Goal: Task Accomplishment & Management: Use online tool/utility

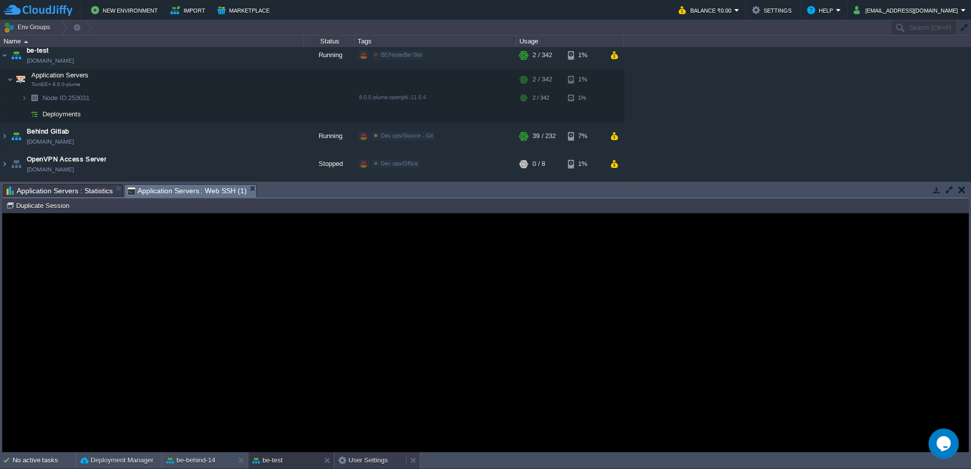
click at [361, 462] on button "User Settings" at bounding box center [363, 460] width 50 height 10
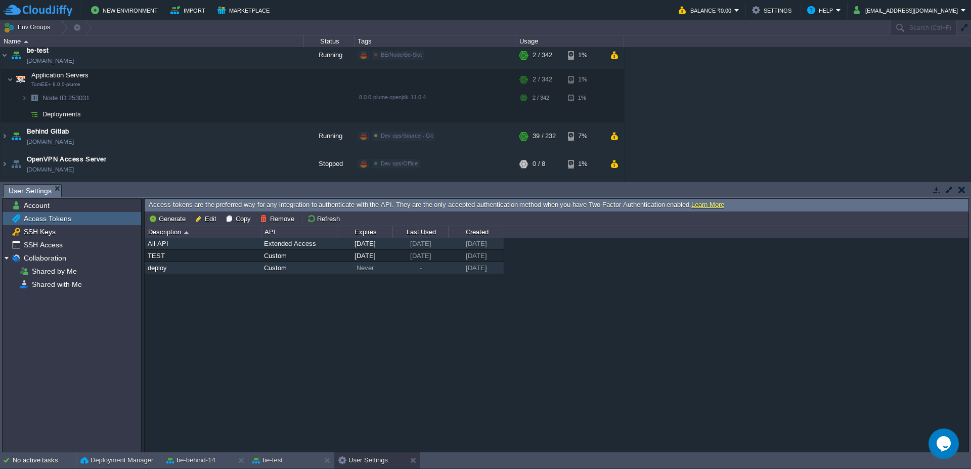
click at [168, 267] on div "deploy" at bounding box center [202, 268] width 115 height 12
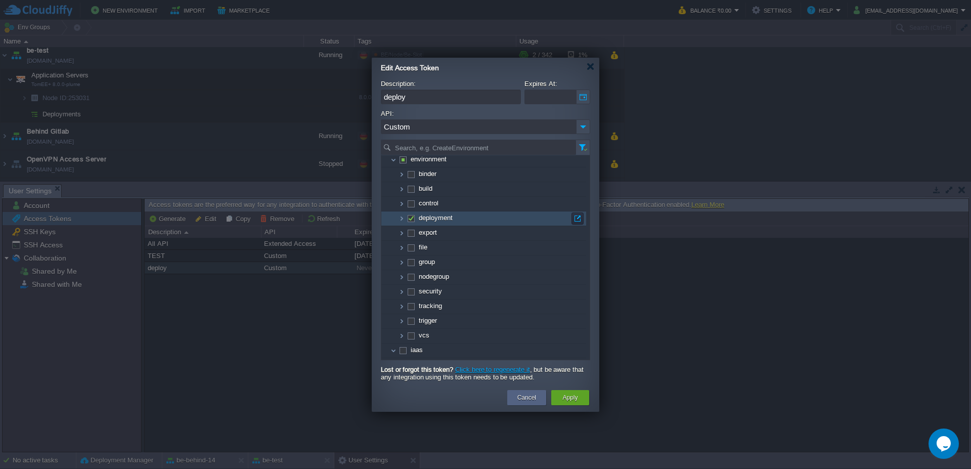
scroll to position [61, 0]
click at [399, 222] on img at bounding box center [402, 220] width 8 height 14
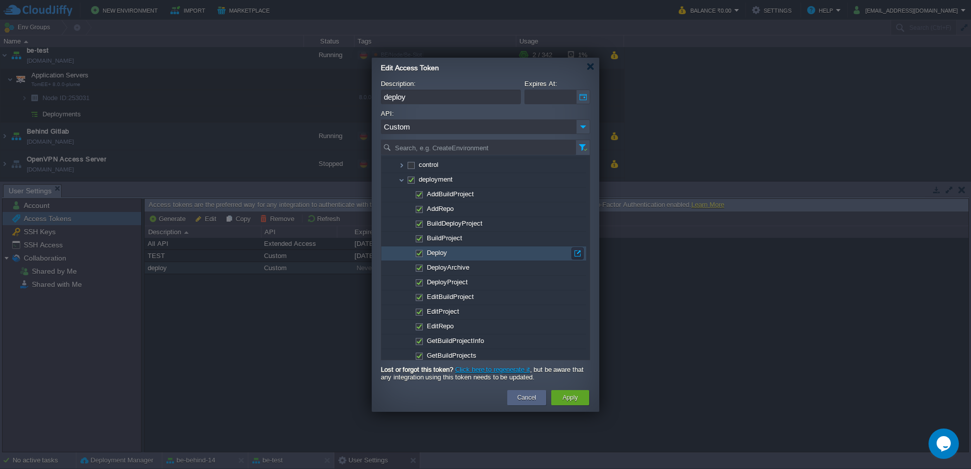
scroll to position [121, 0]
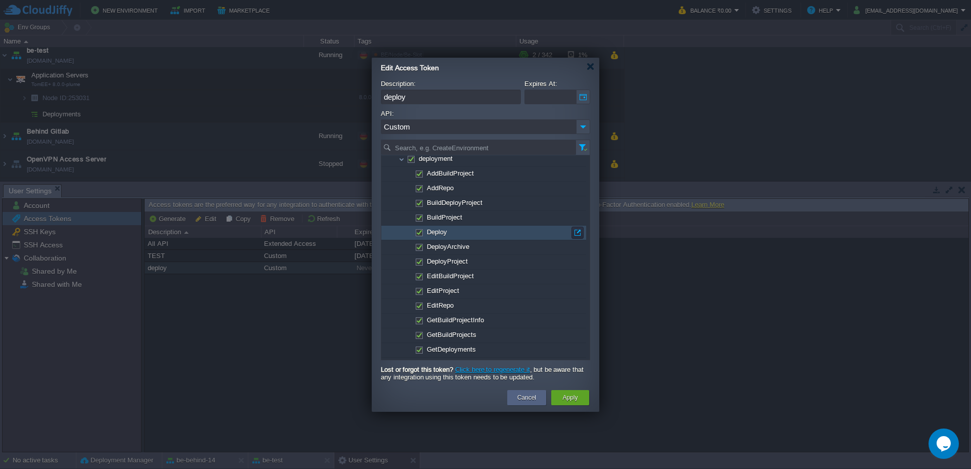
click at [473, 233] on td "Deploy" at bounding box center [483, 233] width 205 height 15
checkbox input "false"
click at [473, 233] on td "Deploy" at bounding box center [483, 233] width 205 height 15
checkbox input "true"
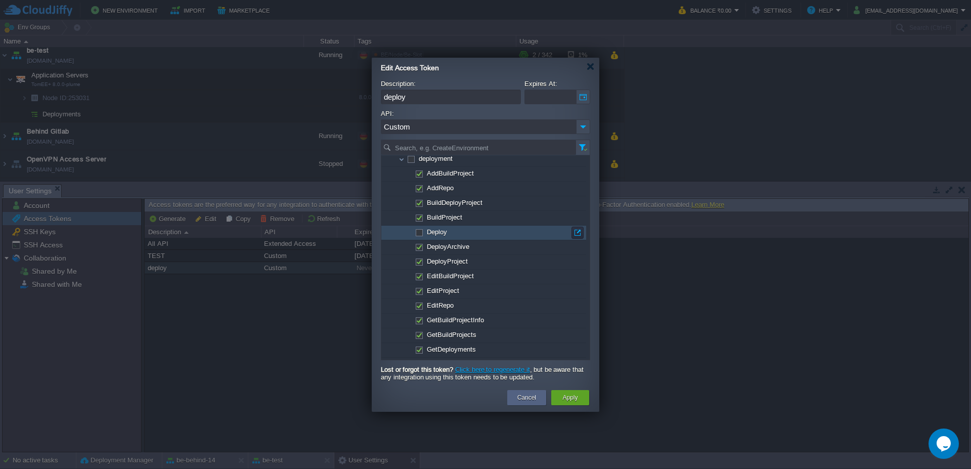
checkbox input "true"
click at [575, 232] on button "button" at bounding box center [577, 232] width 9 height 9
click at [589, 68] on div at bounding box center [591, 67] width 8 height 8
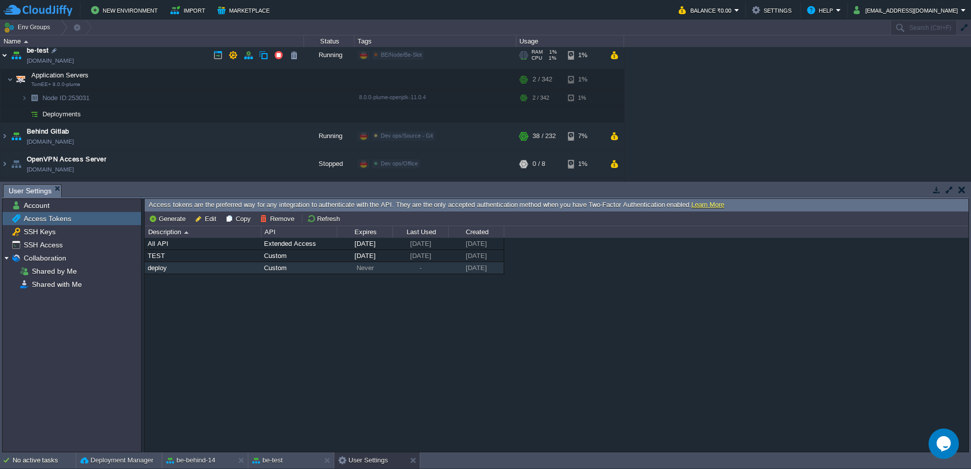
click at [4, 55] on img at bounding box center [5, 54] width 8 height 27
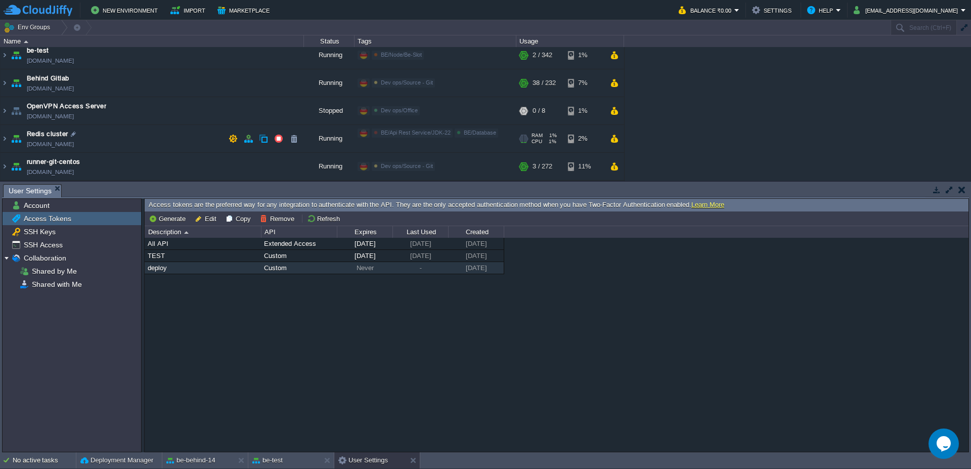
scroll to position [400, 0]
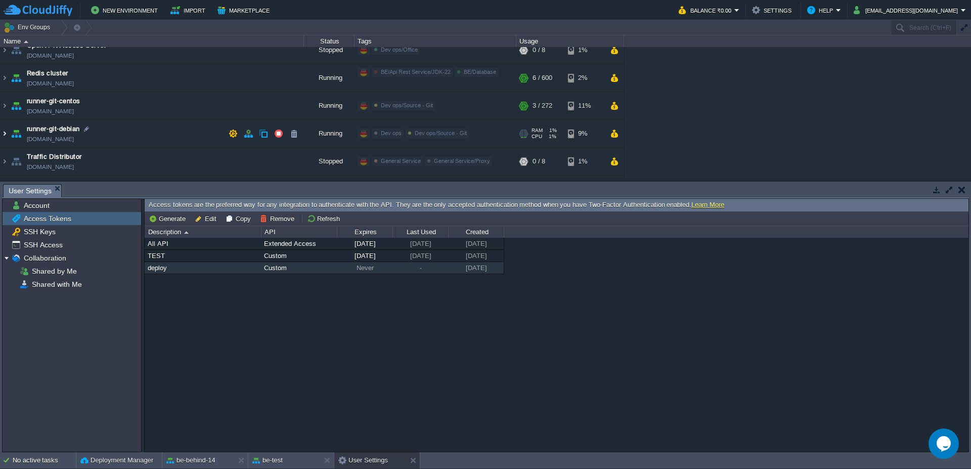
click at [4, 133] on img at bounding box center [5, 133] width 8 height 27
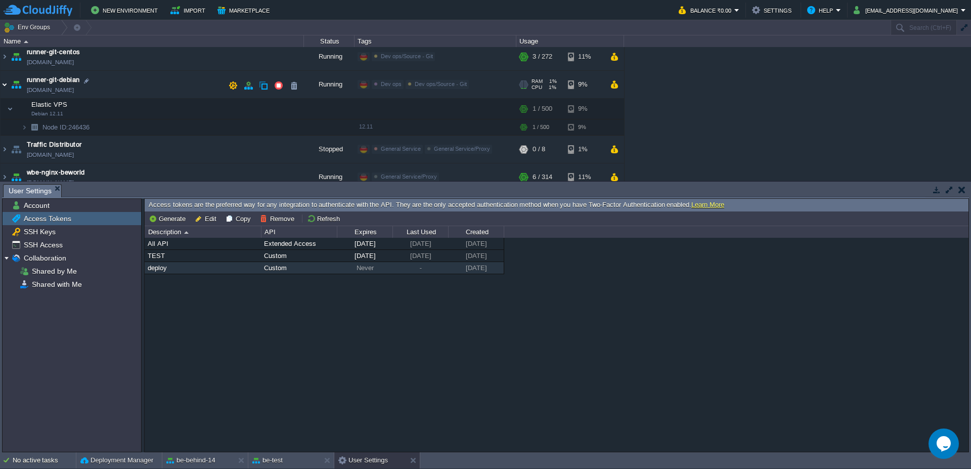
scroll to position [461, 0]
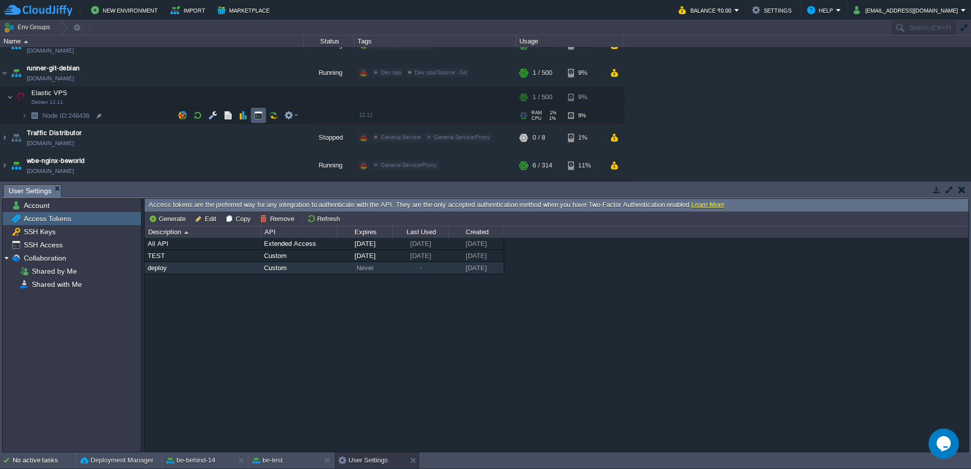
click at [258, 110] on td at bounding box center [258, 115] width 15 height 15
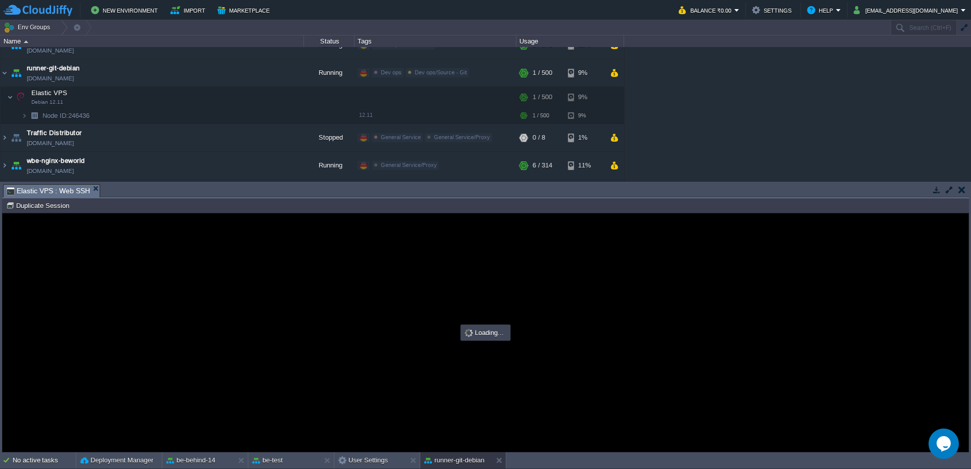
scroll to position [0, 0]
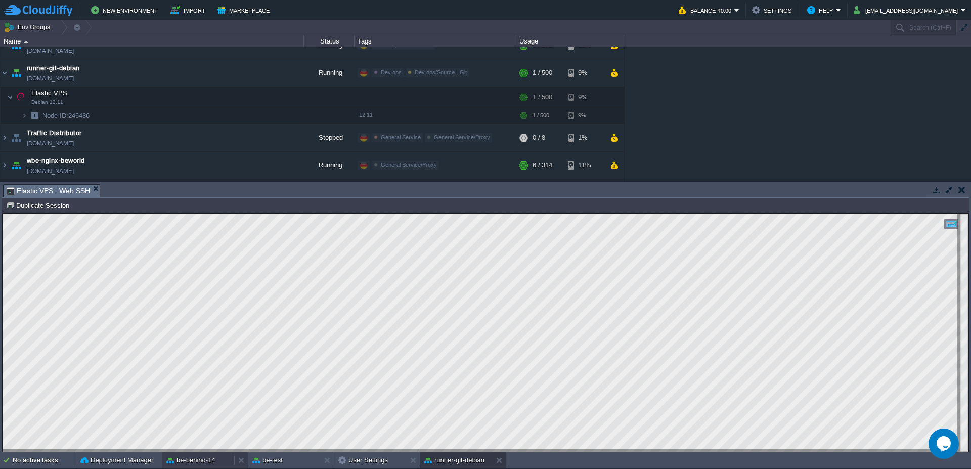
click at [210, 457] on button "be-behind-14" at bounding box center [190, 460] width 49 height 10
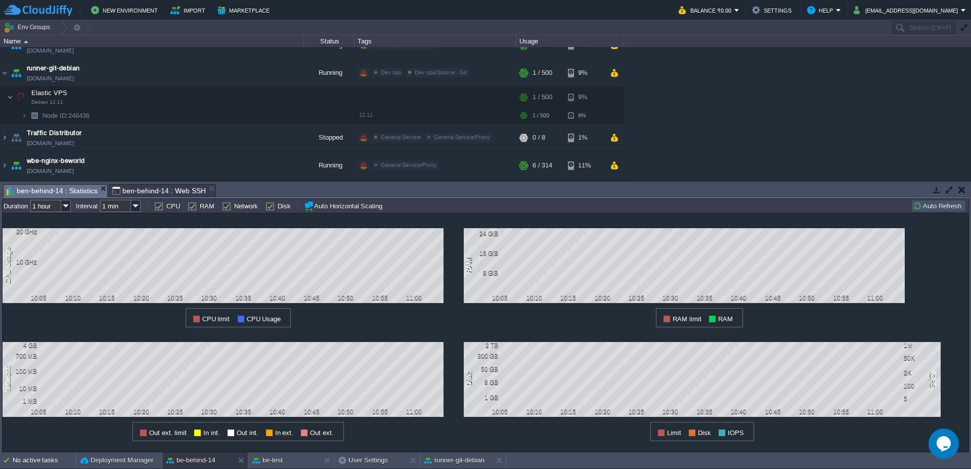
click at [940, 207] on button "Auto Refresh" at bounding box center [939, 205] width 52 height 9
click at [939, 206] on button "Auto Refresh" at bounding box center [939, 205] width 52 height 9
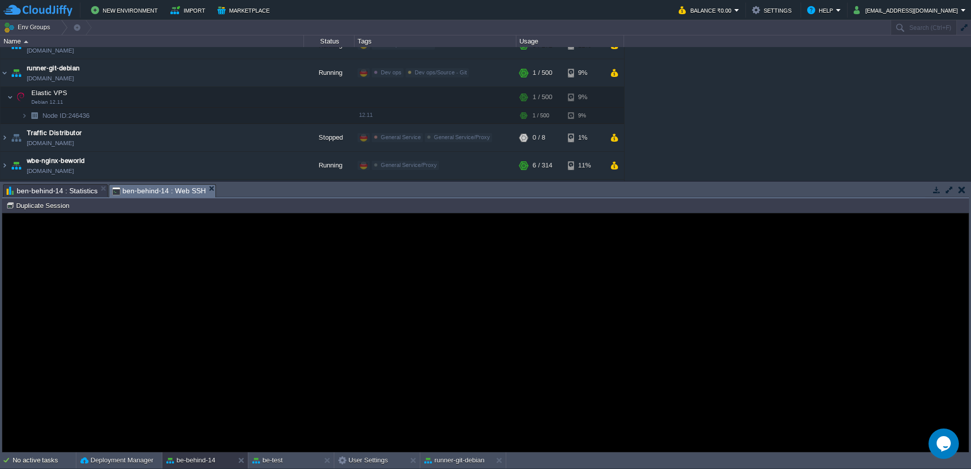
click at [151, 194] on span "ben-behind-14 : Web SSH" at bounding box center [159, 191] width 94 height 13
click at [21, 210] on td "Duplicate Session" at bounding box center [39, 205] width 69 height 12
type input "#000000"
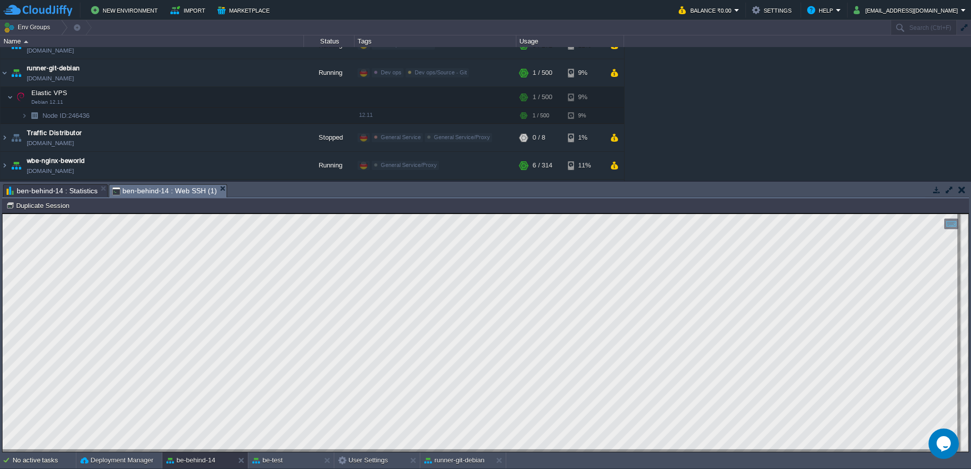
type textarea "session=c98f92b339f94aba914b93ca3b9f1ba7b8b526b2"
click at [459, 461] on button "runner-git-debian" at bounding box center [454, 460] width 60 height 10
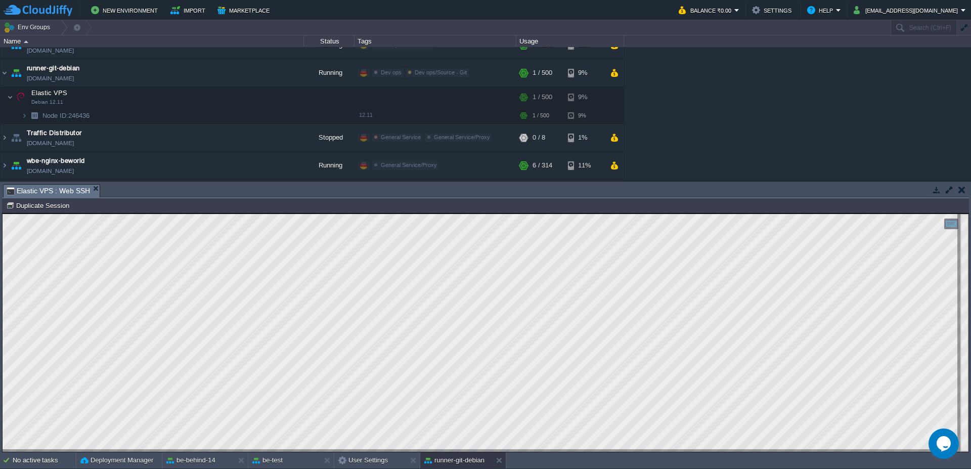
type textarea "session=c98f92b339f94aba914b93ca3b9f1ba7b8b526b2"
click at [384, 464] on button "User Settings" at bounding box center [363, 460] width 50 height 10
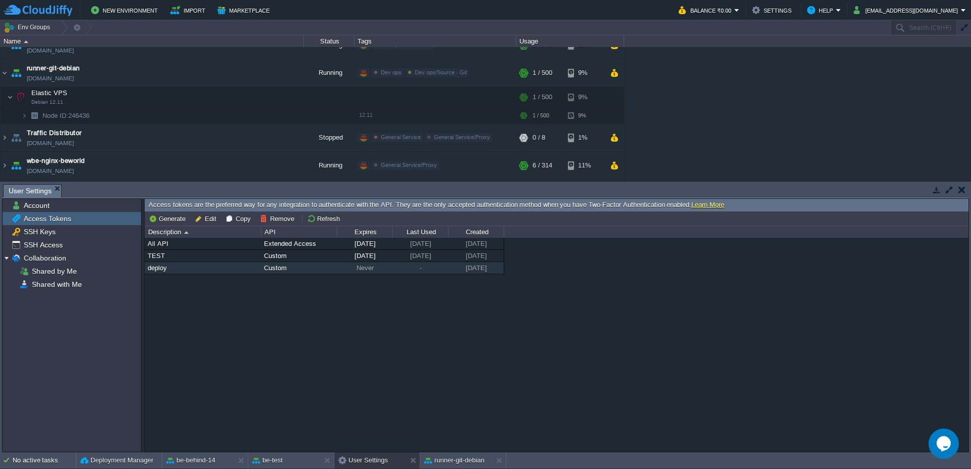
click at [181, 266] on div "deploy" at bounding box center [202, 268] width 115 height 12
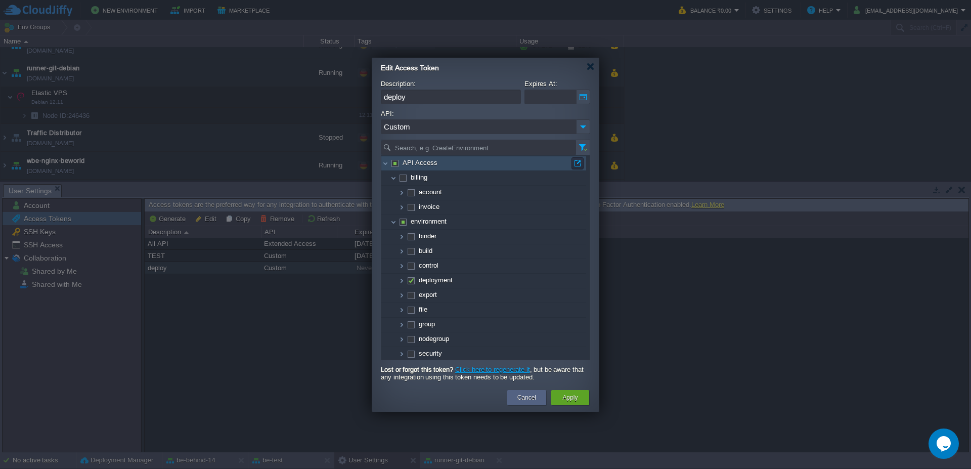
click at [395, 166] on span at bounding box center [395, 163] width 2 height 8
checkbox input "true"
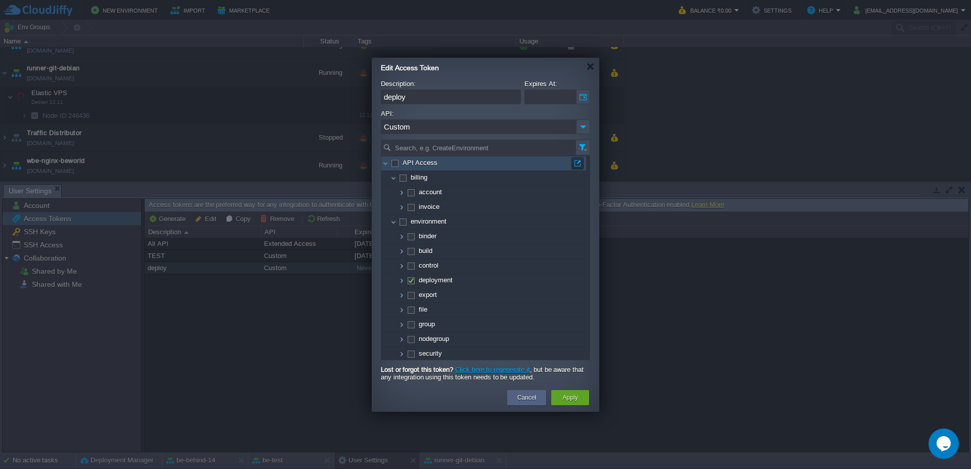
checkbox input "true"
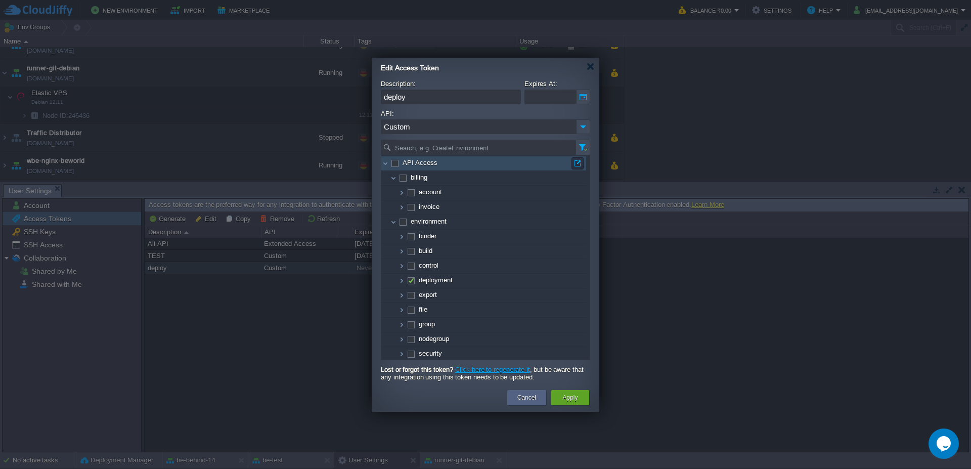
checkbox input "true"
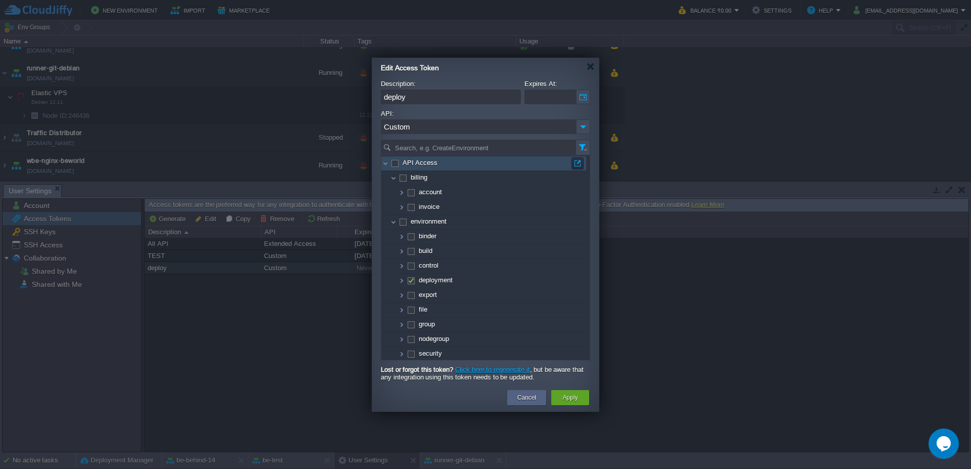
checkbox input "true"
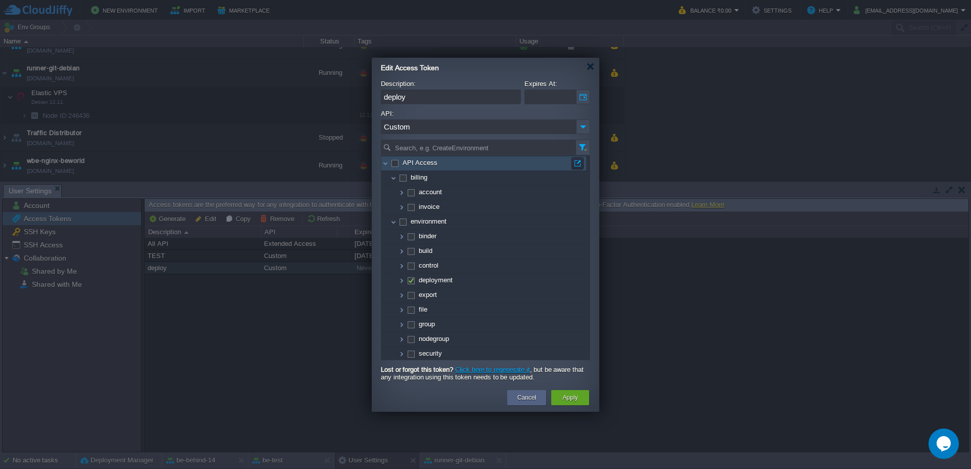
checkbox input "true"
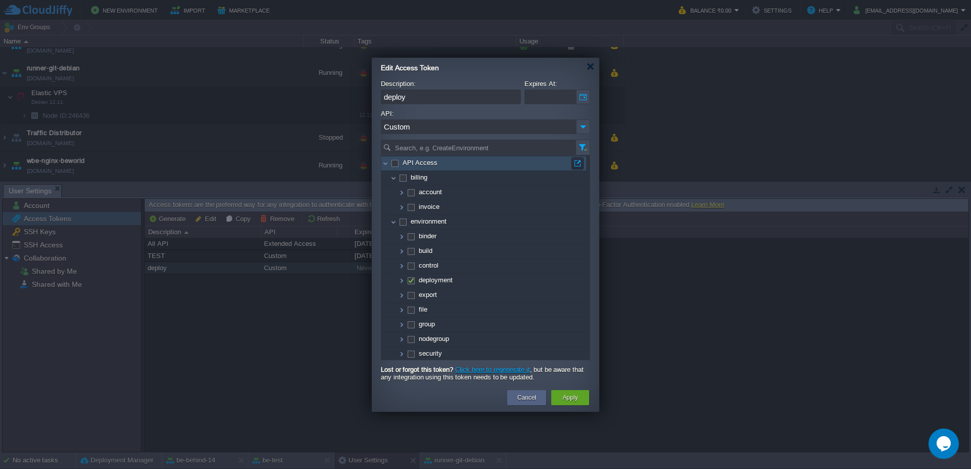
checkbox input "true"
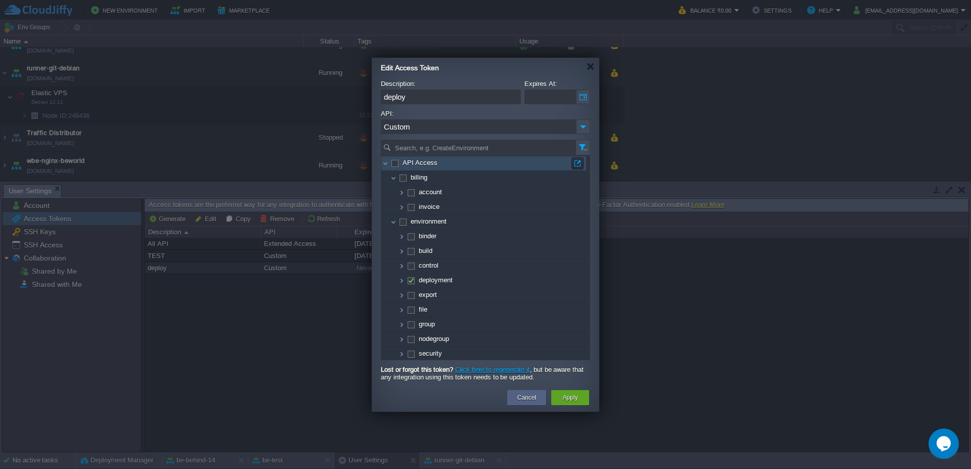
checkbox input "true"
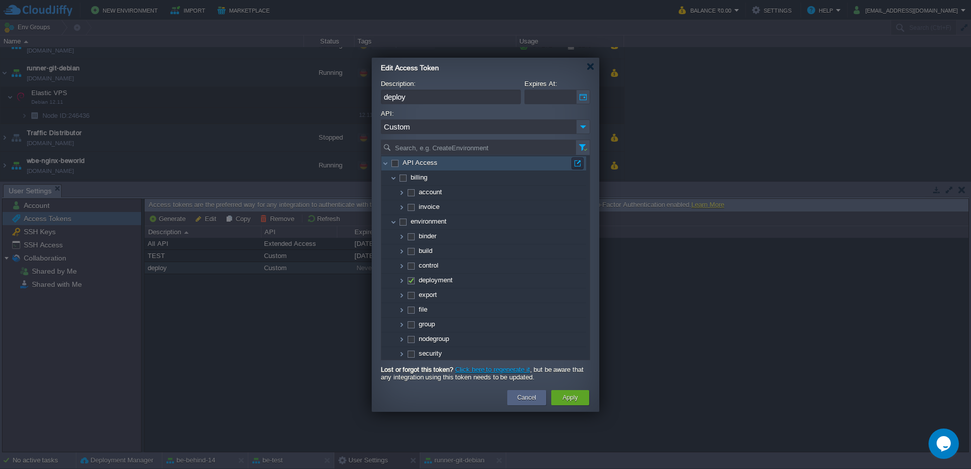
checkbox input "true"
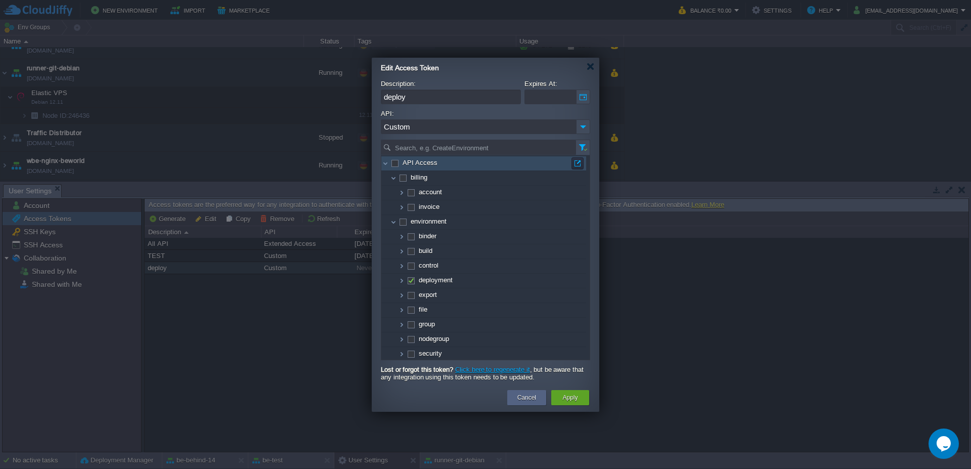
checkbox input "true"
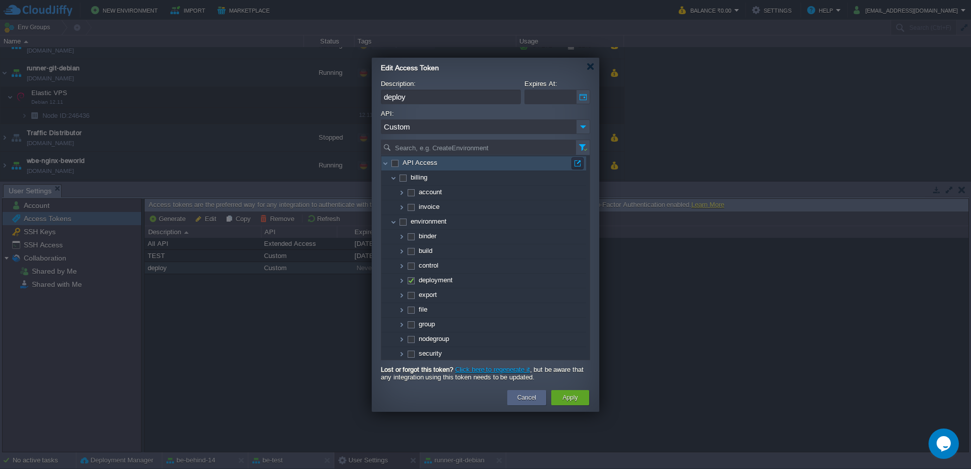
checkbox input "true"
click at [582, 129] on img at bounding box center [583, 126] width 14 height 15
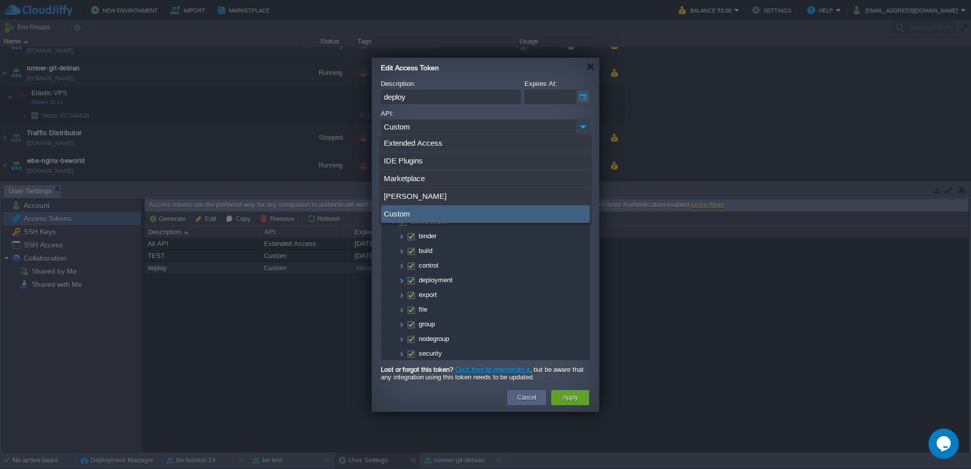
click at [582, 129] on img at bounding box center [583, 126] width 14 height 15
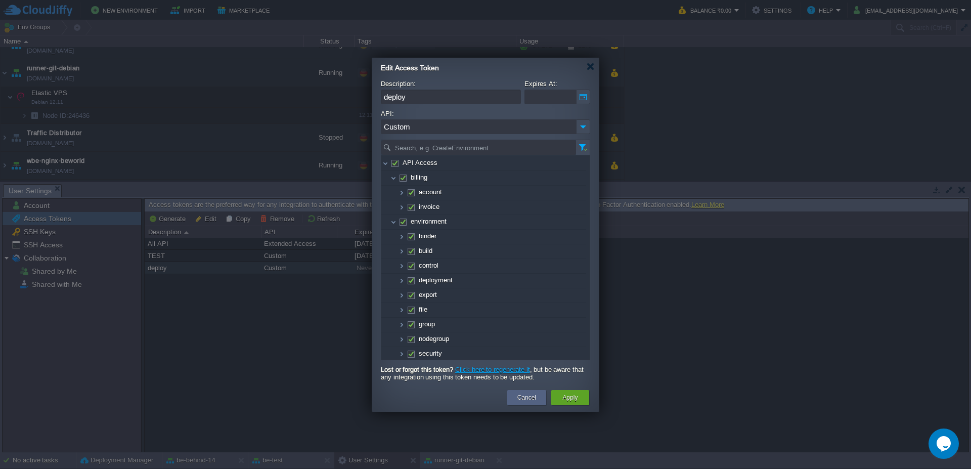
click at [569, 407] on div "Cancel Apply" at bounding box center [486, 399] width 228 height 26
click at [571, 395] on button "Apply" at bounding box center [570, 398] width 15 height 10
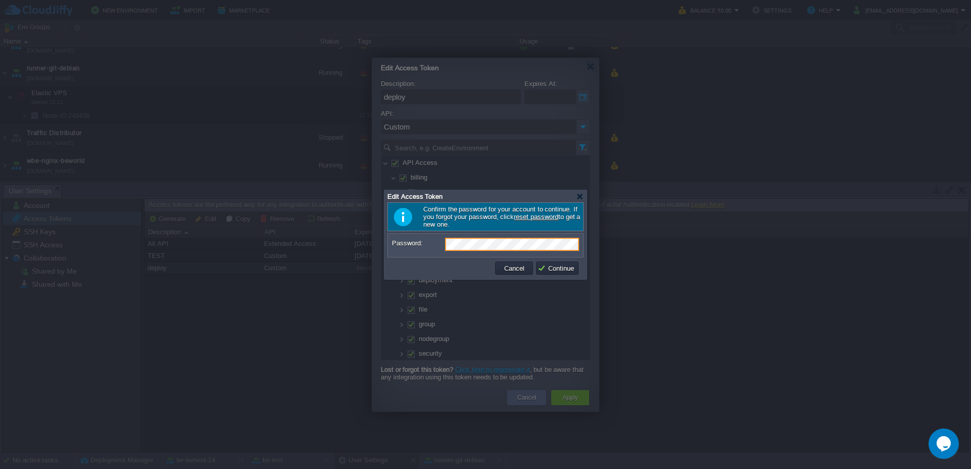
click at [486, 237] on div "Password:" at bounding box center [485, 245] width 195 height 23
click at [548, 271] on button "Continue" at bounding box center [557, 268] width 39 height 9
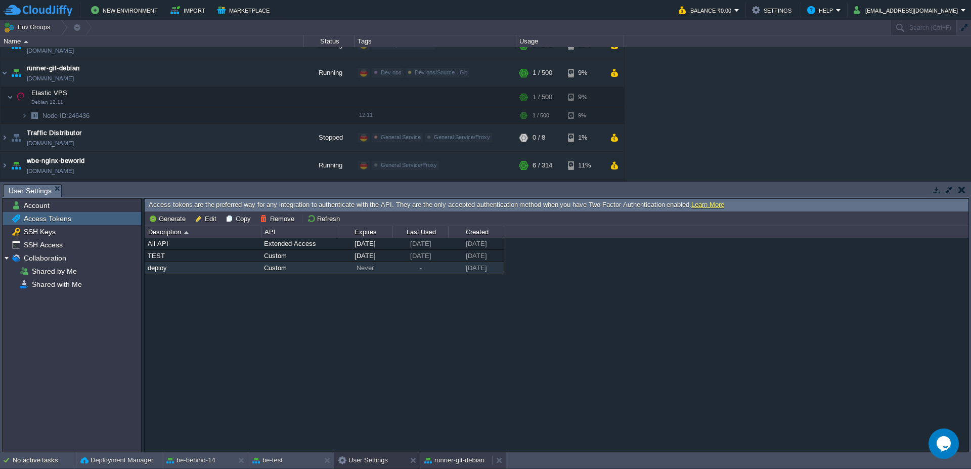
click at [466, 460] on button "runner-git-debian" at bounding box center [454, 460] width 60 height 10
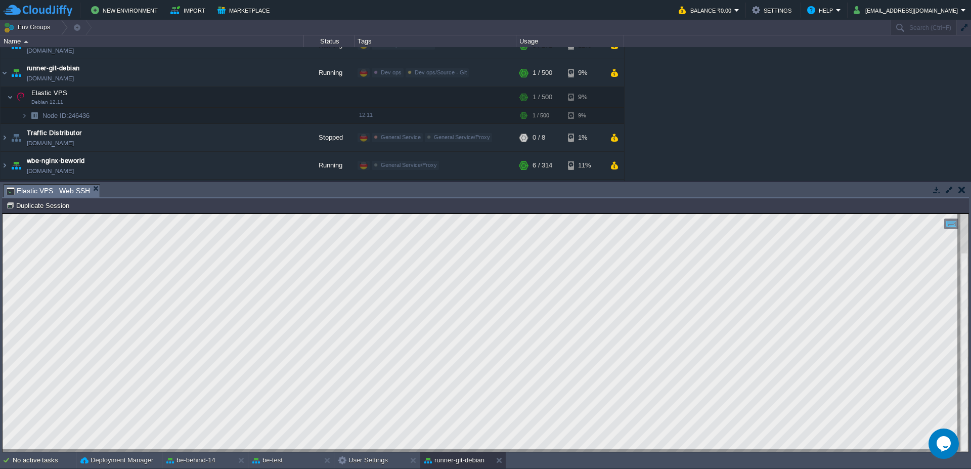
scroll to position [14, 671]
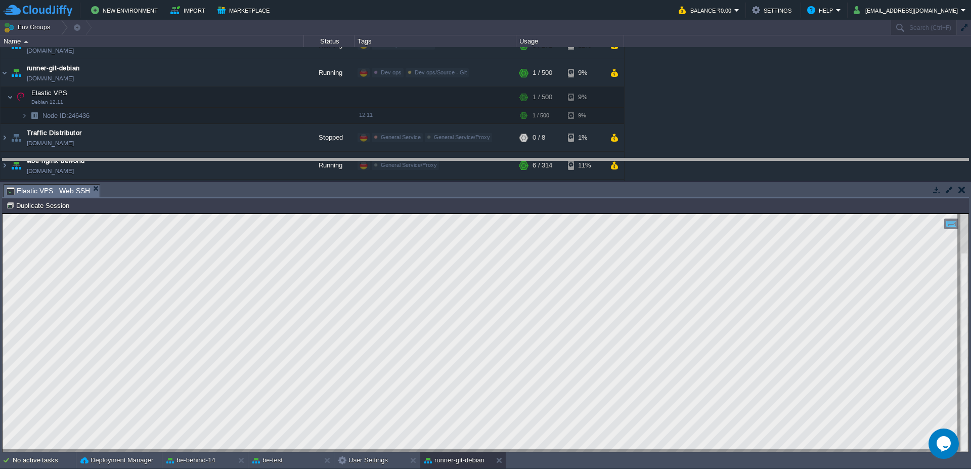
drag, startPoint x: 440, startPoint y: 193, endPoint x: 440, endPoint y: 165, distance: 27.8
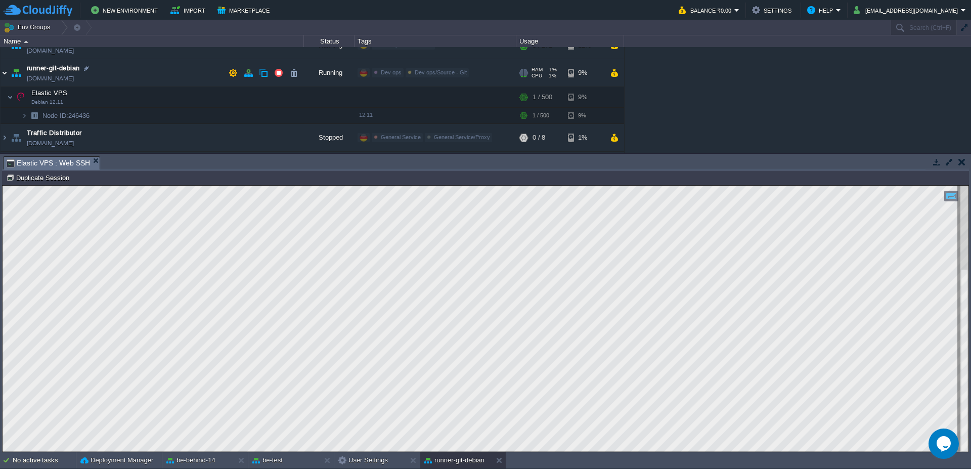
click at [1, 75] on img at bounding box center [5, 72] width 8 height 27
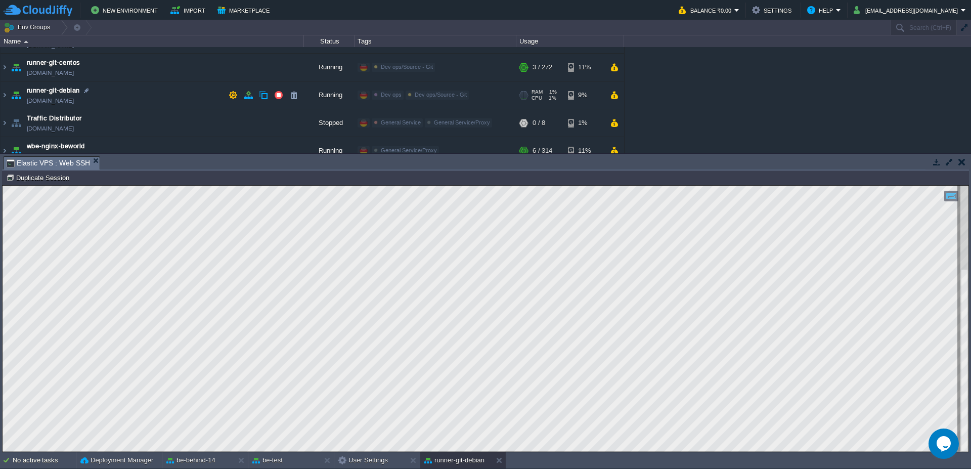
scroll to position [400, 0]
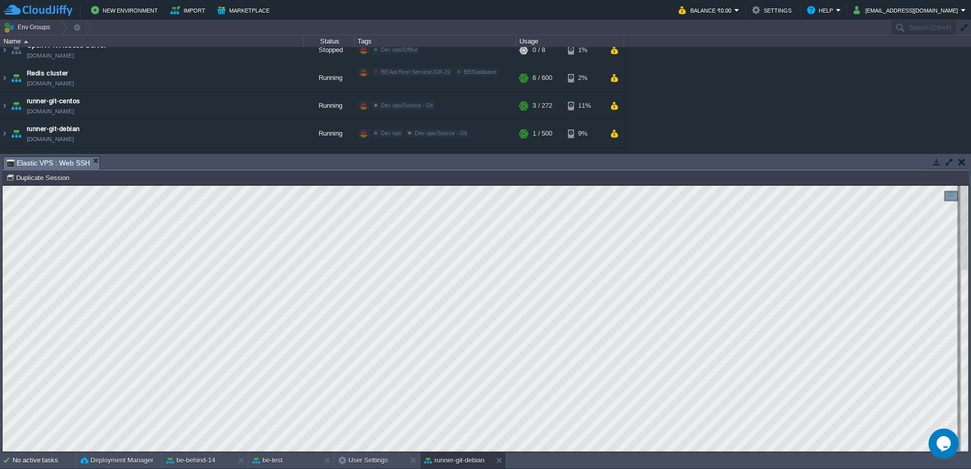
type textarea "nodeGroup"
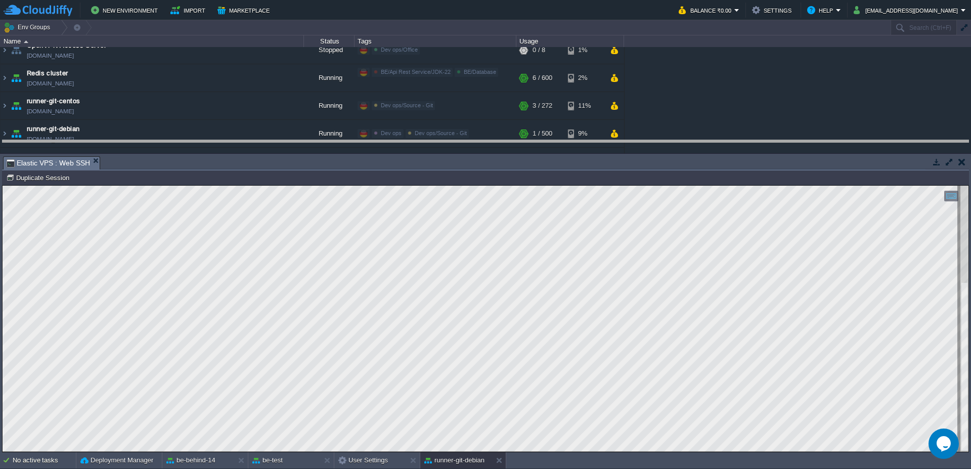
drag, startPoint x: 476, startPoint y: 169, endPoint x: 474, endPoint y: 152, distance: 17.3
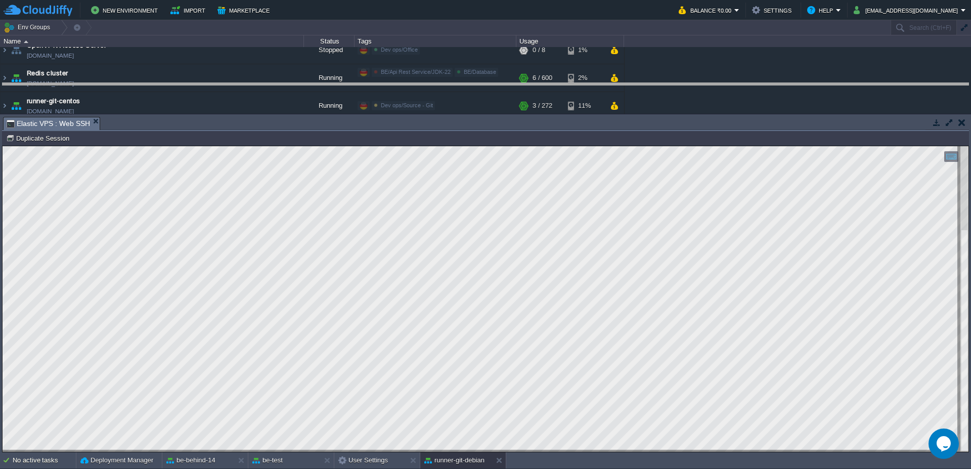
drag, startPoint x: 816, startPoint y: 146, endPoint x: 810, endPoint y: 126, distance: 20.6
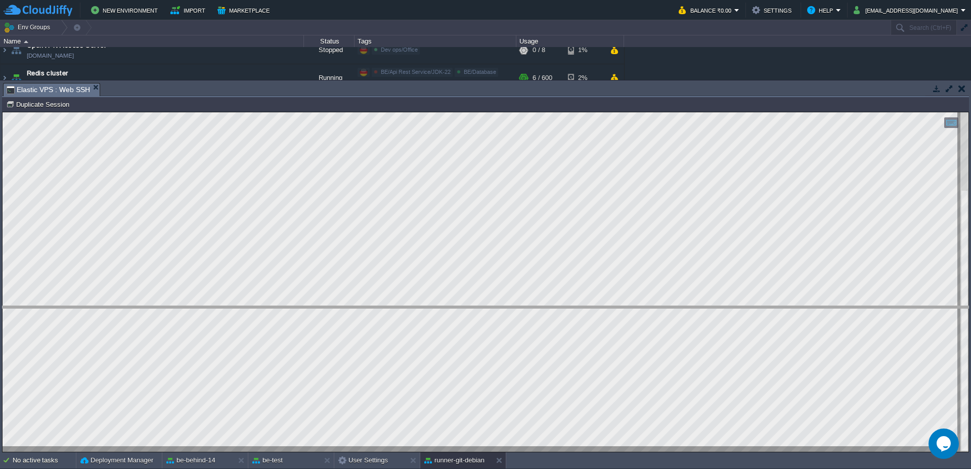
drag, startPoint x: 341, startPoint y: 95, endPoint x: 311, endPoint y: 233, distance: 141.3
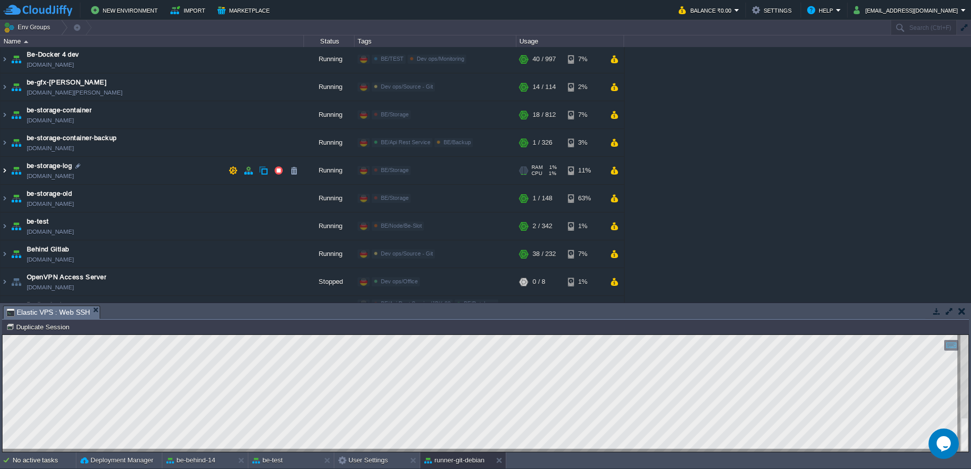
scroll to position [157, 0]
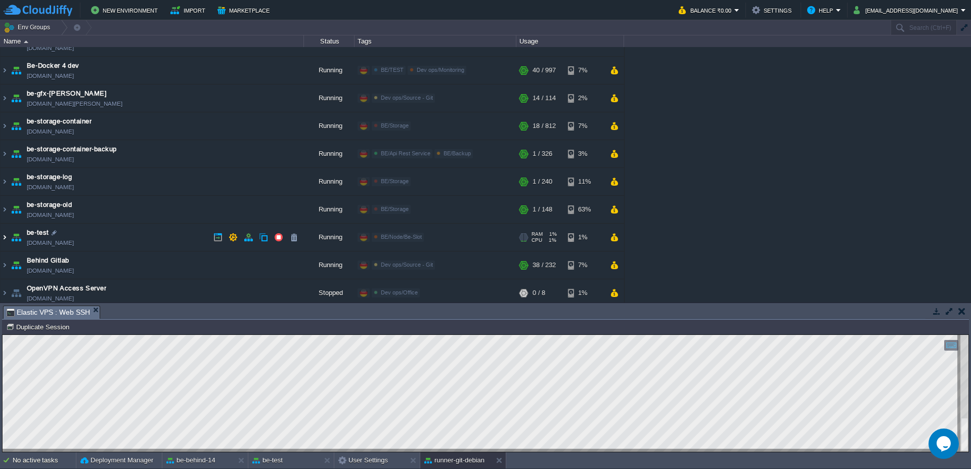
click at [7, 237] on img at bounding box center [5, 237] width 8 height 27
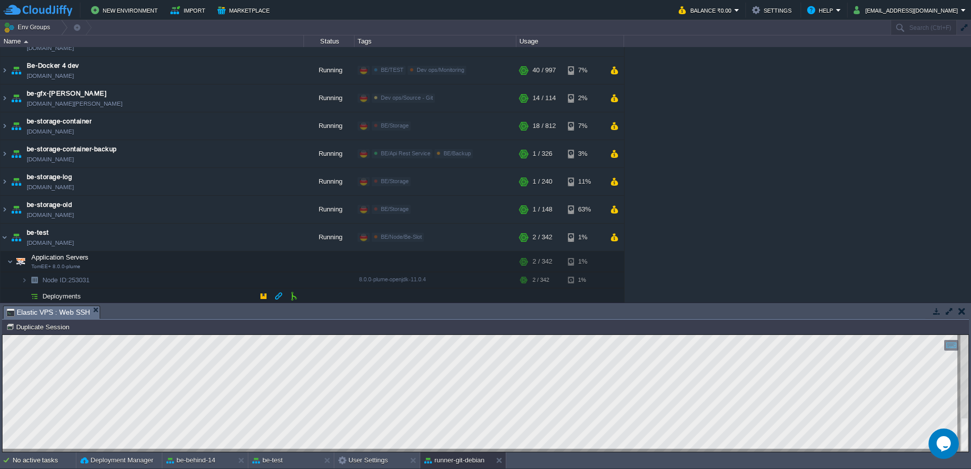
scroll to position [218, 0]
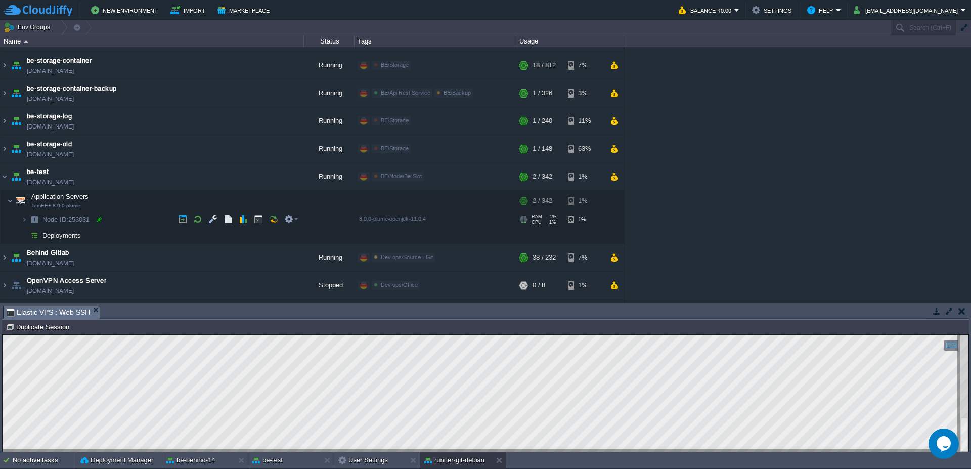
click at [99, 221] on div at bounding box center [99, 219] width 9 height 9
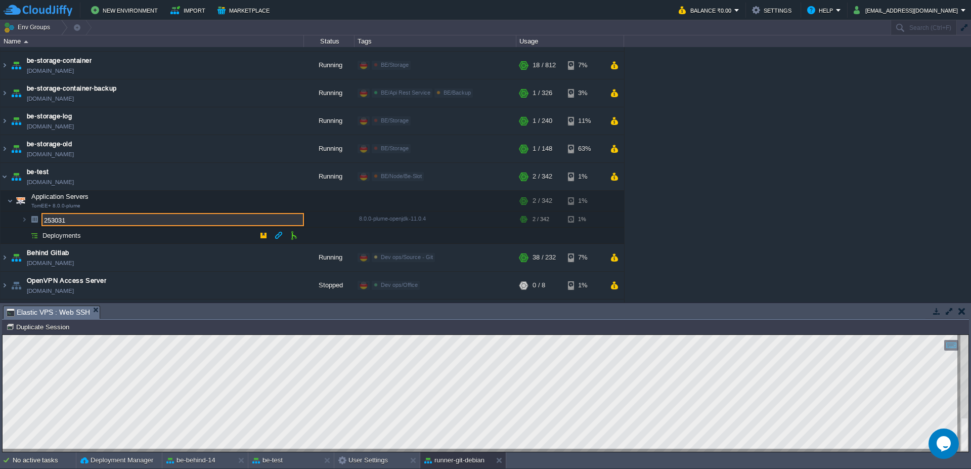
click at [1, 229] on img at bounding box center [4, 232] width 7 height 9
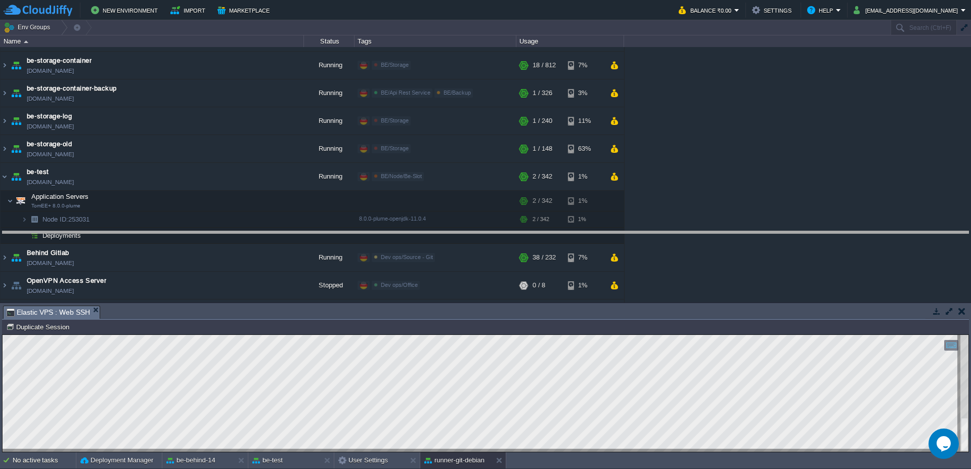
drag, startPoint x: 181, startPoint y: 313, endPoint x: 187, endPoint y: 237, distance: 76.1
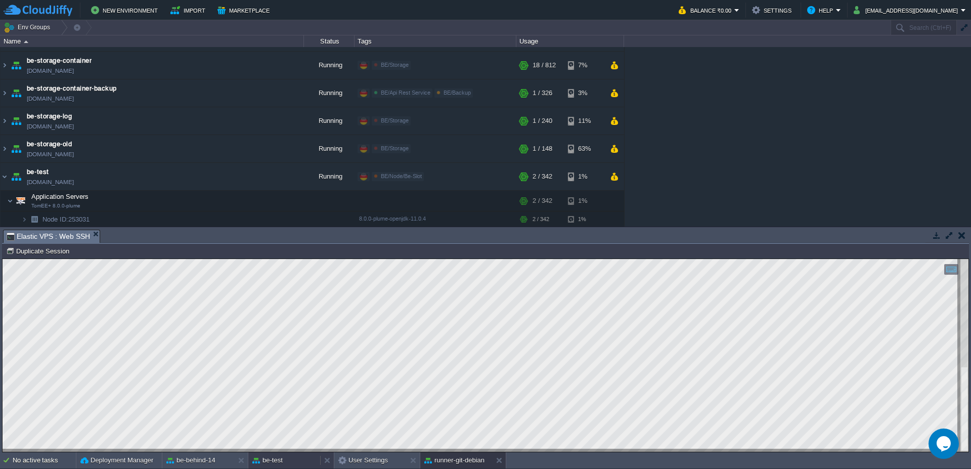
click at [275, 461] on button "be-test" at bounding box center [267, 460] width 30 height 10
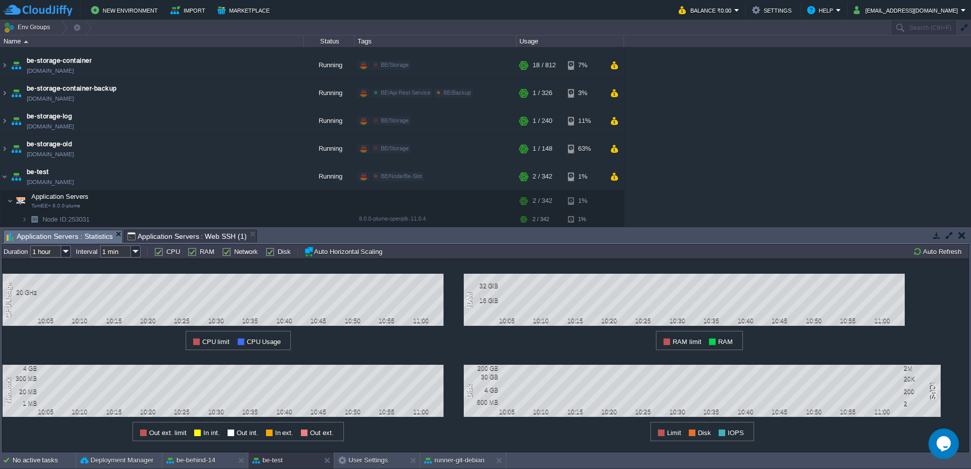
click at [60, 236] on span "Application Servers : Statistics" at bounding box center [60, 236] width 106 height 13
click at [933, 251] on button "Auto Refresh" at bounding box center [939, 251] width 52 height 9
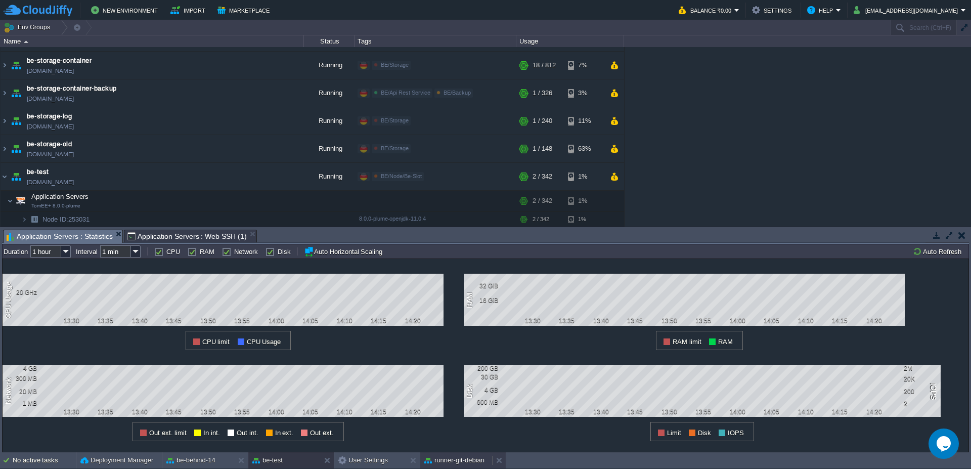
click at [440, 465] on div "runner-git-debian" at bounding box center [456, 460] width 72 height 16
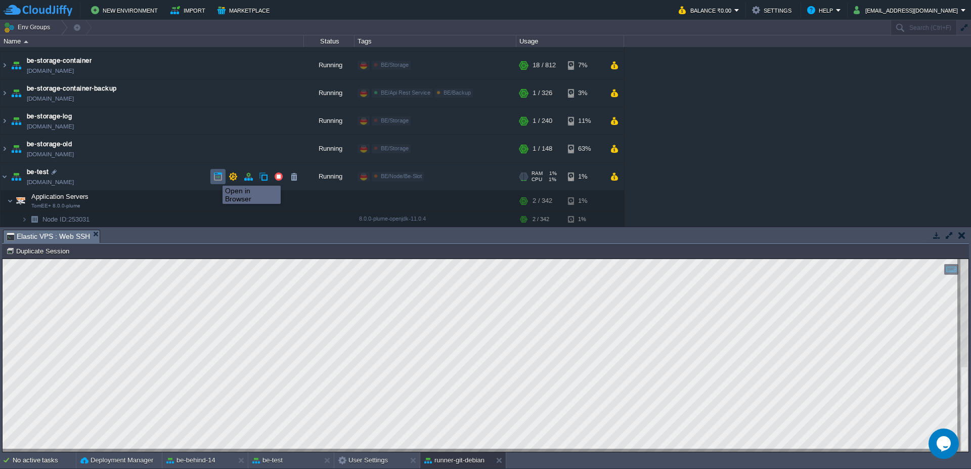
click at [216, 177] on button "button" at bounding box center [218, 176] width 9 height 9
click at [52, 173] on div at bounding box center [54, 171] width 9 height 9
type input "be-test"
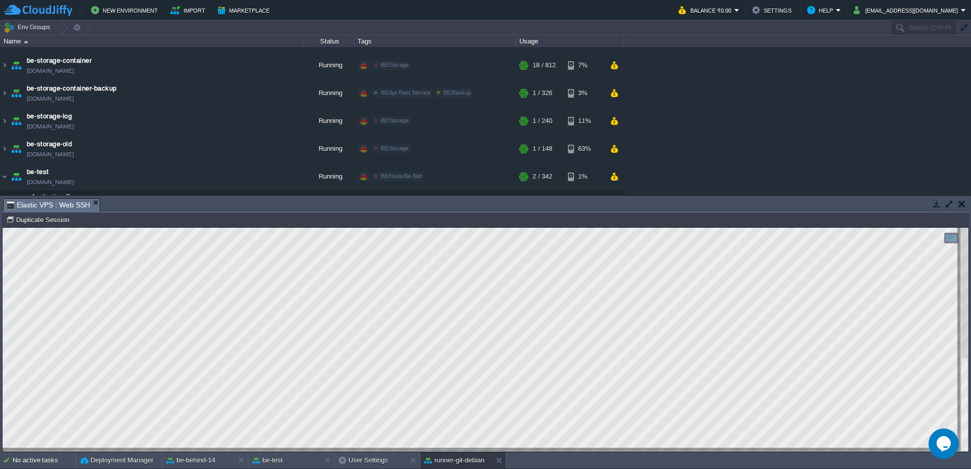
type textarea "curl -X POST "[URL][DOMAIN_NAME]" \ -F "token=fb9a9f20333246159a935032b30ce3683…"
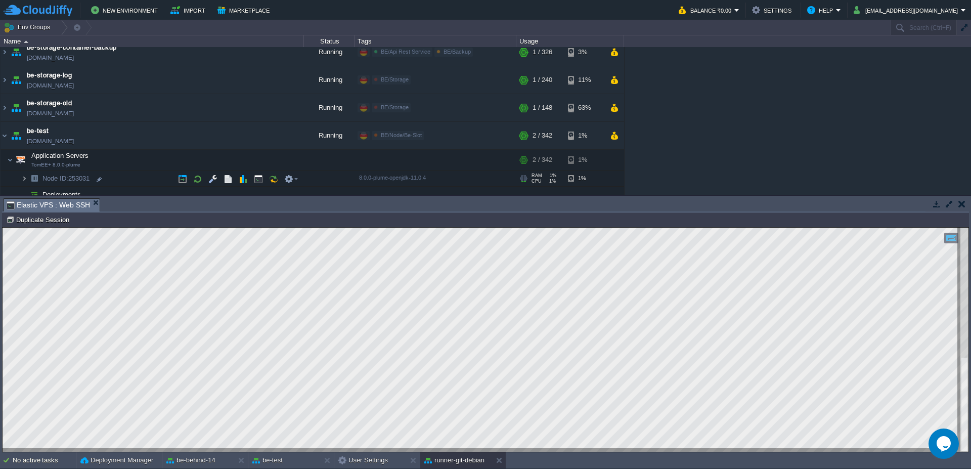
scroll to position [279, 0]
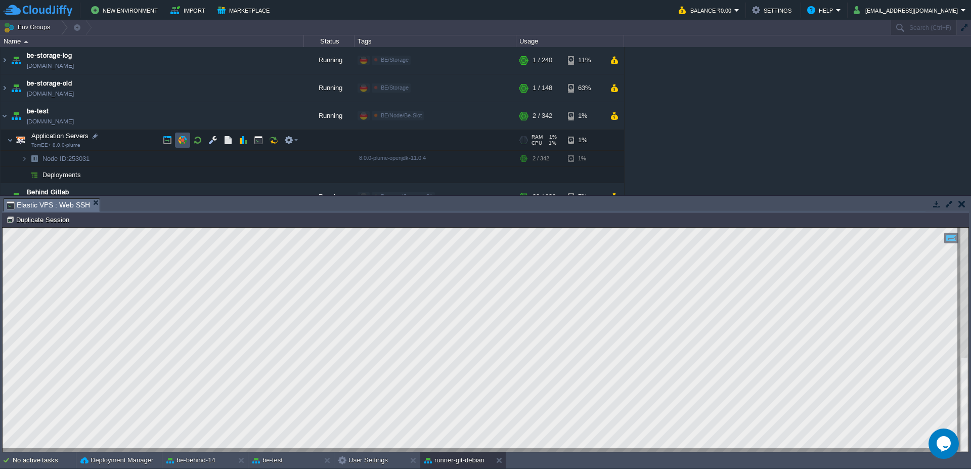
click at [184, 140] on button "button" at bounding box center [182, 140] width 9 height 9
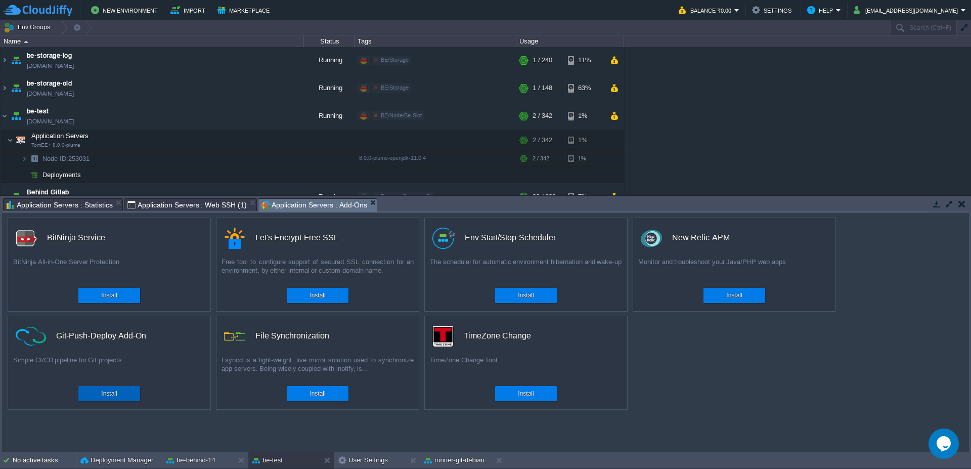
click at [99, 394] on div "Install" at bounding box center [109, 393] width 47 height 15
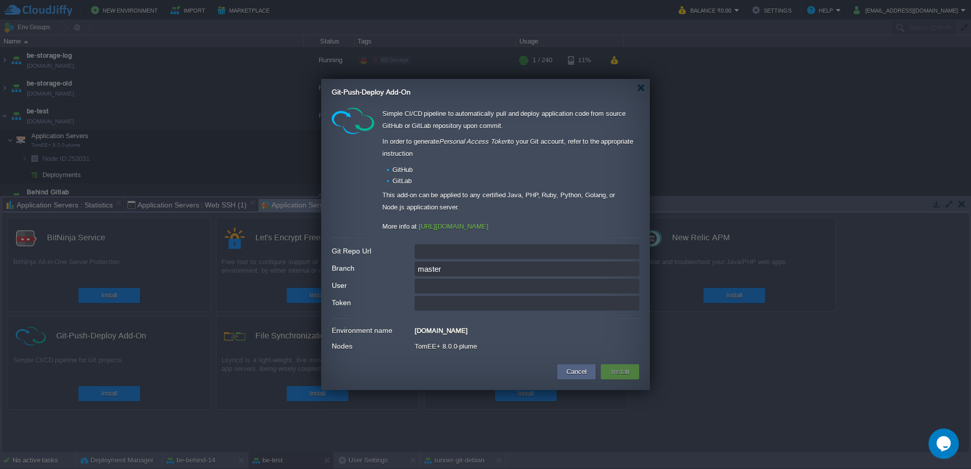
click at [445, 254] on input "Git Repo Url" at bounding box center [527, 251] width 225 height 15
paste input "[URL][DOMAIN_NAME]"
type input "[URL][DOMAIN_NAME]"
click at [457, 269] on input "master" at bounding box center [527, 269] width 225 height 15
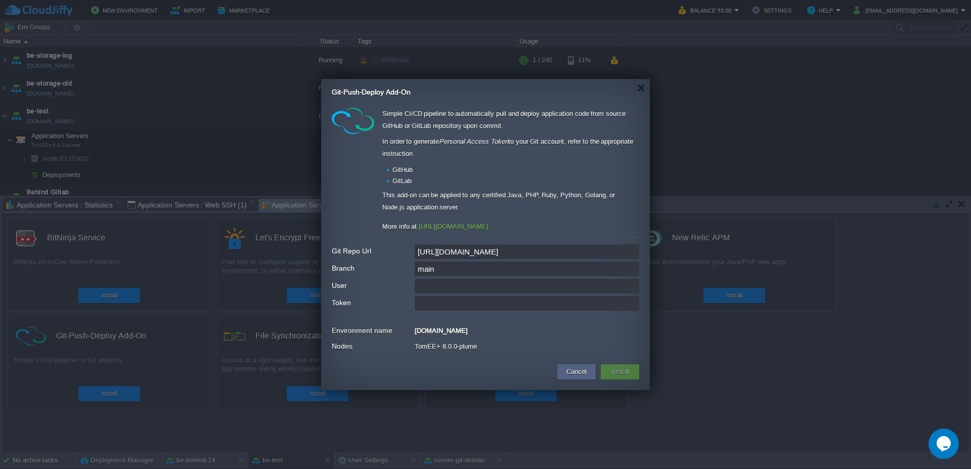
type input "main"
click at [487, 287] on input "User" at bounding box center [527, 286] width 225 height 15
click at [474, 308] on input "Token" at bounding box center [527, 303] width 225 height 15
click at [399, 169] on link "GitHub" at bounding box center [403, 170] width 20 height 8
click at [425, 303] on input "Token" at bounding box center [527, 303] width 225 height 15
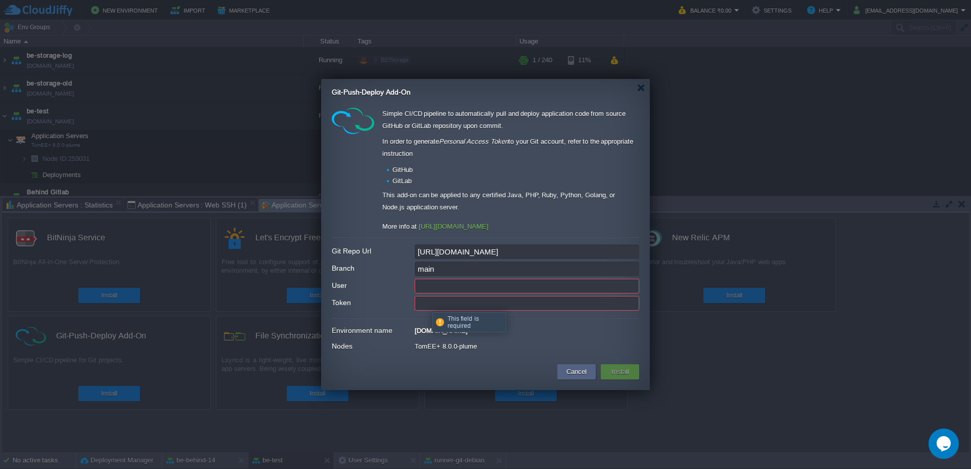
paste input "glpat-w89owJws3Cr35z7_dBhP"
type input "glpat-w89owJws3Cr35z7_dBhP"
click at [468, 288] on input "User" at bounding box center [527, 286] width 225 height 15
click at [635, 172] on li "GitHub" at bounding box center [513, 170] width 253 height 10
click at [610, 352] on div "Nodes TomEE+ 8.0.0-plume" at bounding box center [486, 346] width 308 height 14
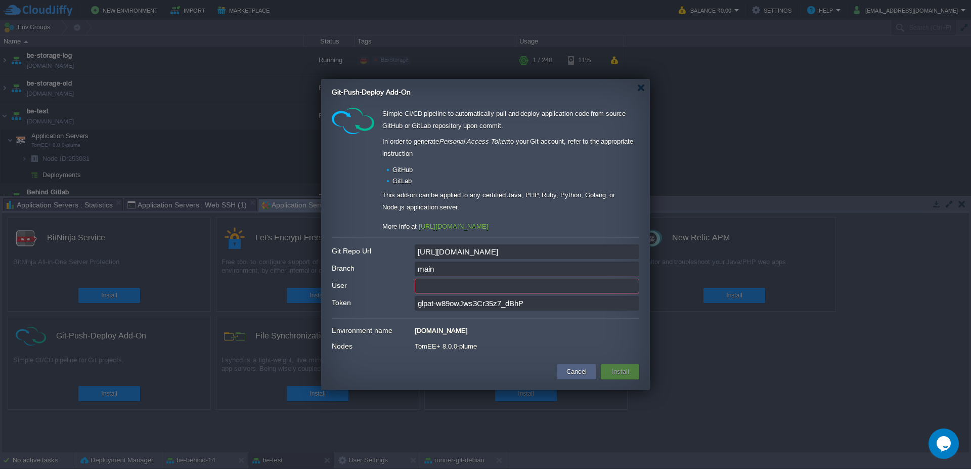
click at [489, 290] on input "User" at bounding box center [527, 286] width 225 height 15
paste input "deploy-tomcat"
type input "deploy-tomcat"
click at [574, 344] on div "TomEE+ 8.0.0-plume" at bounding box center [527, 344] width 225 height 11
click at [621, 372] on button "Install" at bounding box center [621, 372] width 24 height 12
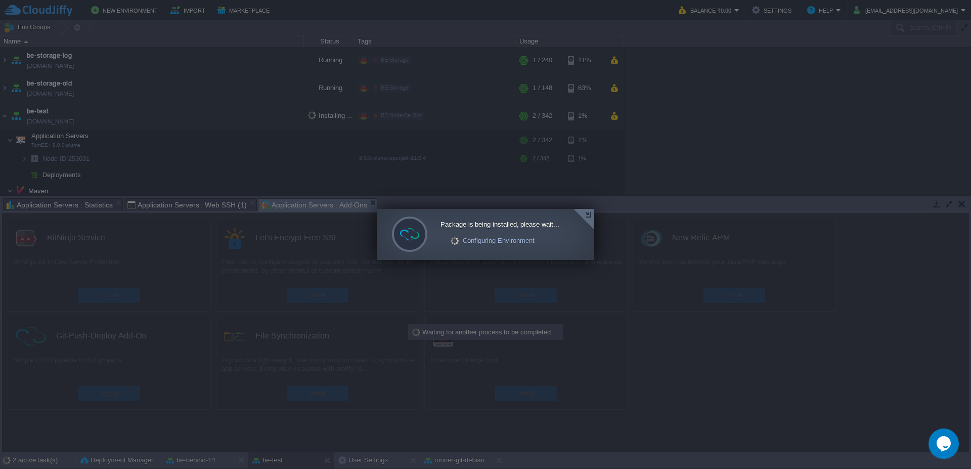
scroll to position [295, 0]
click at [589, 218] on div at bounding box center [584, 219] width 21 height 21
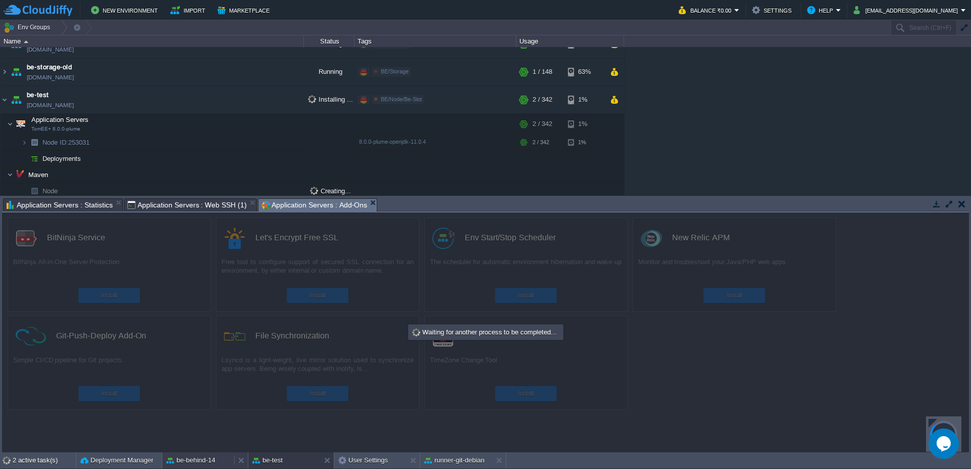
click at [179, 460] on button "be-behind-14" at bounding box center [190, 460] width 49 height 10
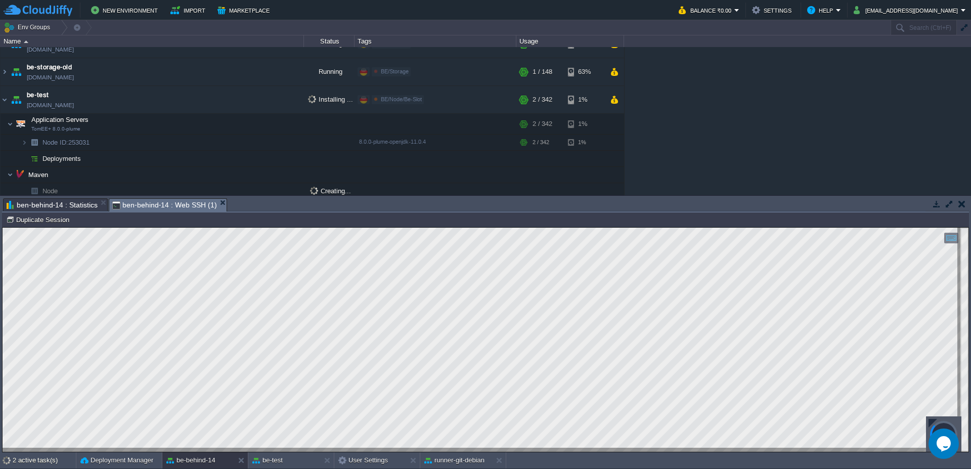
click at [55, 206] on span "ben-behind-14 : Statistics" at bounding box center [52, 205] width 91 height 12
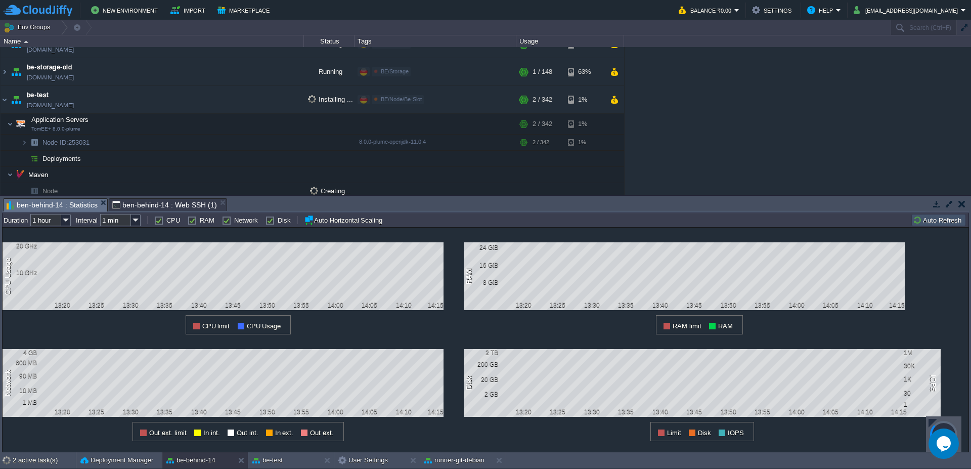
click at [939, 220] on button "Auto Refresh" at bounding box center [939, 220] width 52 height 9
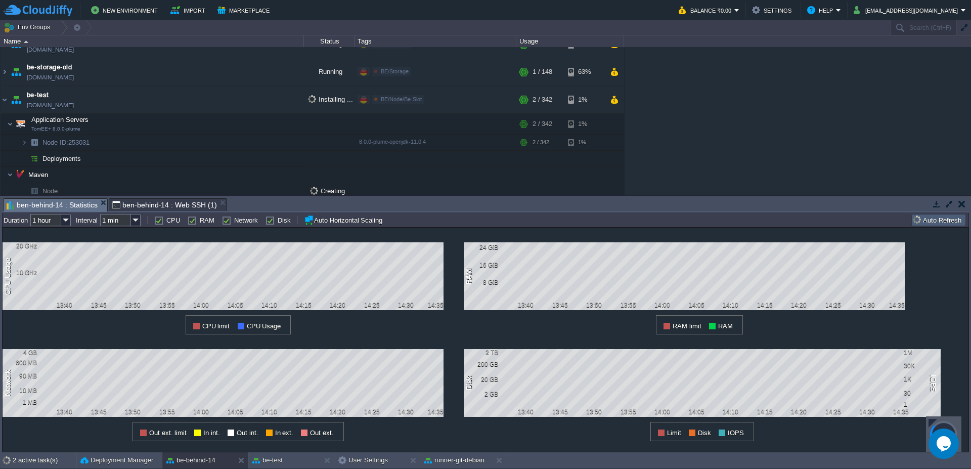
click at [939, 220] on button "Auto Refresh" at bounding box center [939, 220] width 52 height 9
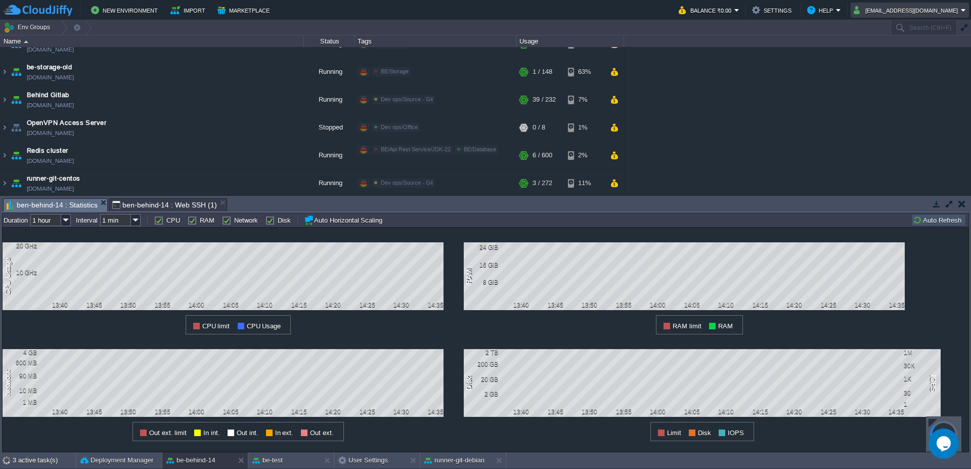
scroll to position [1477, 0]
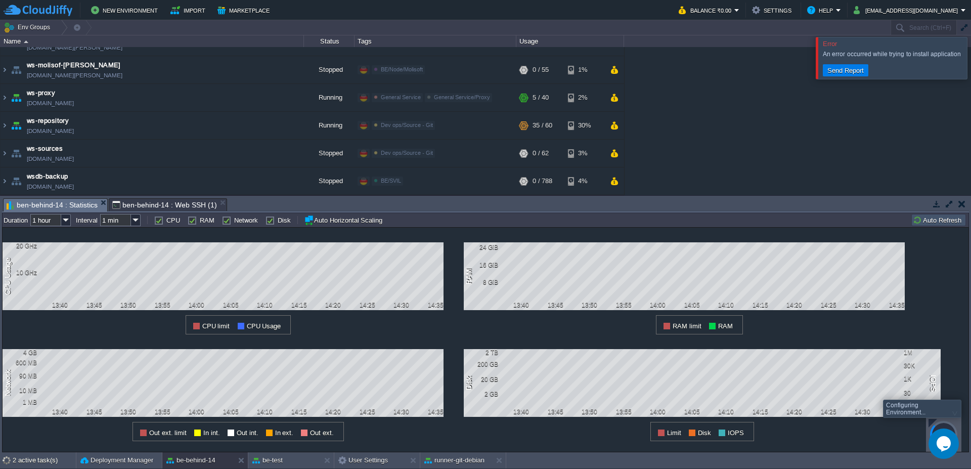
click at [929, 420] on div at bounding box center [933, 423] width 9 height 9
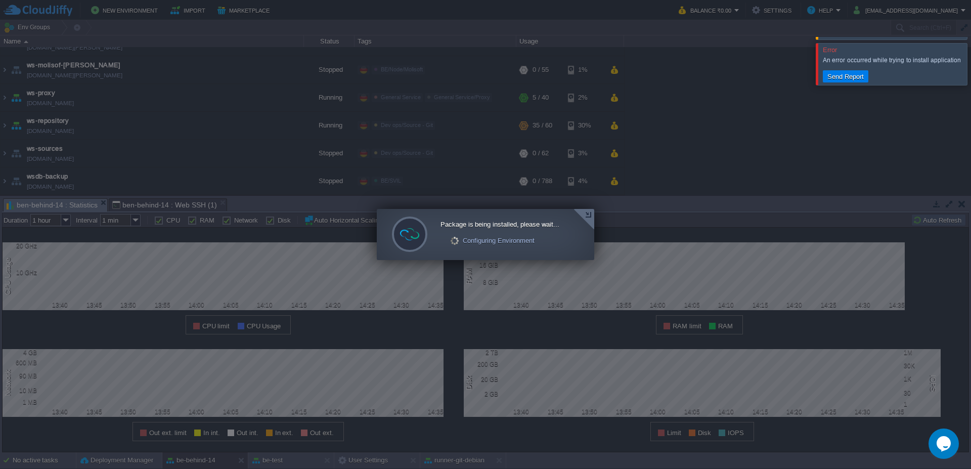
scroll to position [455, 0]
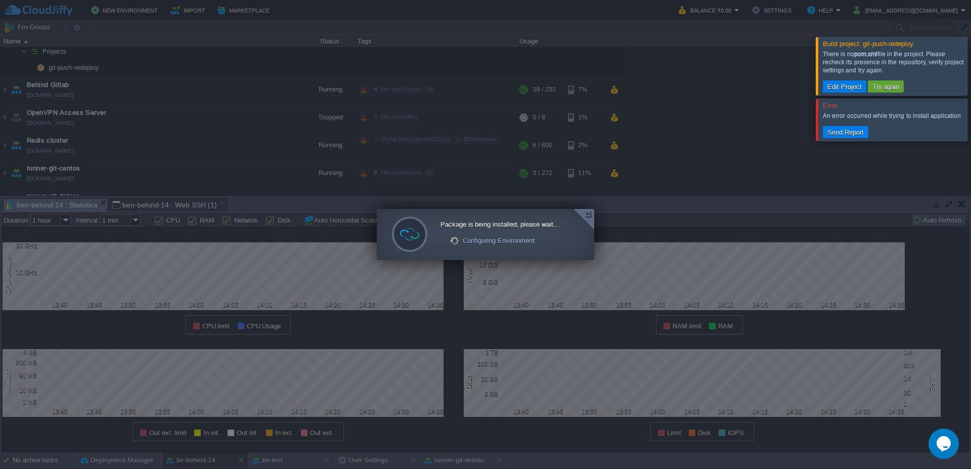
click at [971, 118] on div at bounding box center [984, 119] width 0 height 41
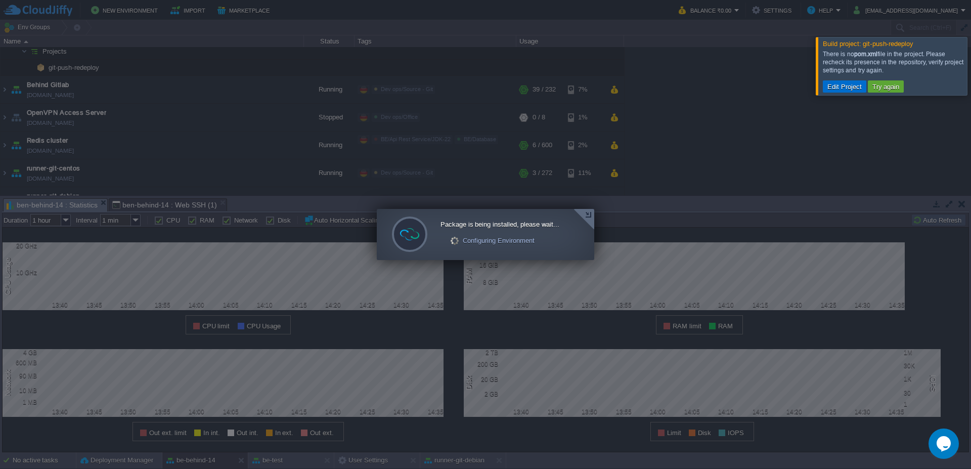
click at [850, 90] on button "Edit Project" at bounding box center [845, 86] width 40 height 9
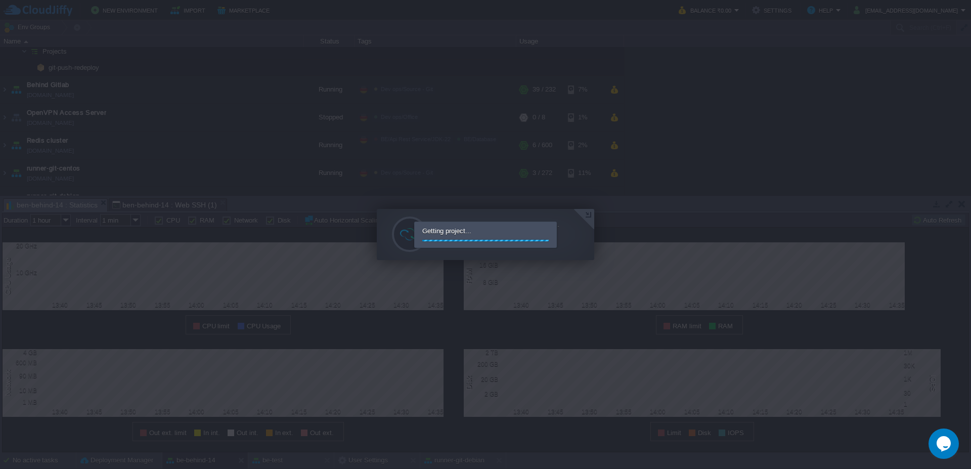
click at [440, 235] on body "New Environment Import Marketplace Bonus ₹0.00 Upgrade Account Balance ₹0.00 Se…" at bounding box center [485, 234] width 971 height 469
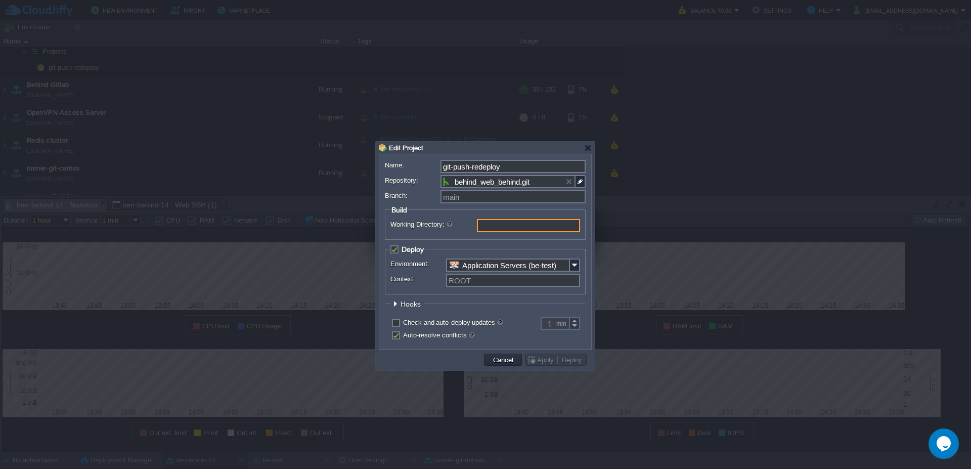
click at [504, 226] on input "Working Directory:" at bounding box center [528, 225] width 103 height 13
click at [573, 267] on img at bounding box center [575, 265] width 10 height 13
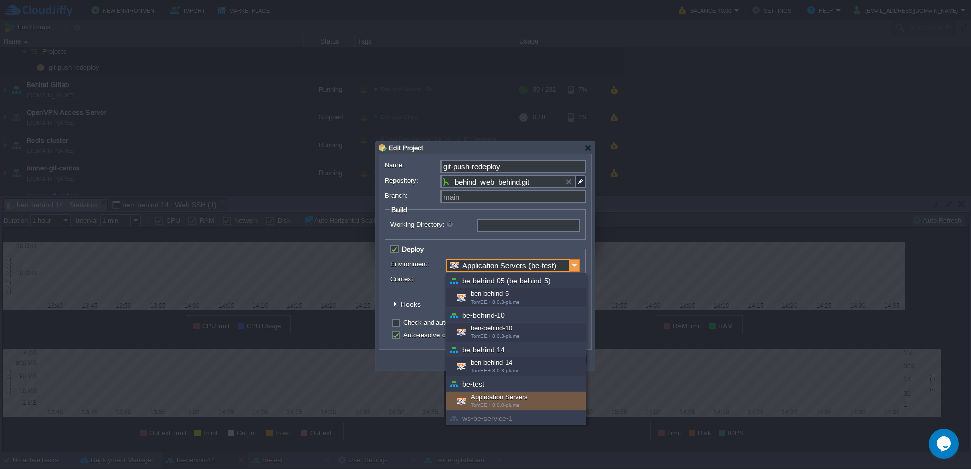
click at [573, 267] on img at bounding box center [575, 265] width 10 height 13
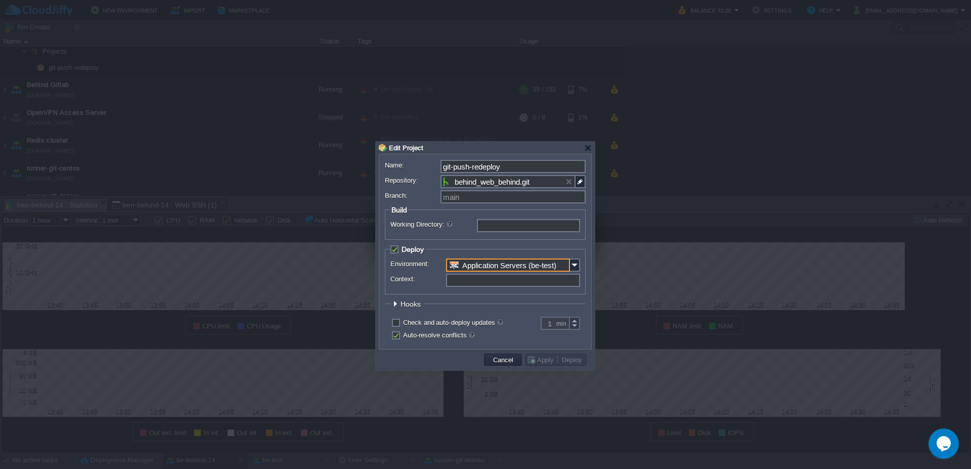
click at [487, 283] on input "Context:" at bounding box center [513, 280] width 134 height 13
type input "web"
click at [403, 338] on label "Auto-resolve conflicts" at bounding box center [439, 335] width 72 height 8
click at [397, 338] on input "checkbox" at bounding box center [395, 336] width 7 height 7
checkbox input "false"
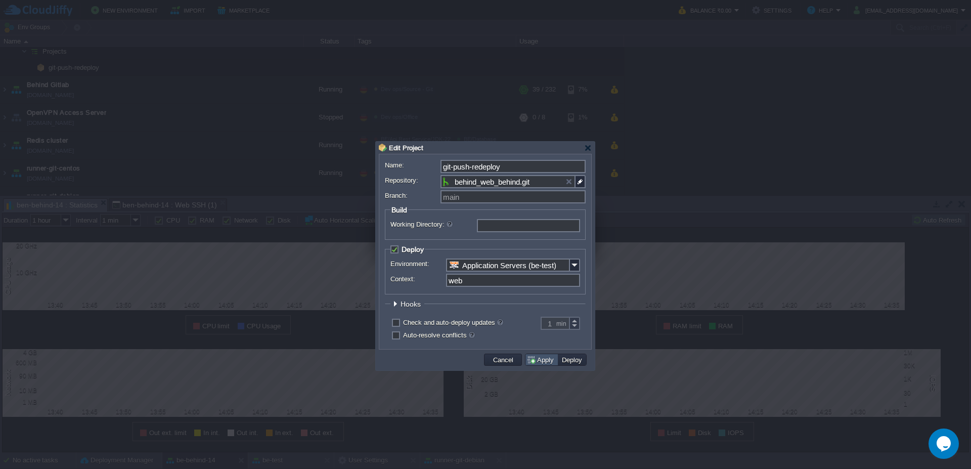
click at [543, 359] on button "Apply" at bounding box center [542, 359] width 30 height 9
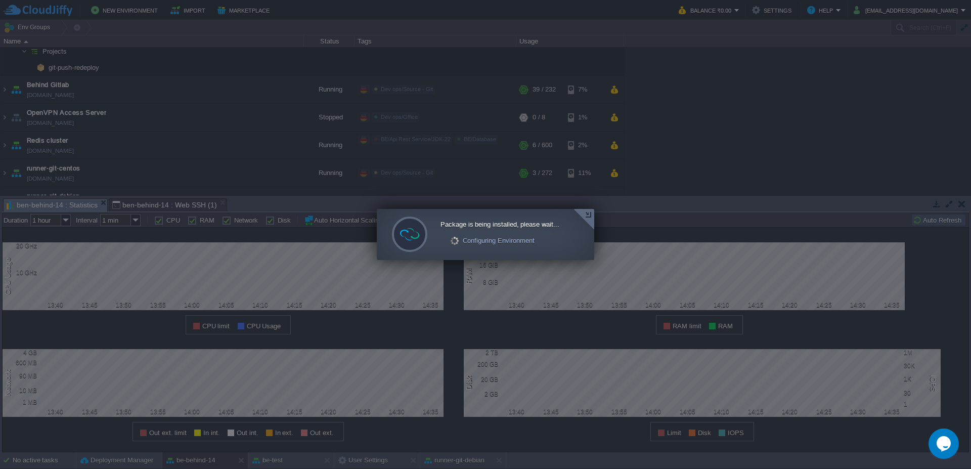
click at [589, 216] on div at bounding box center [584, 219] width 21 height 21
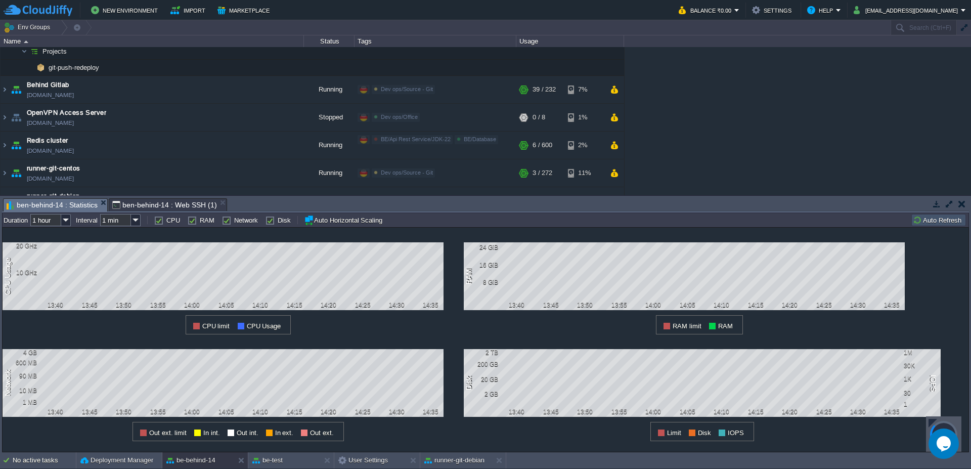
click at [147, 201] on span "ben-behind-14 : Web SSH (1)" at bounding box center [164, 205] width 105 height 12
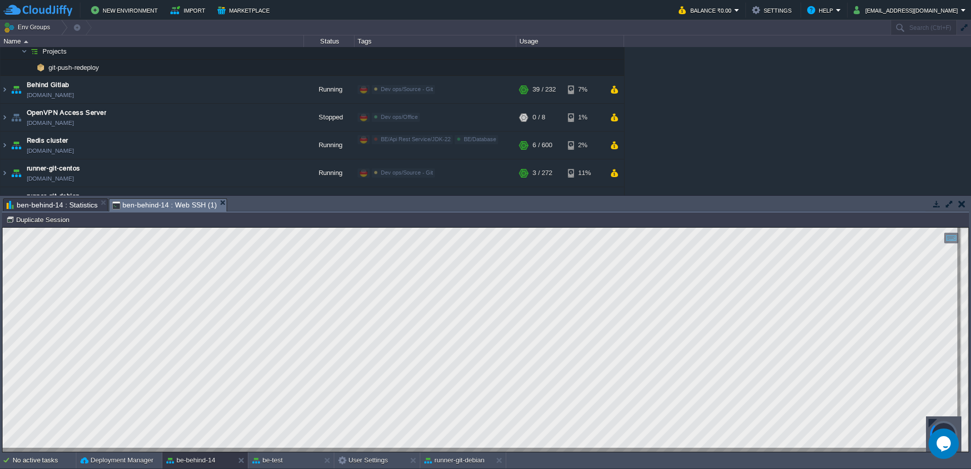
click at [74, 205] on span "ben-behind-14 : Statistics" at bounding box center [52, 205] width 91 height 12
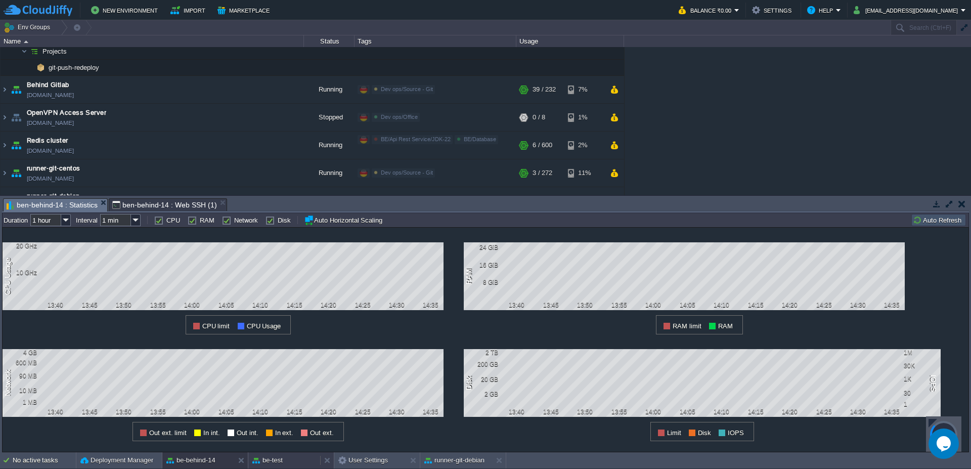
click at [270, 464] on button "be-test" at bounding box center [267, 460] width 30 height 10
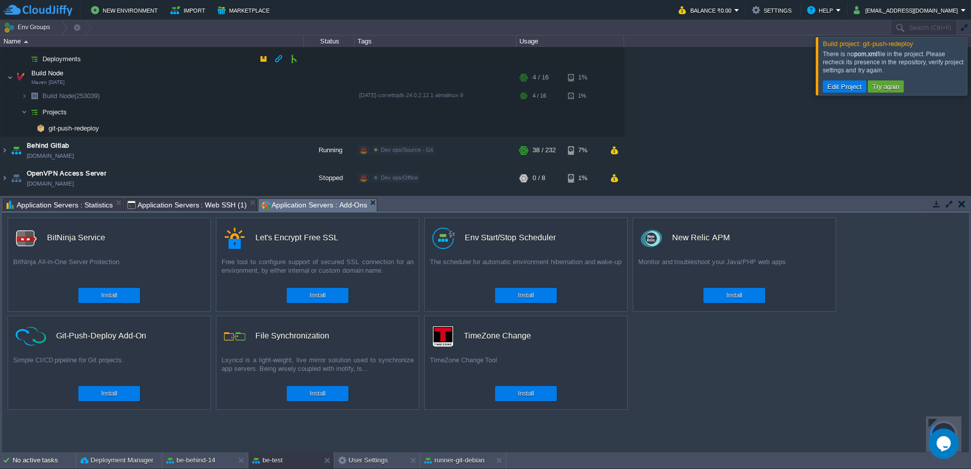
scroll to position [334, 0]
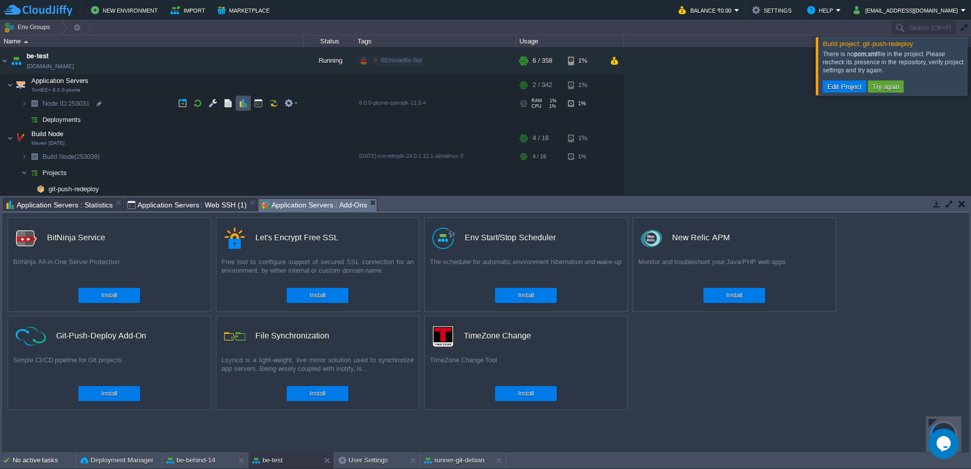
click at [246, 102] on button "button" at bounding box center [243, 103] width 9 height 9
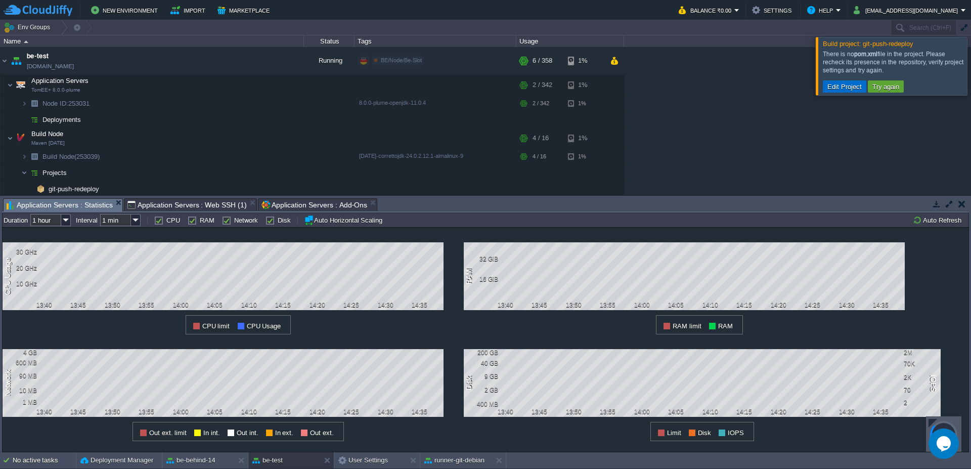
click at [847, 92] on td "Edit Project" at bounding box center [845, 86] width 44 height 12
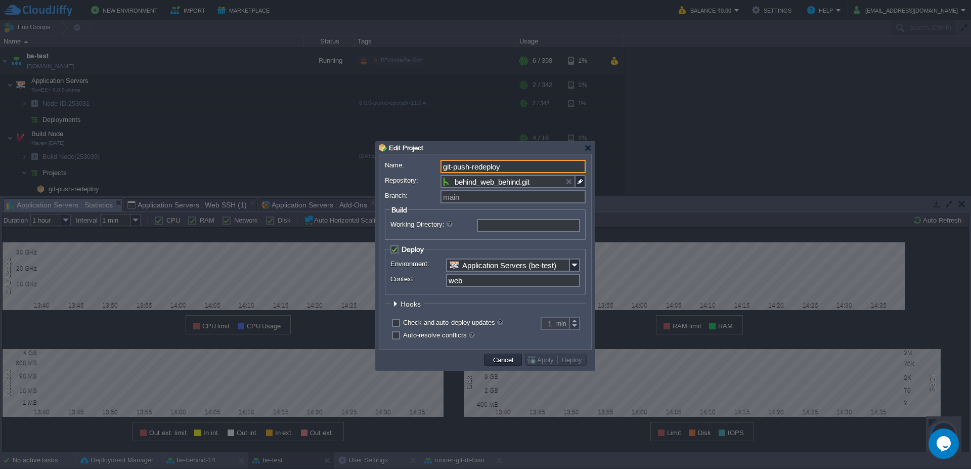
click at [527, 187] on input "behind_web_behind.git" at bounding box center [508, 181] width 135 height 13
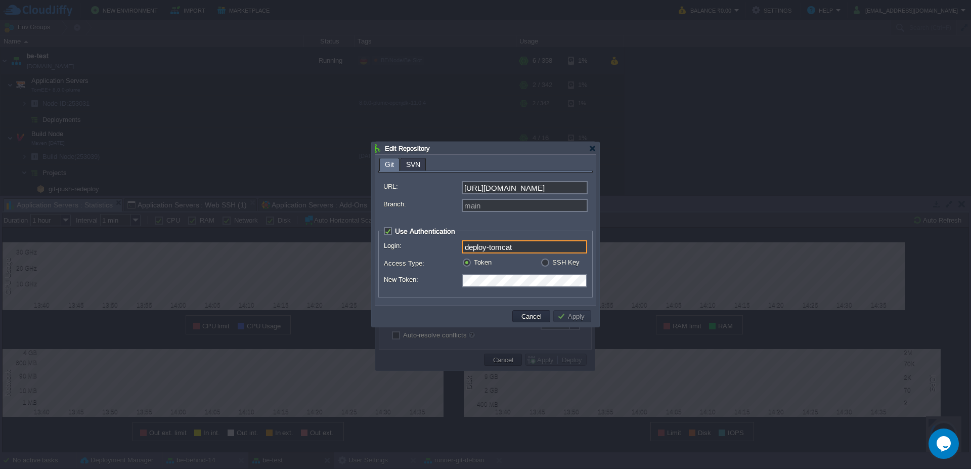
drag, startPoint x: 526, startPoint y: 245, endPoint x: 459, endPoint y: 245, distance: 66.8
click at [459, 245] on div "Login: deploy-tomcat" at bounding box center [485, 248] width 203 height 16
click at [446, 265] on label "Access Type:" at bounding box center [422, 263] width 77 height 11
click at [488, 251] on input "Login:" at bounding box center [524, 246] width 125 height 13
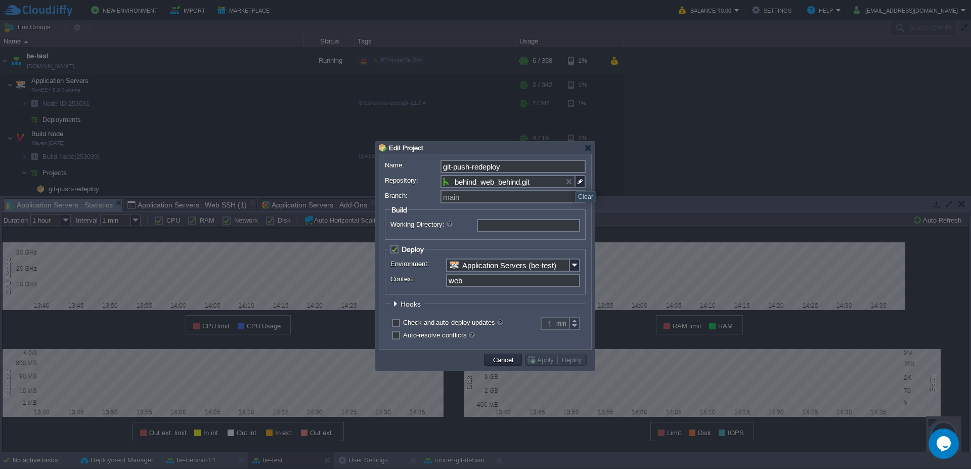
click at [529, 182] on input "behind_web_behind.git" at bounding box center [508, 181] width 135 height 13
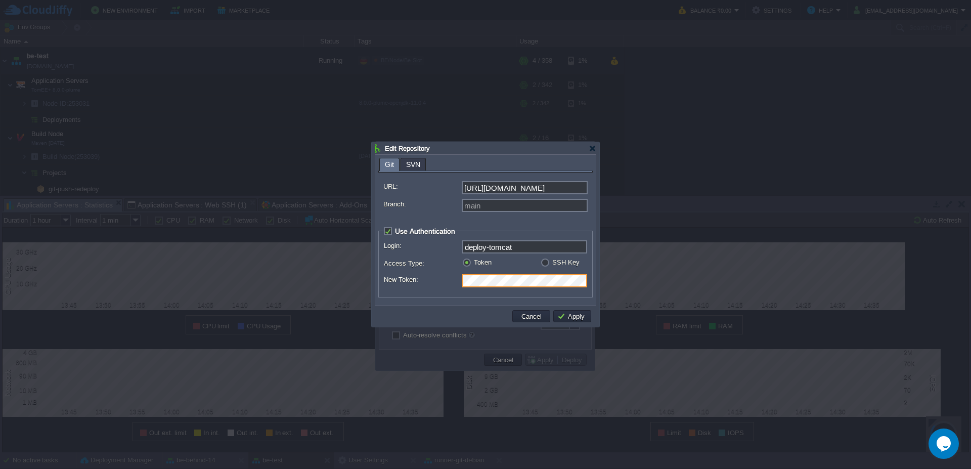
click at [449, 281] on div "New Token:" at bounding box center [485, 282] width 203 height 16
drag, startPoint x: 522, startPoint y: 249, endPoint x: 438, endPoint y: 240, distance: 84.5
click at [438, 240] on div "Login: deploy-tomcat" at bounding box center [485, 248] width 203 height 16
type input "be"
click at [571, 319] on button "Apply" at bounding box center [573, 316] width 30 height 9
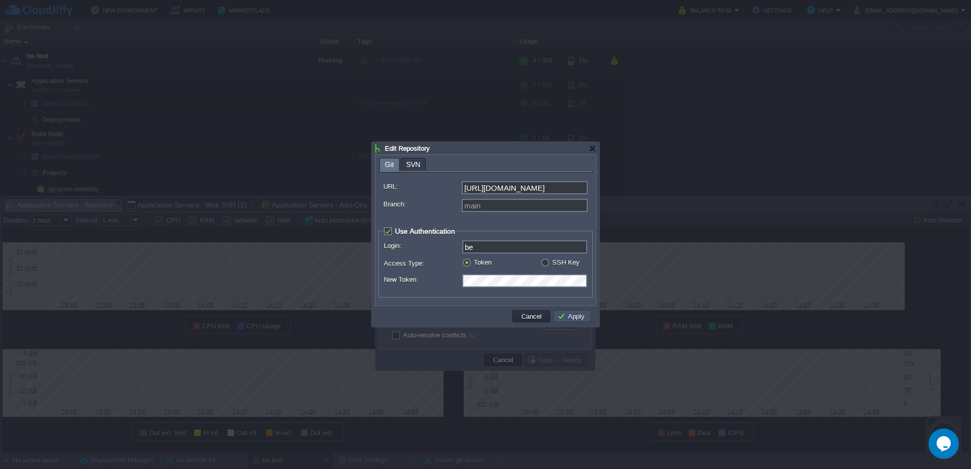
type input "behind_web_behind.git"
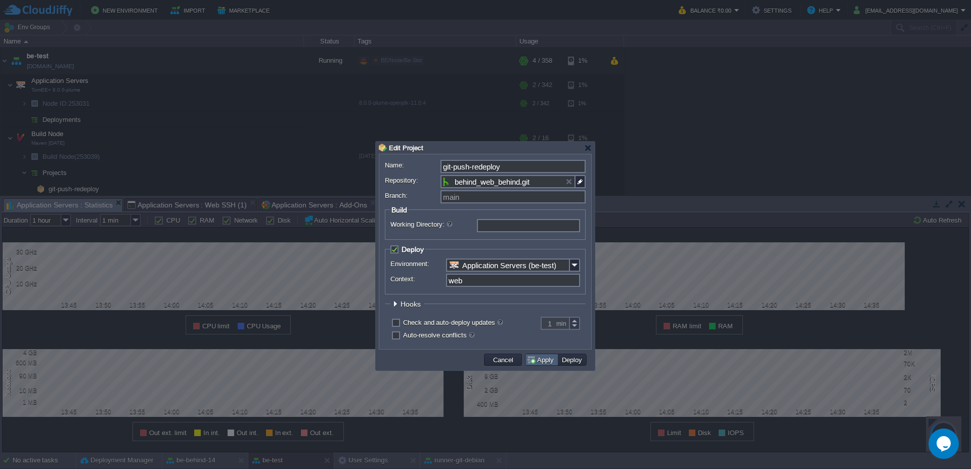
click at [553, 357] on button "Apply" at bounding box center [542, 359] width 30 height 9
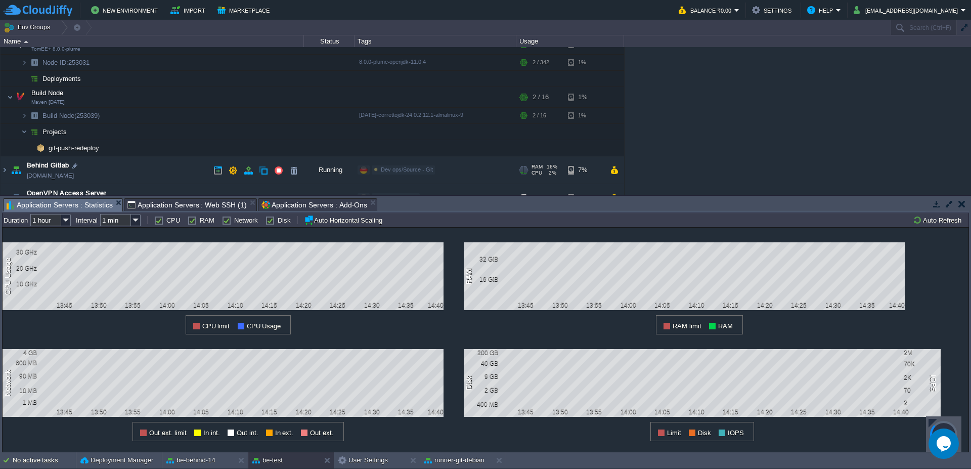
scroll to position [395, 0]
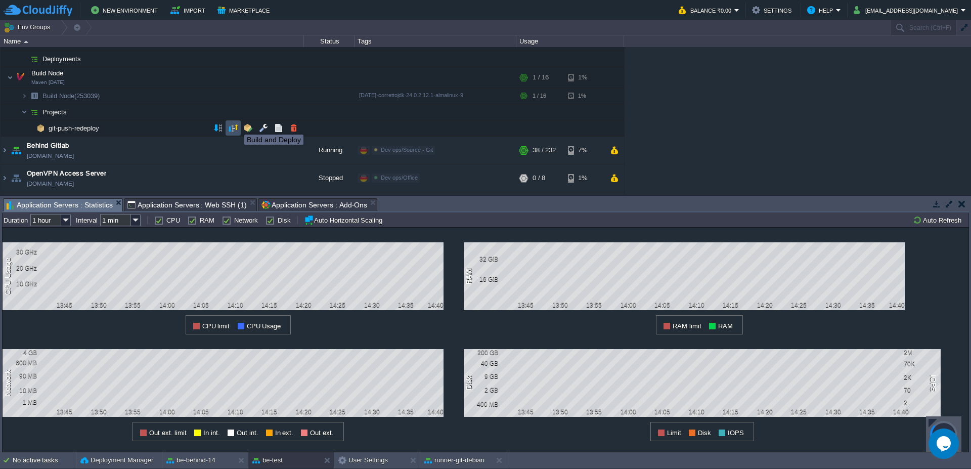
click at [233, 125] on button "button" at bounding box center [233, 127] width 9 height 9
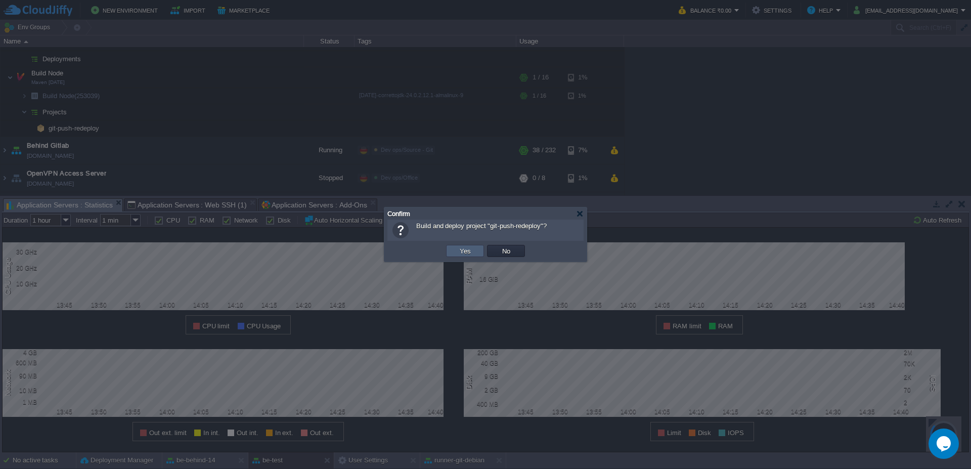
click at [460, 249] on button "Yes" at bounding box center [465, 250] width 17 height 9
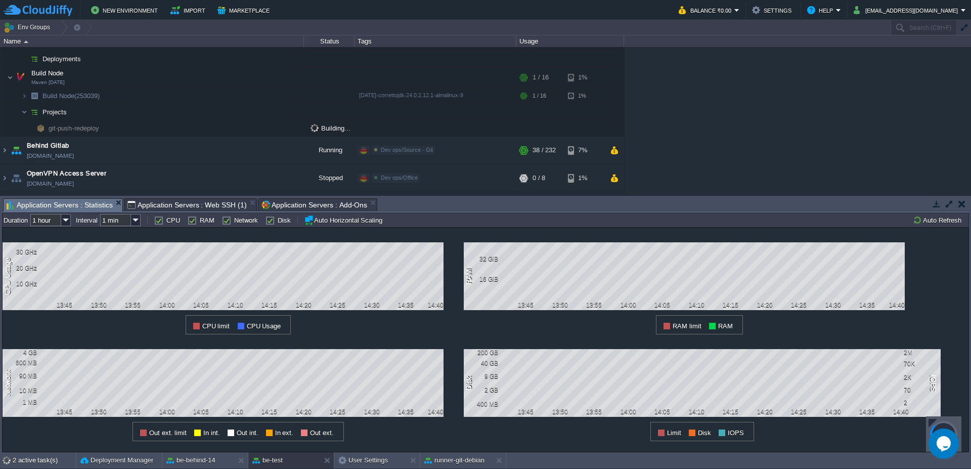
click at [206, 203] on span "Application Servers : Web SSH (1)" at bounding box center [187, 205] width 119 height 12
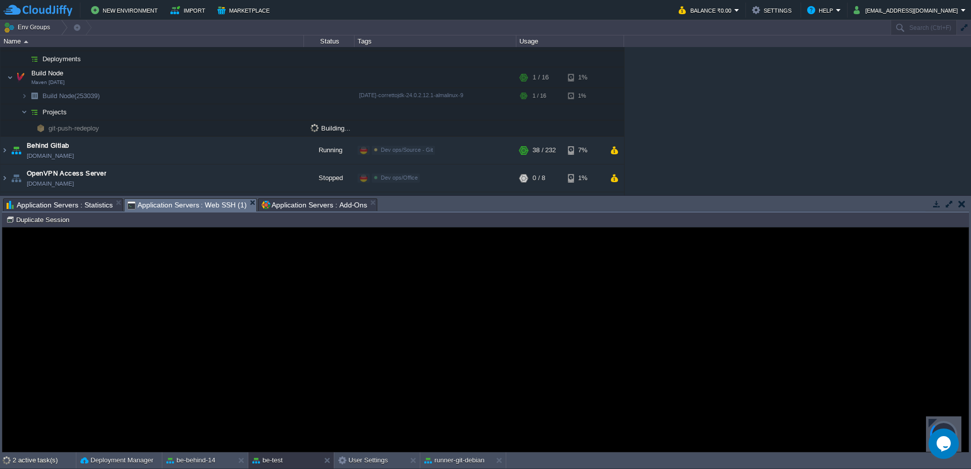
click at [72, 203] on span "Application Servers : Statistics" at bounding box center [60, 205] width 106 height 12
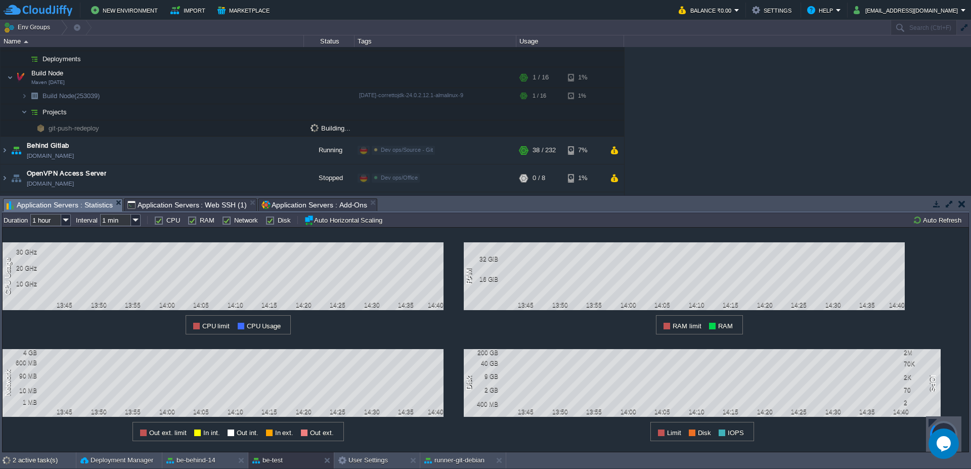
click at [949, 226] on div "Node ID: 253031 Duration 1 hour Interval 1 min CPU RAM Network Disk Auto Horizo…" at bounding box center [485, 220] width 967 height 15
click at [944, 219] on button "Auto Refresh" at bounding box center [939, 220] width 52 height 9
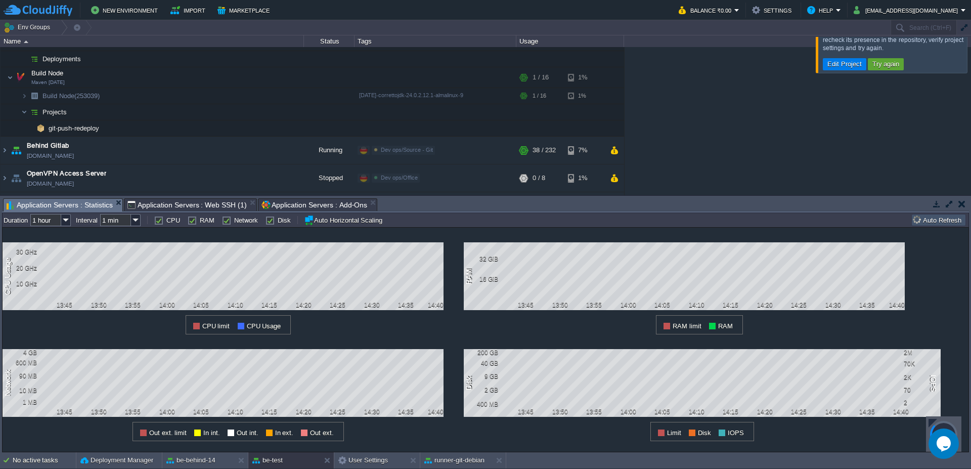
click at [944, 219] on button "Auto Refresh" at bounding box center [939, 220] width 52 height 9
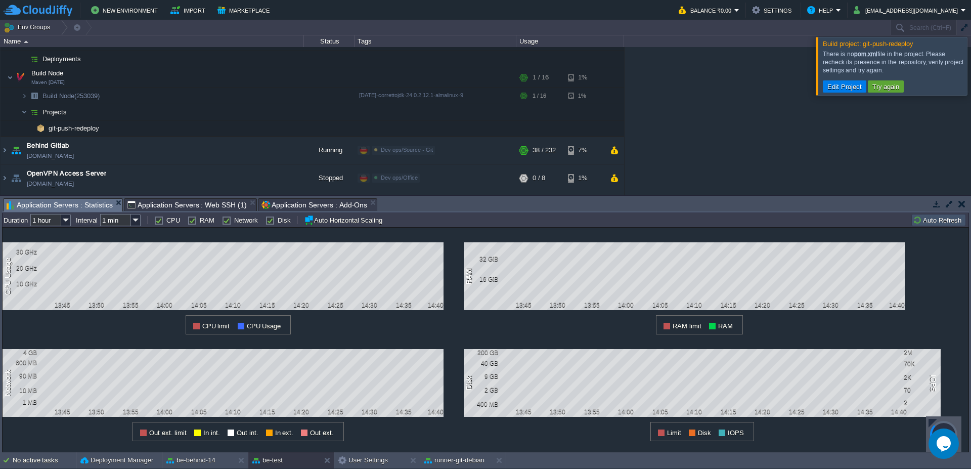
click at [944, 219] on button "Auto Refresh" at bounding box center [939, 220] width 52 height 9
click at [251, 127] on button "button" at bounding box center [248, 127] width 9 height 9
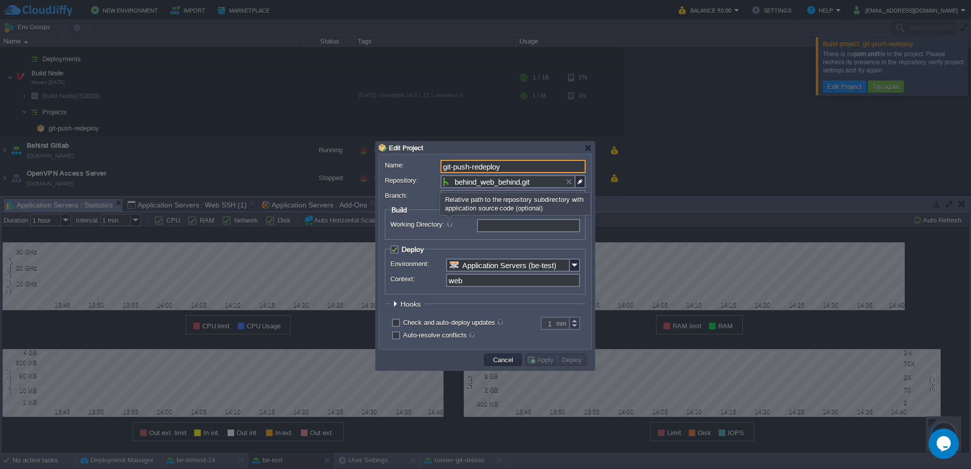
click at [450, 224] on div at bounding box center [450, 224] width 8 height 8
click at [477, 224] on input "Working Directory:" at bounding box center [528, 225] width 103 height 13
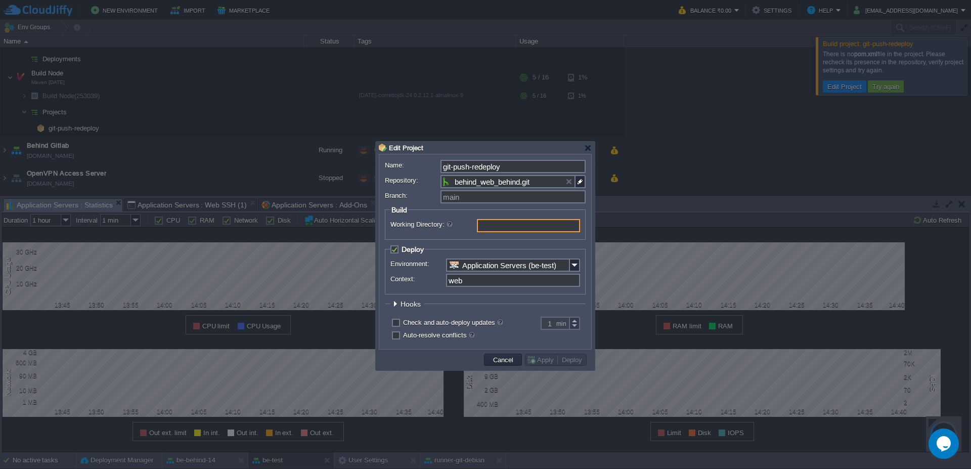
click at [538, 322] on div "1 min" at bounding box center [558, 323] width 46 height 13
click at [495, 226] on input "Working Directory:" at bounding box center [528, 225] width 103 height 13
click at [586, 184] on div "Name: git-push-redeploy Repository: behind_web_behind.git Branch: main Build Wo…" at bounding box center [485, 251] width 212 height 195
click at [576, 182] on img at bounding box center [581, 181] width 10 height 13
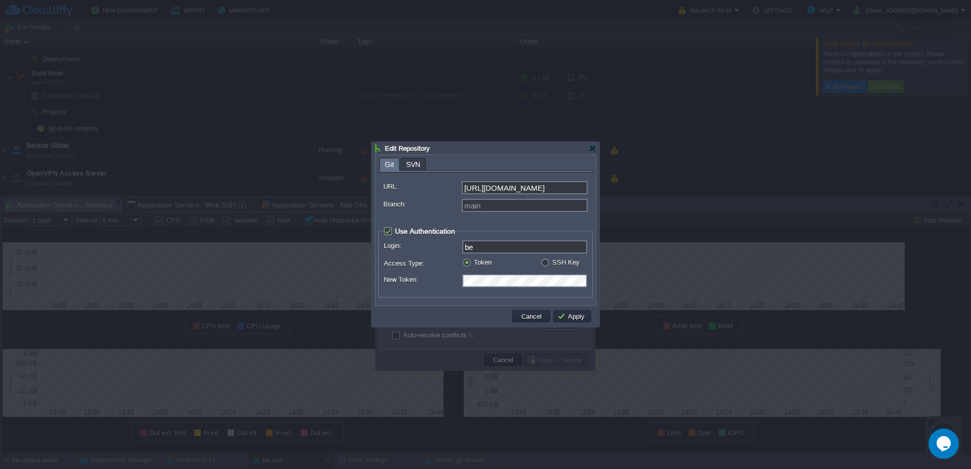
click at [415, 165] on body "New Environment Import Marketplace Bonus ₹0.00 Upgrade Account Balance ₹0.00 Se…" at bounding box center [485, 234] width 971 height 469
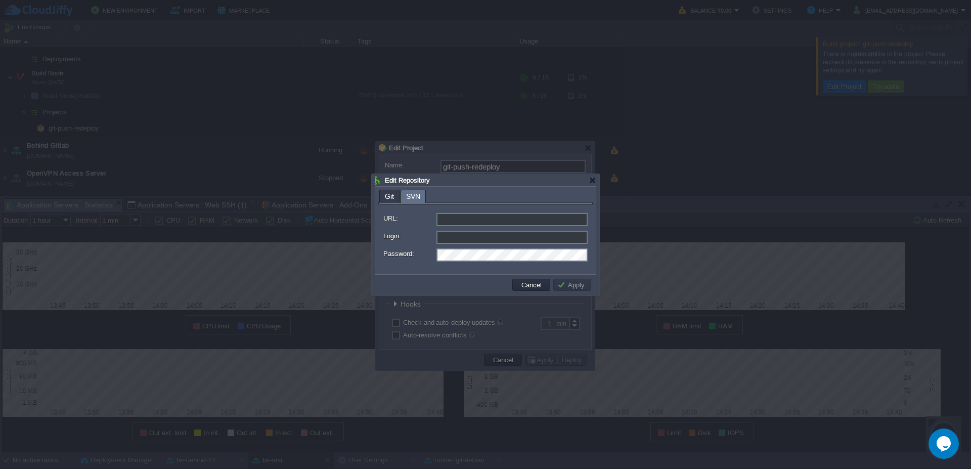
click at [391, 195] on div "Git SVN URL: [URL][DOMAIN_NAME] Branch: main Use Authentication Login: be Acces…" at bounding box center [485, 230] width 215 height 81
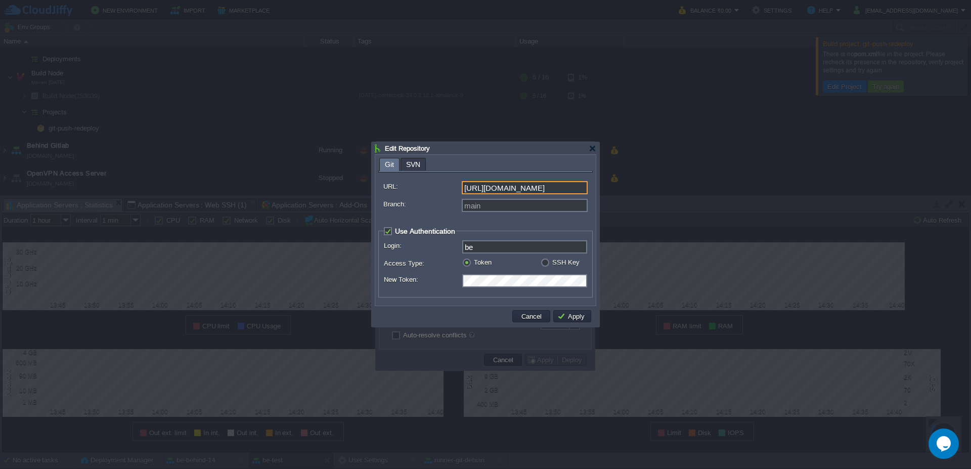
scroll to position [0, 73]
drag, startPoint x: 556, startPoint y: 190, endPoint x: 633, endPoint y: 190, distance: 77.9
click at [633, 190] on body "New Environment Import Marketplace Bonus ₹0.00 Upgrade Account Balance ₹0.00 Se…" at bounding box center [485, 234] width 971 height 469
click at [570, 317] on button "Apply" at bounding box center [573, 316] width 30 height 9
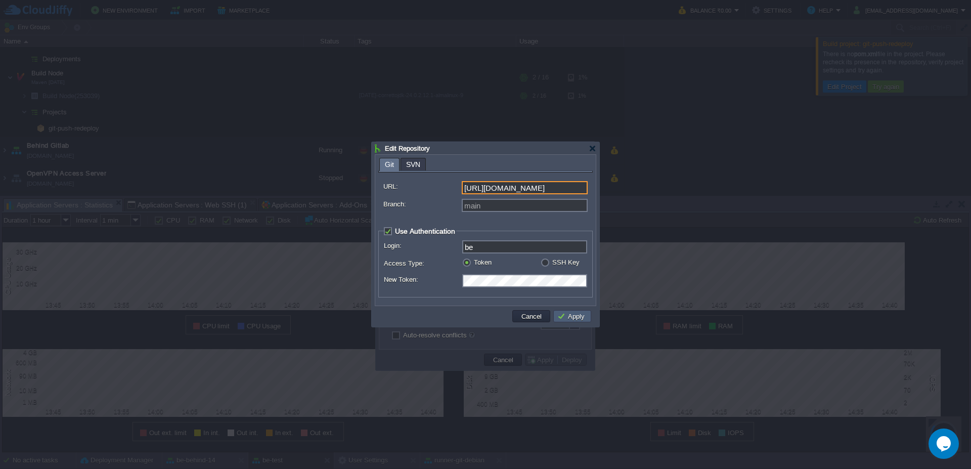
type input "behind_web_behind.git"
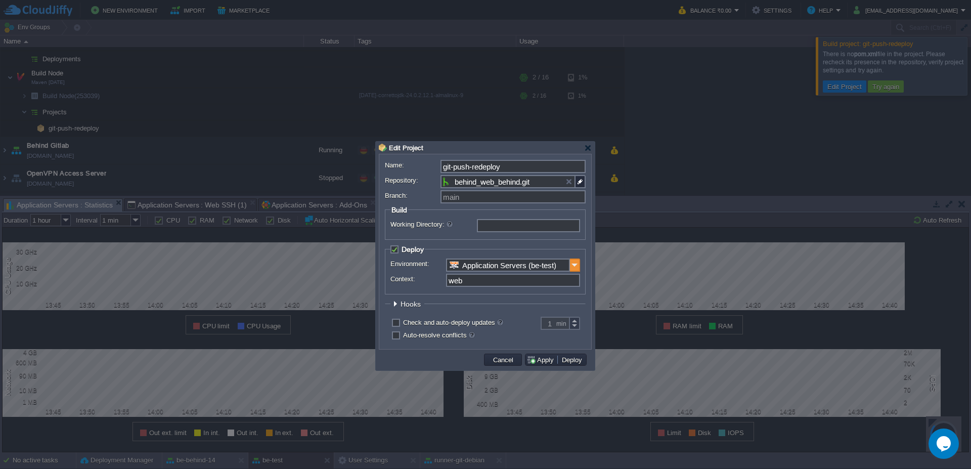
click at [575, 269] on img at bounding box center [575, 265] width 10 height 13
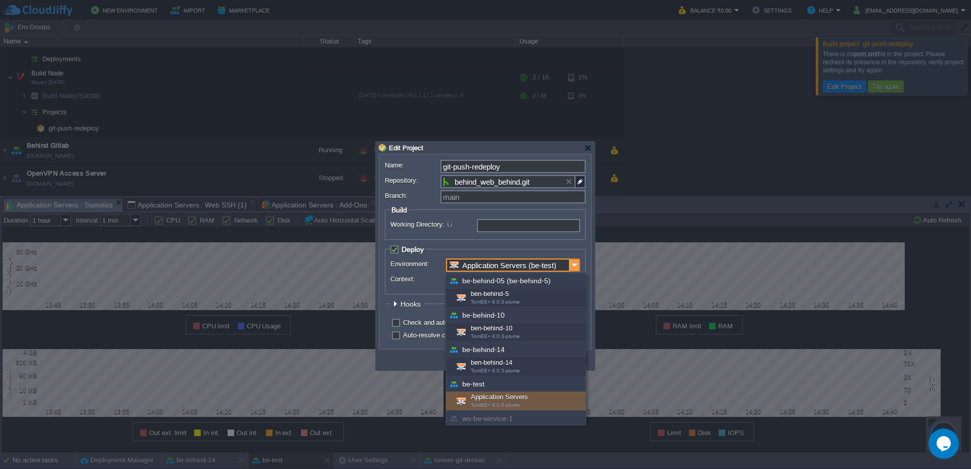
click at [575, 269] on img at bounding box center [575, 265] width 10 height 13
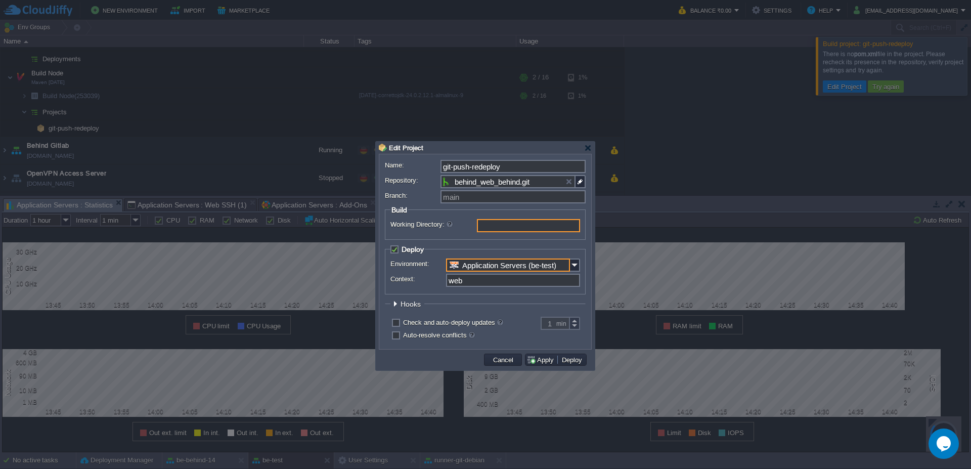
click at [514, 227] on input "Working Directory:" at bounding box center [528, 225] width 103 height 13
click at [544, 359] on button "Apply" at bounding box center [542, 359] width 30 height 9
type input "build/libs/"
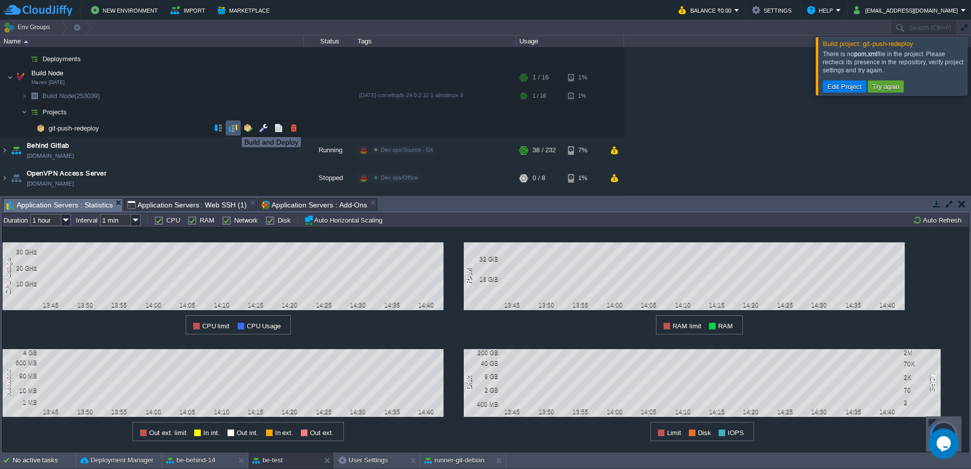
click at [234, 128] on button "button" at bounding box center [233, 127] width 9 height 9
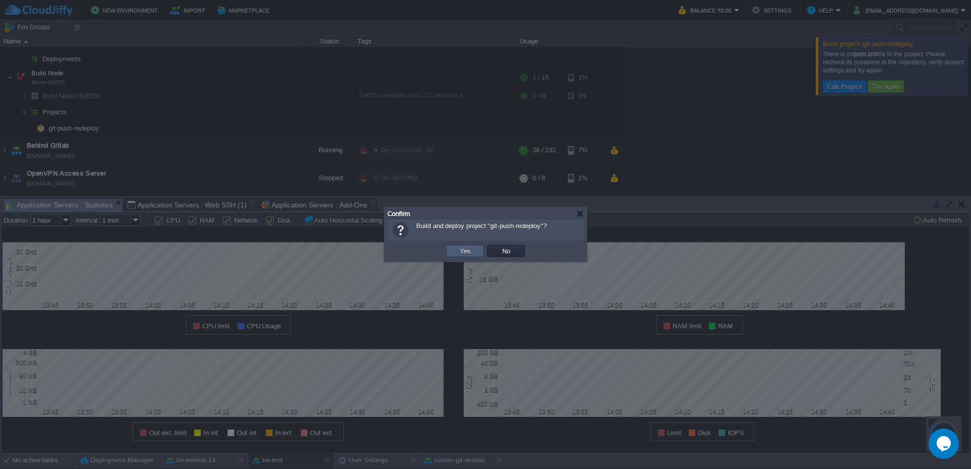
click at [476, 256] on td "Yes" at bounding box center [465, 251] width 38 height 12
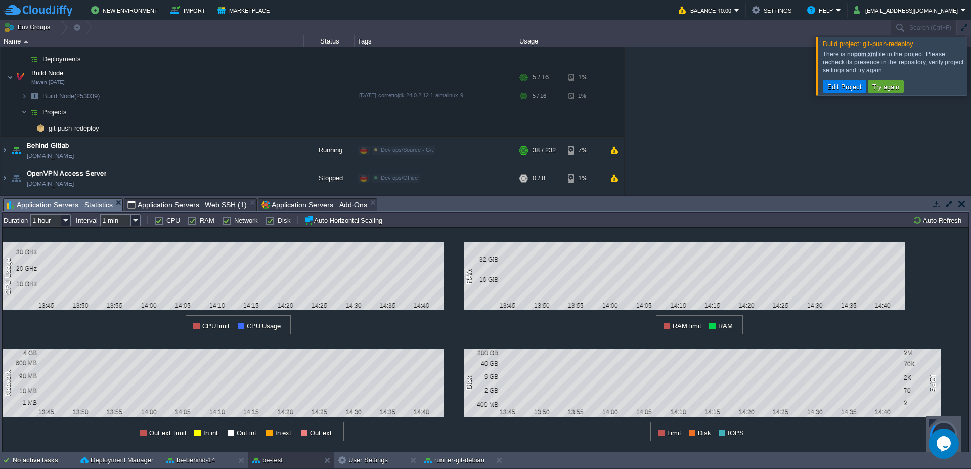
click at [307, 208] on span "Application Servers : Add-Ons" at bounding box center [315, 205] width 106 height 12
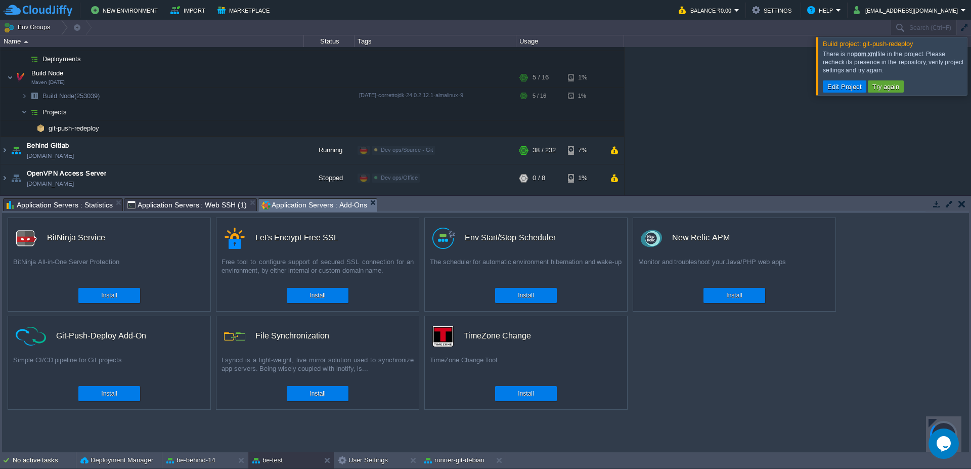
click at [49, 206] on span "Application Servers : Statistics" at bounding box center [60, 205] width 106 height 12
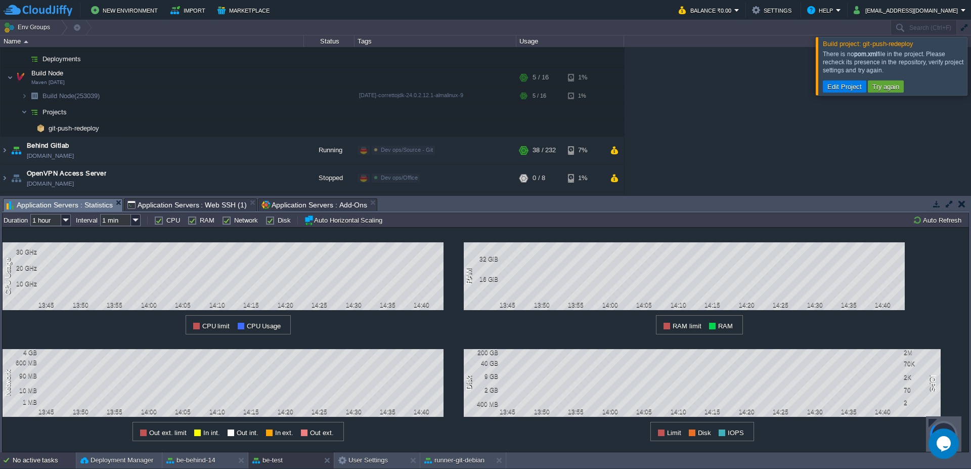
click at [32, 467] on div "No active tasks" at bounding box center [44, 460] width 63 height 16
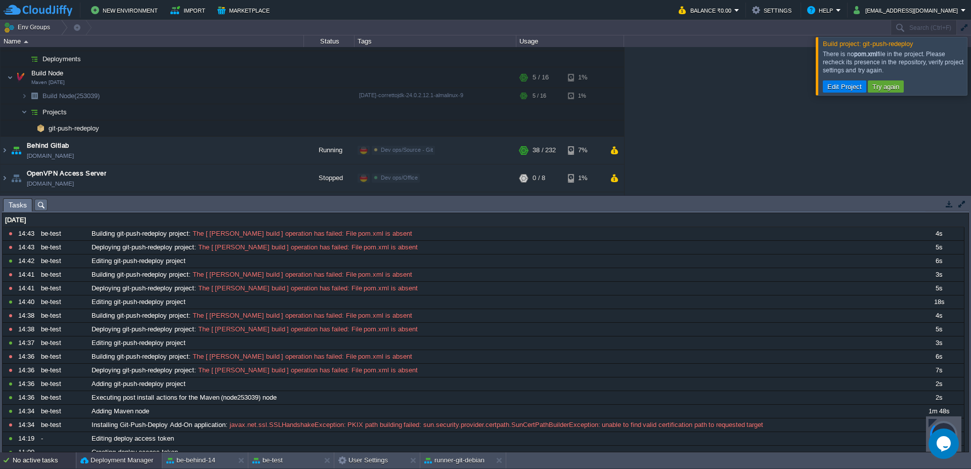
click at [110, 460] on button "Deployment Manager" at bounding box center [116, 460] width 73 height 10
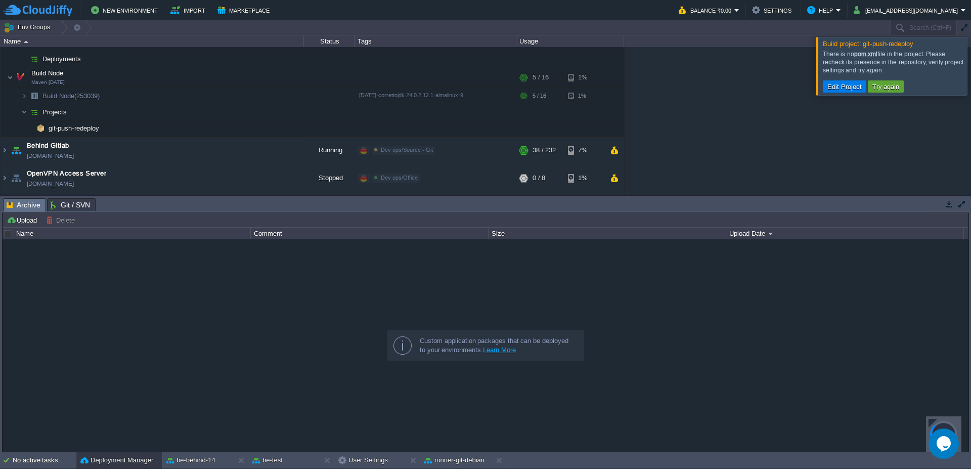
click at [58, 207] on span "Git / SVN" at bounding box center [70, 205] width 39 height 12
click at [35, 220] on button "Add Repo" at bounding box center [28, 220] width 42 height 9
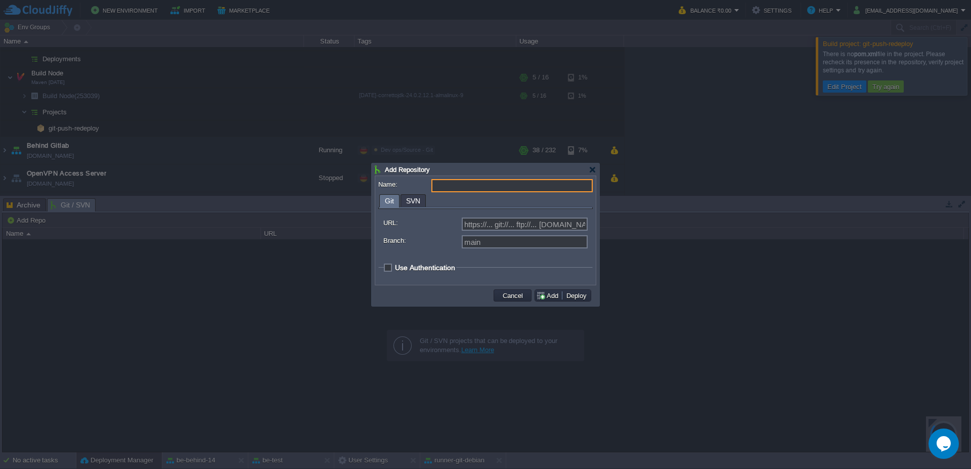
click at [31, 205] on div at bounding box center [485, 234] width 971 height 469
click at [439, 186] on input "Name:" at bounding box center [512, 185] width 161 height 13
click at [503, 226] on input "URL:" at bounding box center [525, 224] width 126 height 13
type input "https://... git://... ftp://... [DOMAIN_NAME]:repo..."
click at [492, 248] on div "main" at bounding box center [486, 243] width 204 height 16
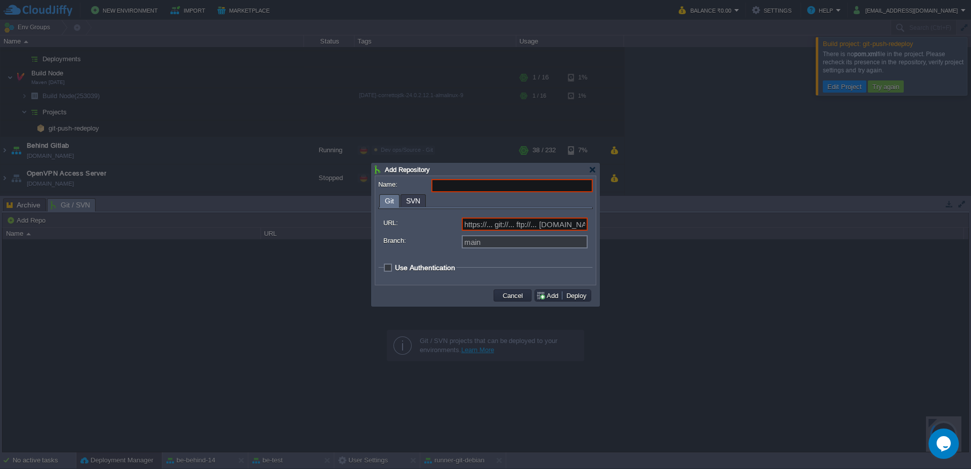
click at [459, 184] on input "Name:" at bounding box center [512, 185] width 161 height 13
paste input "[URL][DOMAIN_NAME]"
type input "web"
click at [511, 227] on input "URL:" at bounding box center [525, 224] width 126 height 13
paste input "[URL][DOMAIN_NAME]"
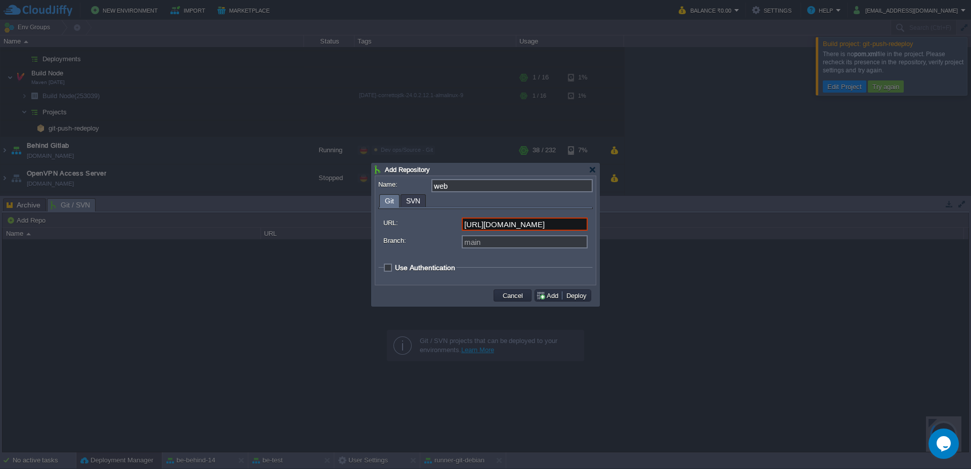
scroll to position [0, 72]
type input "[URL][DOMAIN_NAME]"
click at [488, 246] on input "Branch:" at bounding box center [525, 241] width 126 height 13
type input "main"
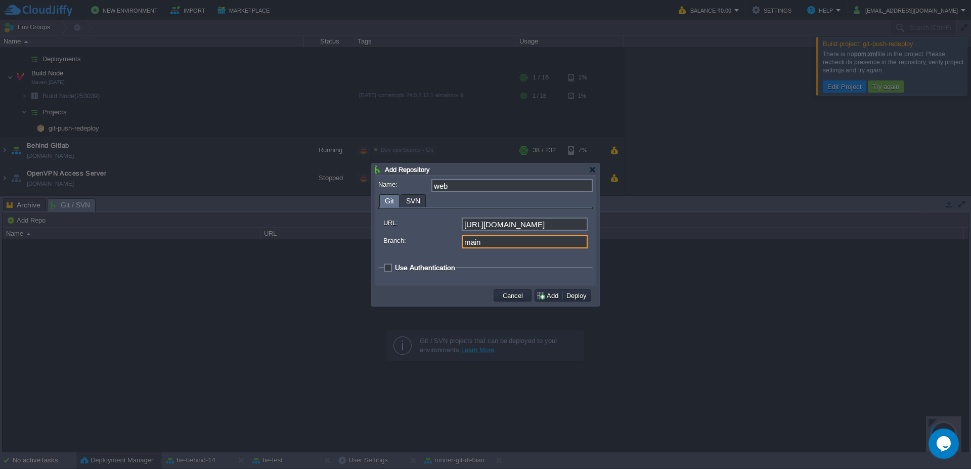
click at [395, 265] on span "Use Authentication" at bounding box center [425, 268] width 60 height 8
checkbox input "true"
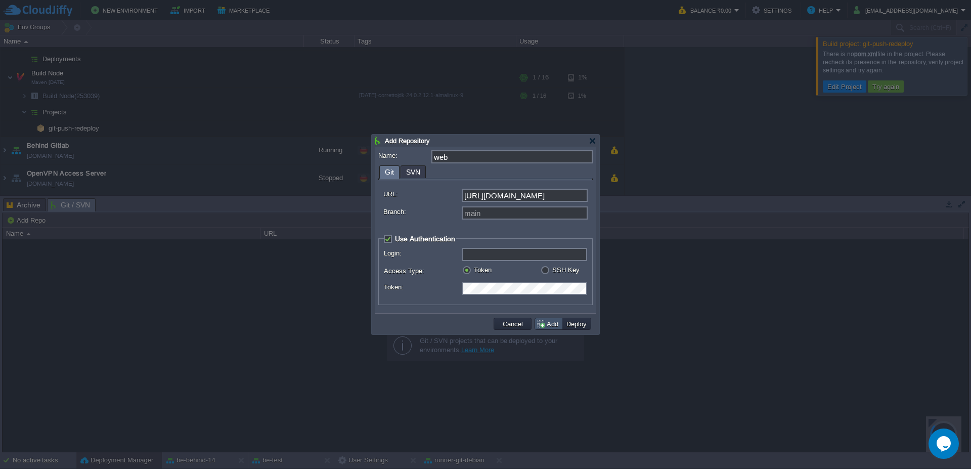
click at [542, 322] on button "Add" at bounding box center [548, 323] width 25 height 9
click at [496, 258] on input "Login:" at bounding box center [524, 254] width 125 height 13
type input "be"
click at [553, 326] on button "Add" at bounding box center [548, 323] width 25 height 9
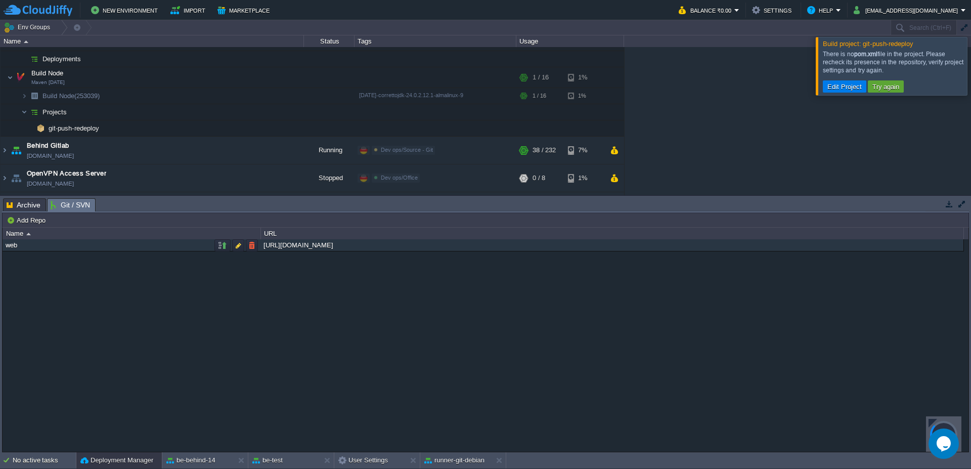
click at [31, 246] on div "web" at bounding box center [131, 245] width 257 height 12
click at [25, 206] on span "Archive" at bounding box center [24, 205] width 34 height 12
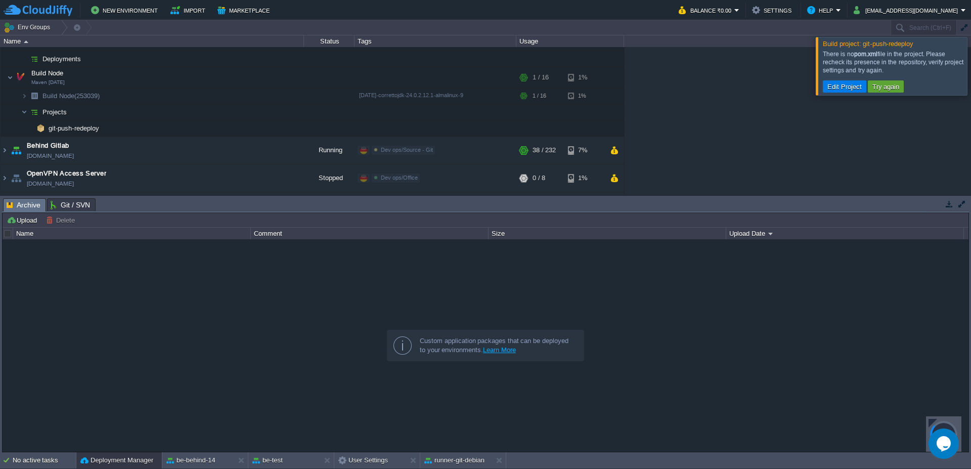
click at [71, 200] on span "Git / SVN" at bounding box center [70, 205] width 39 height 12
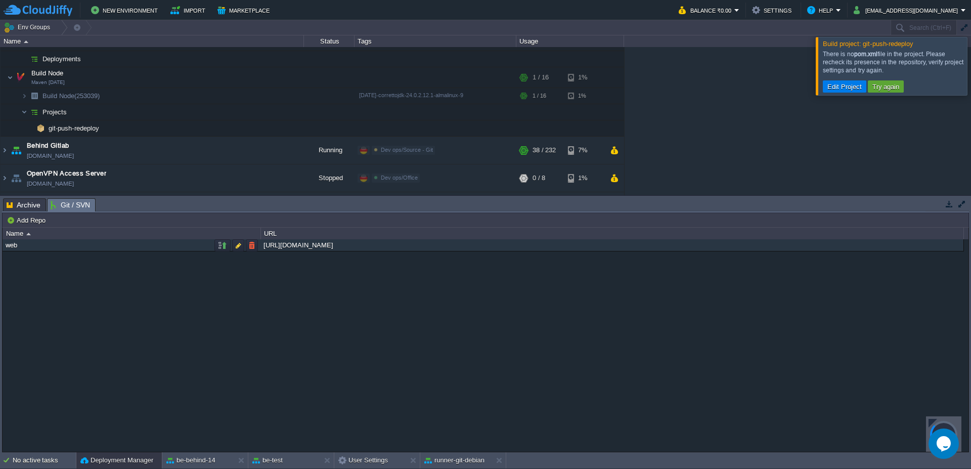
click at [52, 245] on div "web" at bounding box center [131, 245] width 257 height 12
click at [228, 247] on td at bounding box center [223, 245] width 16 height 12
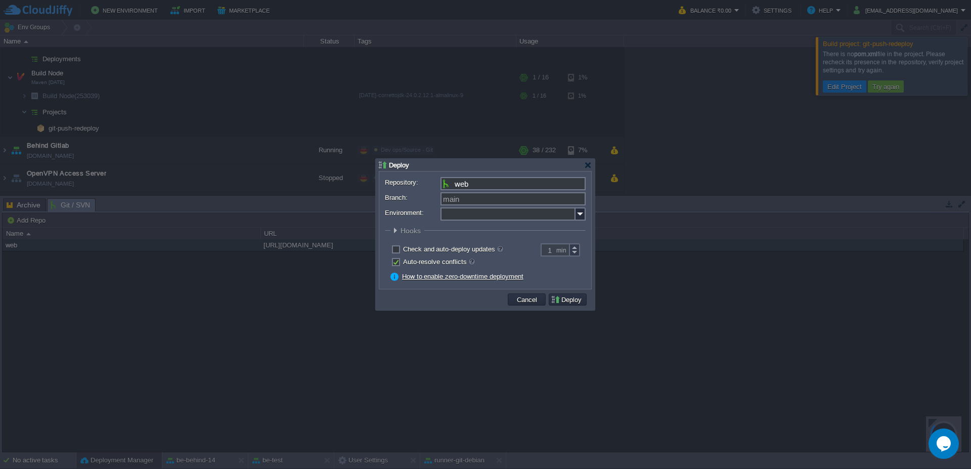
click at [473, 181] on input "web" at bounding box center [513, 183] width 145 height 13
click at [471, 204] on input "Branch:" at bounding box center [513, 198] width 145 height 13
type input "main"
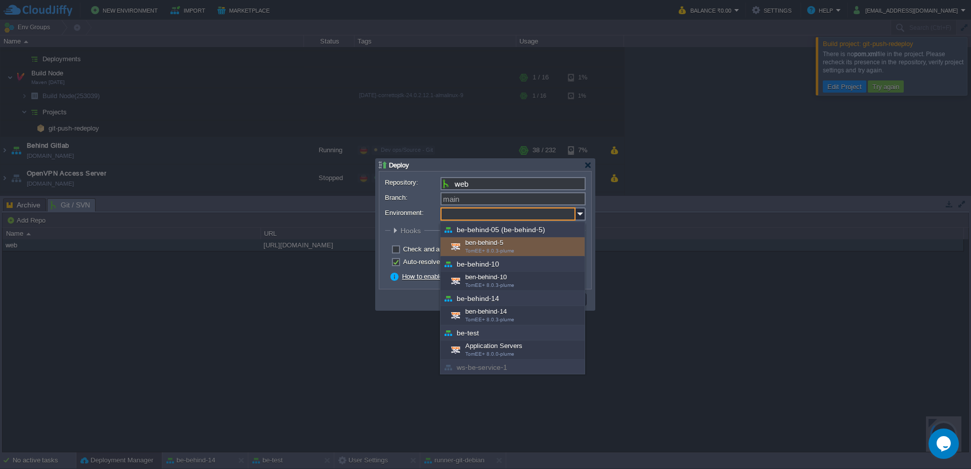
click at [459, 218] on input "Environment:" at bounding box center [508, 213] width 135 height 13
click at [392, 223] on div at bounding box center [485, 225] width 201 height 4
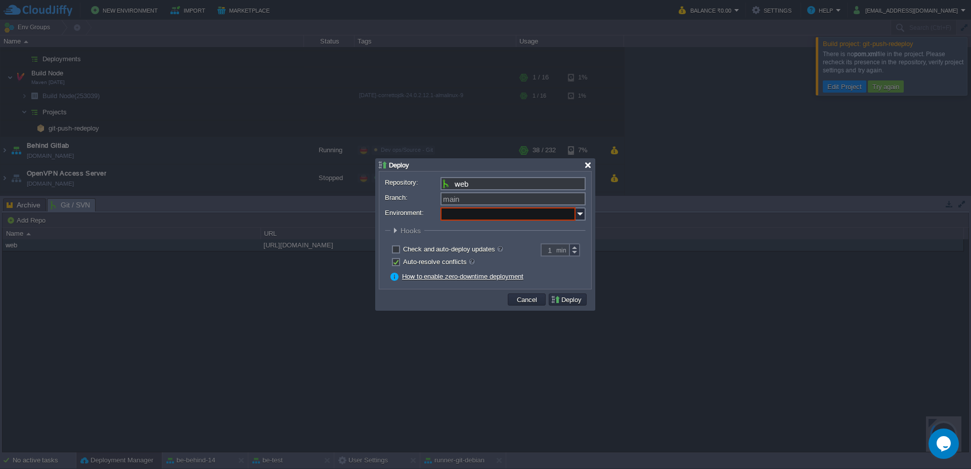
click at [590, 162] on div at bounding box center [588, 165] width 8 height 8
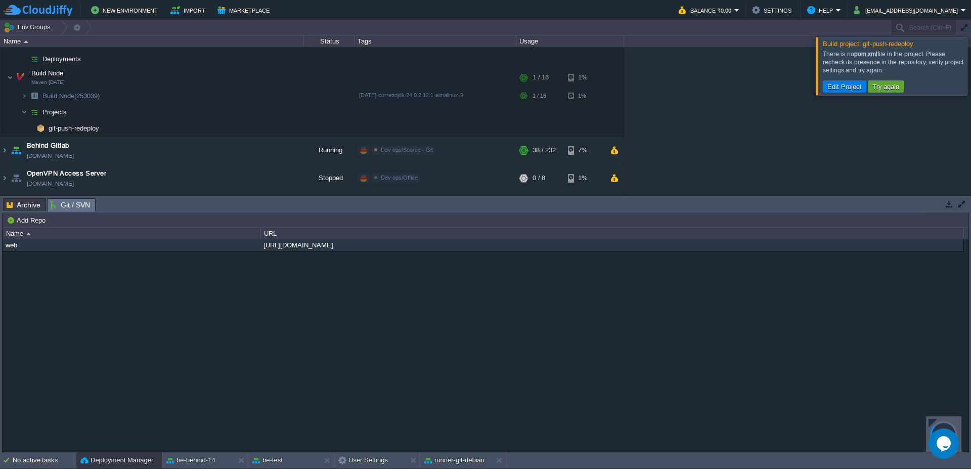
click at [971, 58] on div at bounding box center [984, 66] width 0 height 58
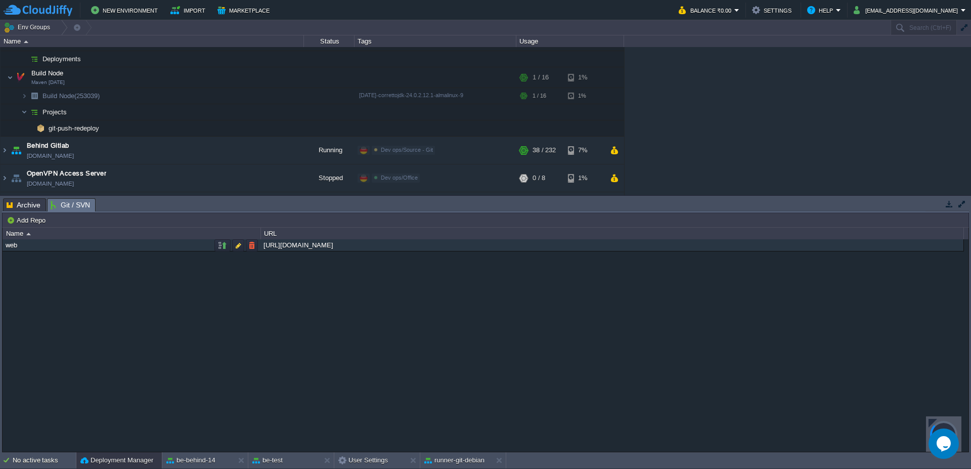
click at [284, 246] on div "[URL][DOMAIN_NAME]" at bounding box center [612, 245] width 702 height 12
click at [226, 248] on button "button" at bounding box center [222, 245] width 9 height 9
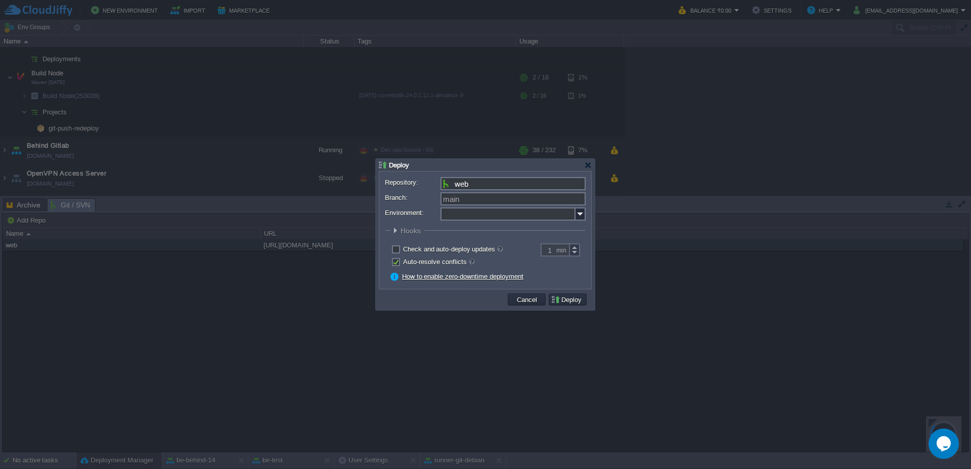
click at [490, 191] on form "Repository: web Branch: main Environment: : ROOT Build A Maven node is required…" at bounding box center [485, 230] width 201 height 106
click at [476, 183] on input "web" at bounding box center [513, 183] width 145 height 13
click at [459, 183] on input "web" at bounding box center [513, 183] width 145 height 13
click at [522, 300] on button "Cancel" at bounding box center [527, 299] width 26 height 9
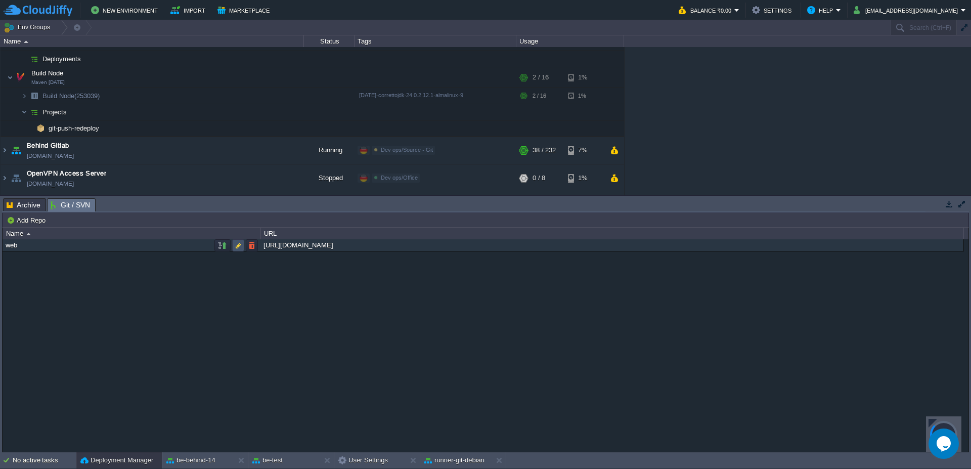
click at [239, 246] on button "button" at bounding box center [238, 245] width 9 height 9
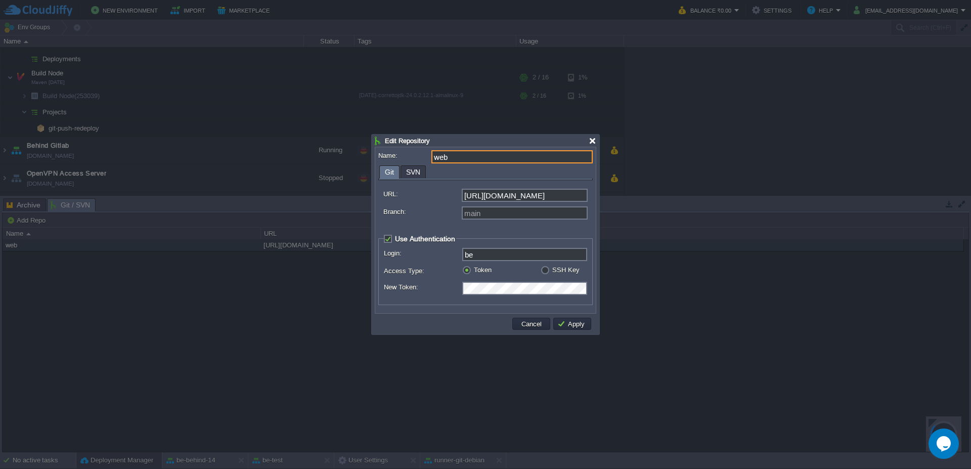
click at [591, 143] on div at bounding box center [593, 141] width 8 height 8
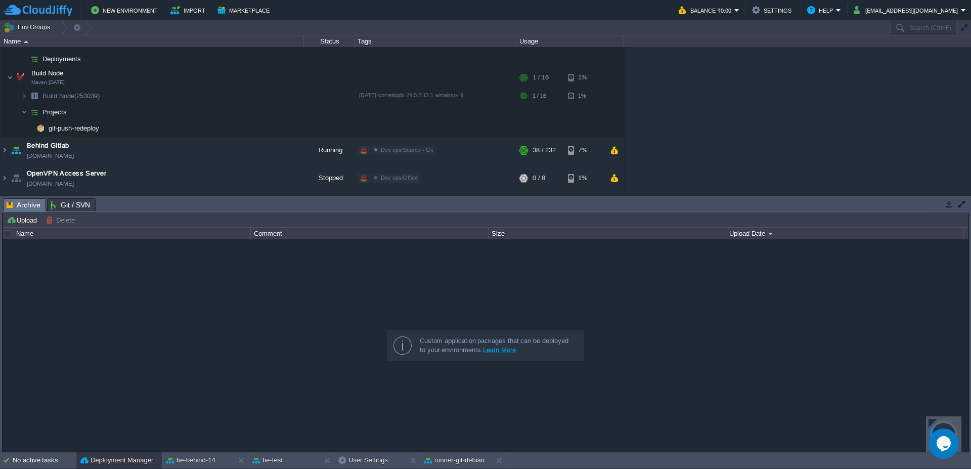
click at [24, 203] on span "Archive" at bounding box center [24, 205] width 34 height 13
click at [25, 222] on button "Upload" at bounding box center [23, 220] width 33 height 9
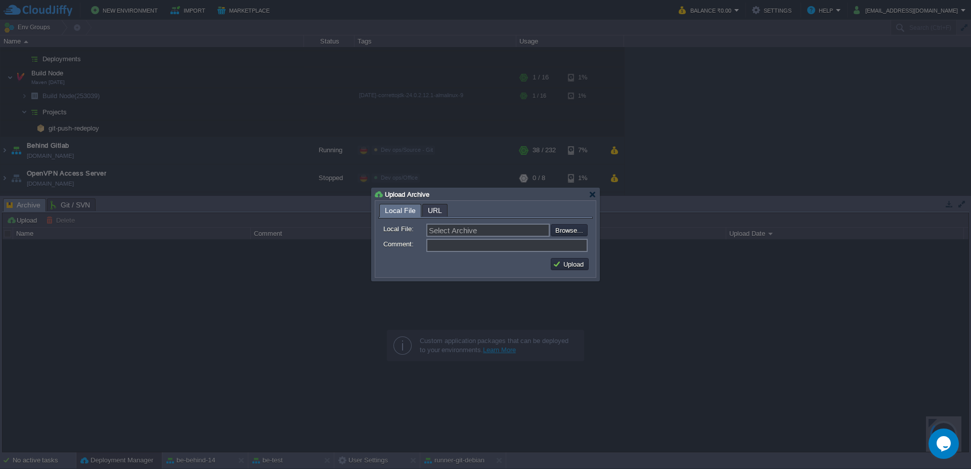
click at [426, 215] on div "URL" at bounding box center [434, 210] width 25 height 13
click at [440, 229] on input "URL:" at bounding box center [507, 230] width 161 height 13
type input "http://... ftp://..."
click at [592, 196] on div at bounding box center [593, 195] width 8 height 8
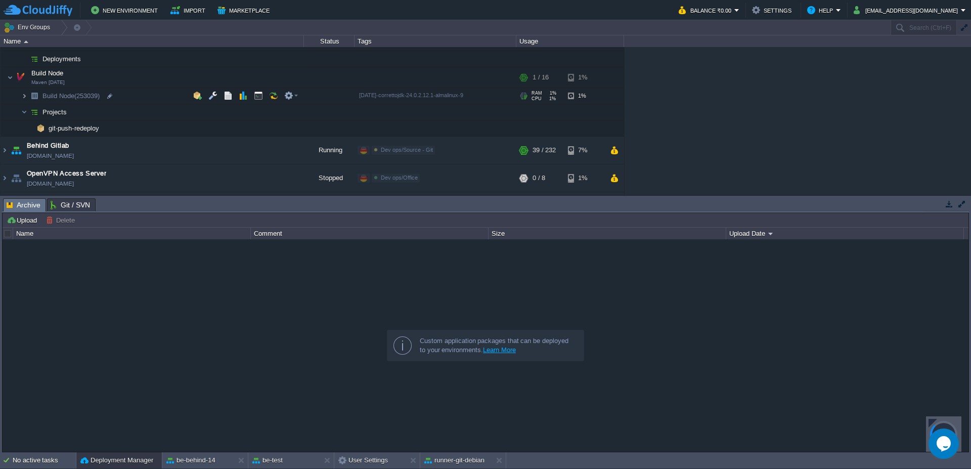
click at [27, 100] on img at bounding box center [24, 96] width 6 height 16
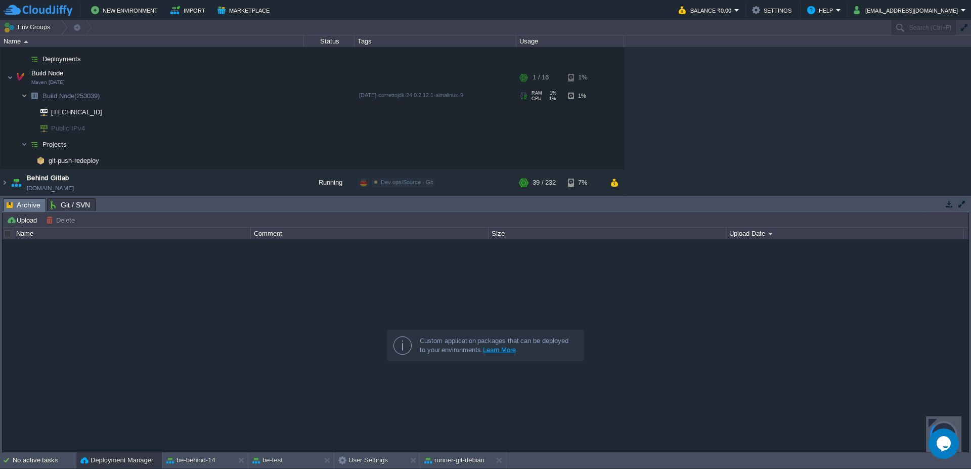
click at [27, 100] on img at bounding box center [24, 96] width 6 height 16
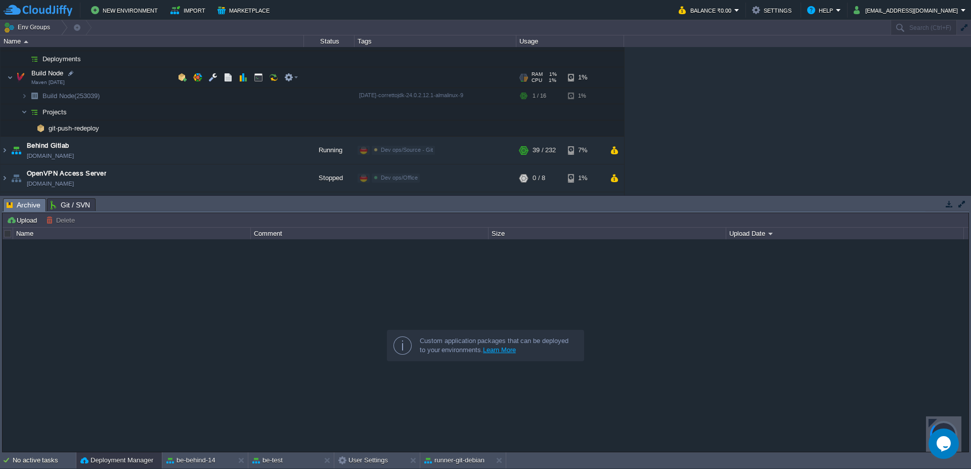
scroll to position [334, 0]
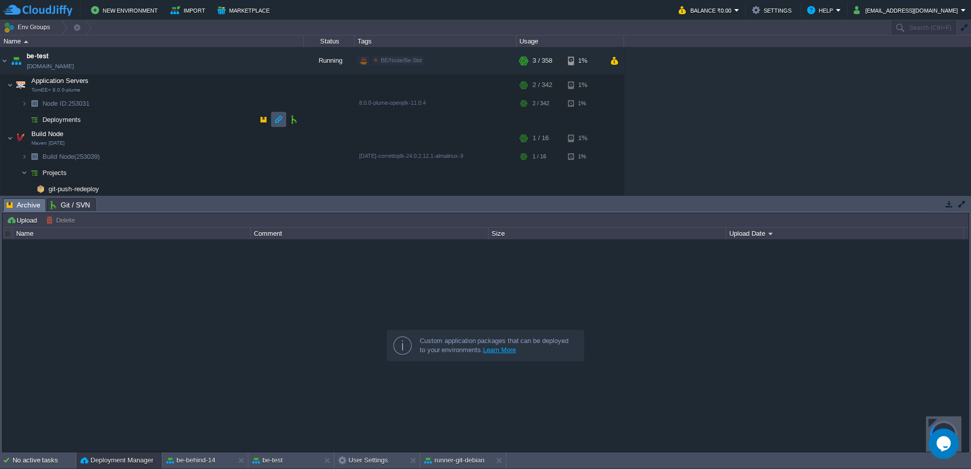
click at [281, 120] on button "button" at bounding box center [278, 119] width 9 height 9
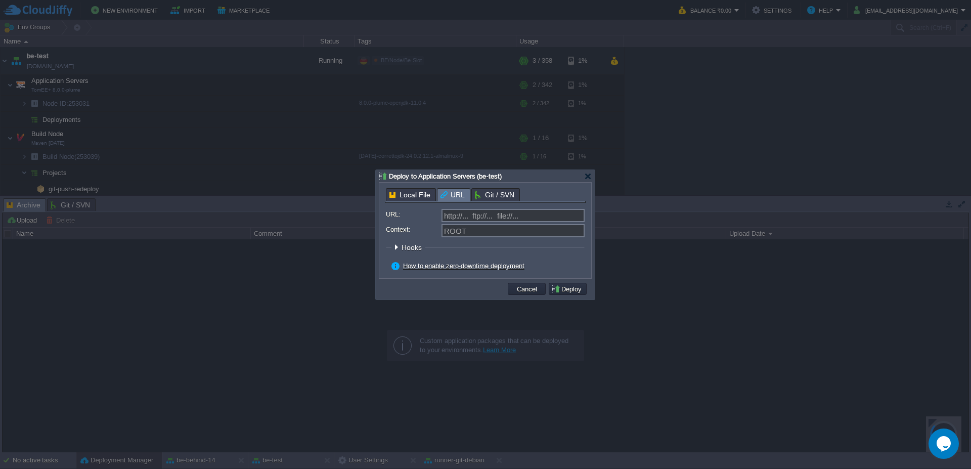
click at [505, 194] on div "Local File URL Git / SVN URL: http://... ftp://... file://... Context: ROOT Hoo…" at bounding box center [485, 230] width 201 height 84
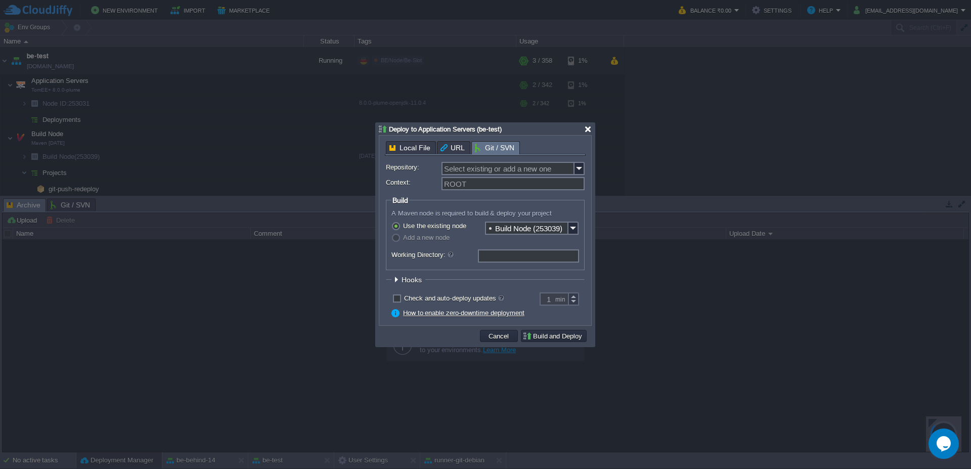
click at [588, 130] on div at bounding box center [588, 129] width 8 height 8
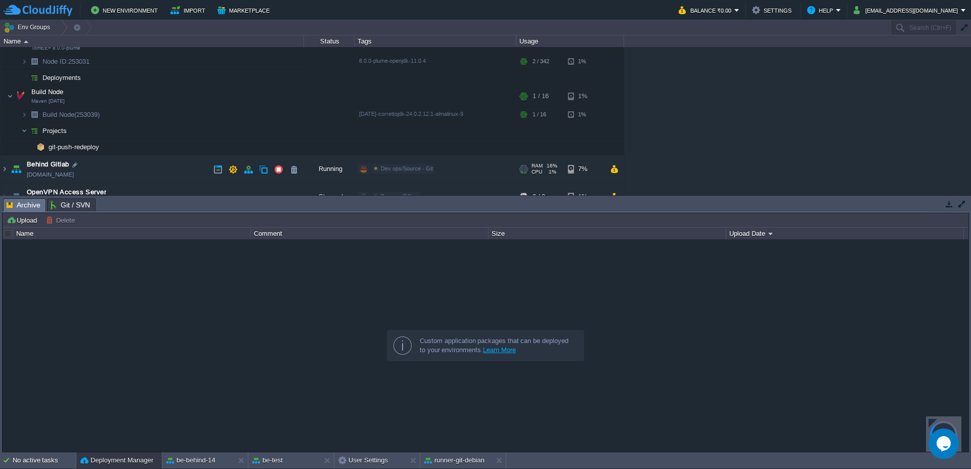
scroll to position [395, 0]
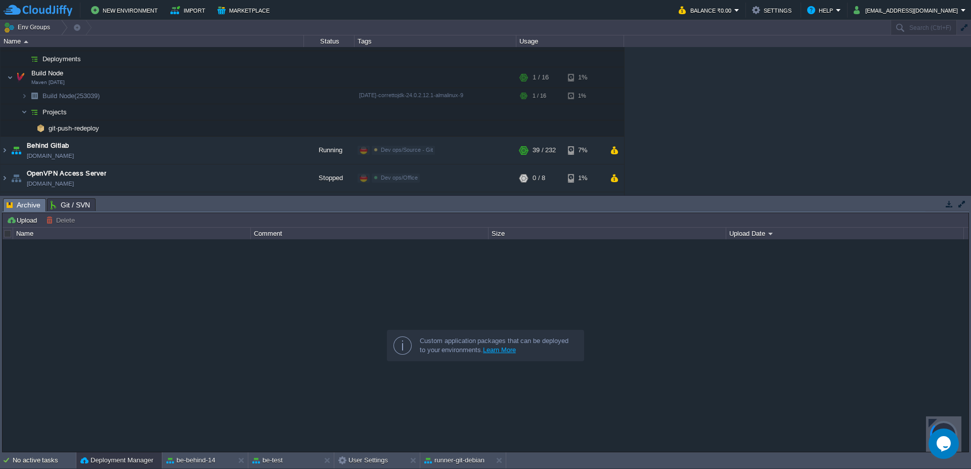
click at [72, 203] on span "Git / SVN" at bounding box center [70, 205] width 39 height 12
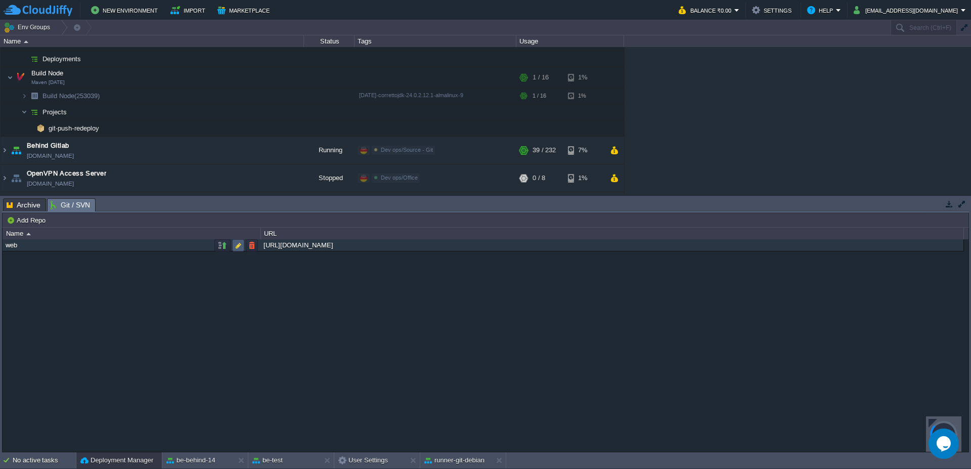
click at [237, 245] on button "button" at bounding box center [238, 245] width 9 height 9
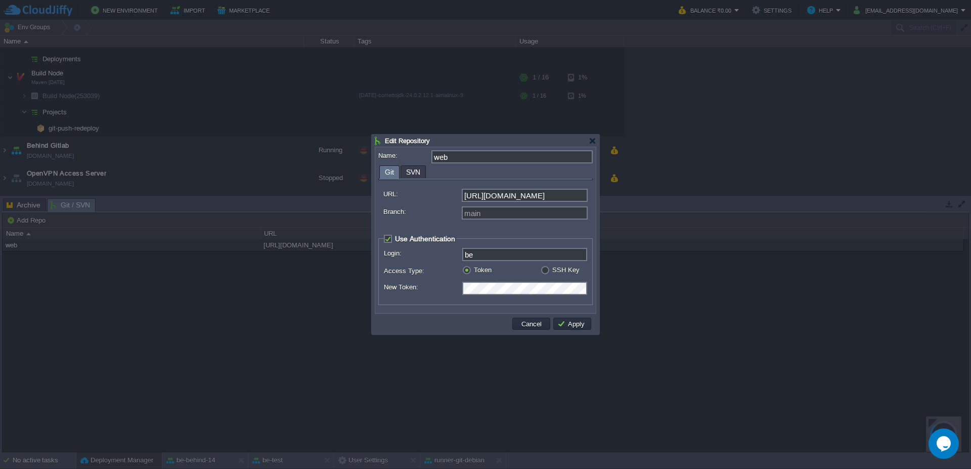
click at [570, 202] on div "[URL][DOMAIN_NAME]" at bounding box center [486, 197] width 204 height 16
click at [570, 197] on input "[URL][DOMAIN_NAME]" at bounding box center [525, 195] width 126 height 13
paste input "-deploy"
type input "[URL][DOMAIN_NAME]"
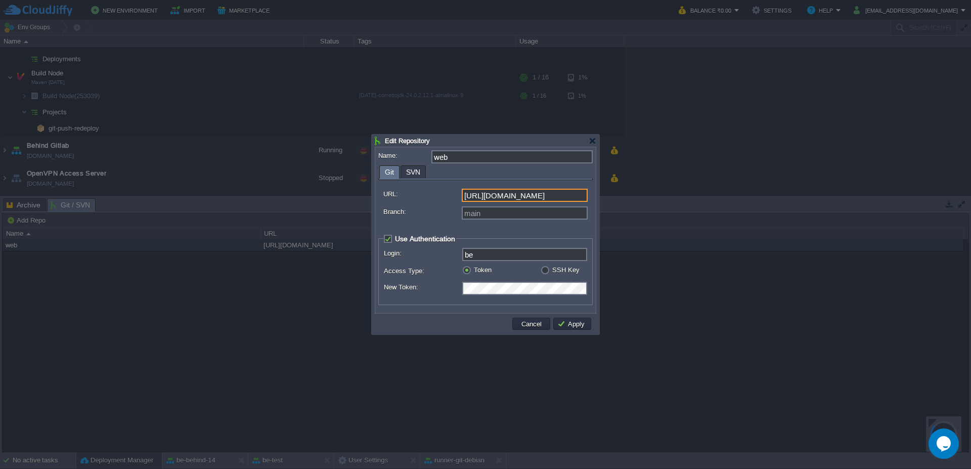
click at [567, 330] on td "Apply" at bounding box center [572, 323] width 41 height 15
click at [568, 327] on button "Apply" at bounding box center [573, 323] width 30 height 9
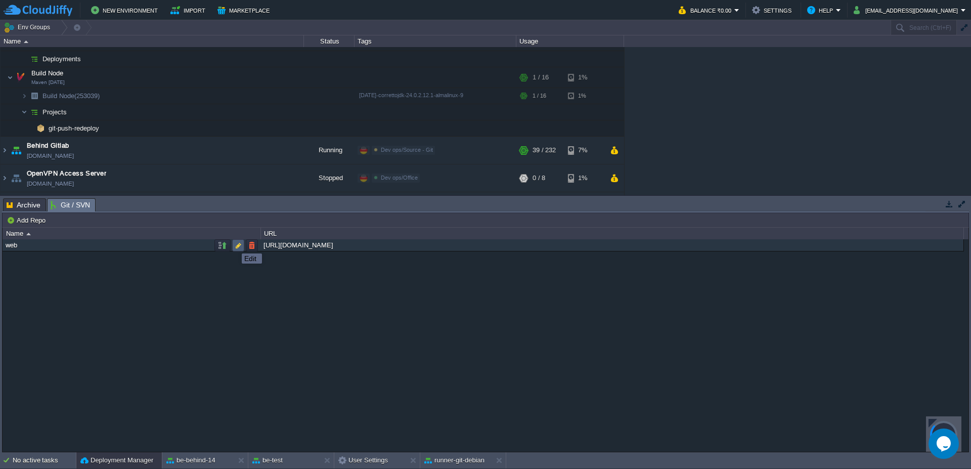
click at [237, 244] on button "button" at bounding box center [238, 245] width 9 height 9
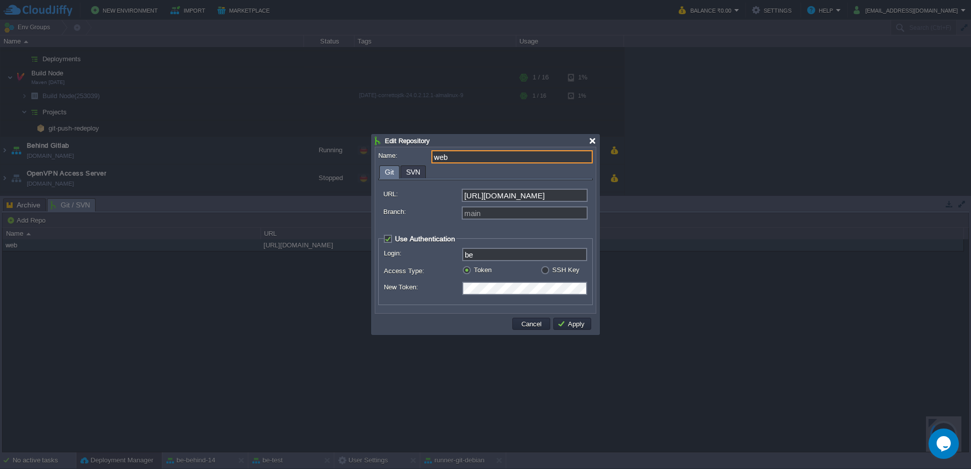
click at [593, 140] on div at bounding box center [593, 141] width 8 height 8
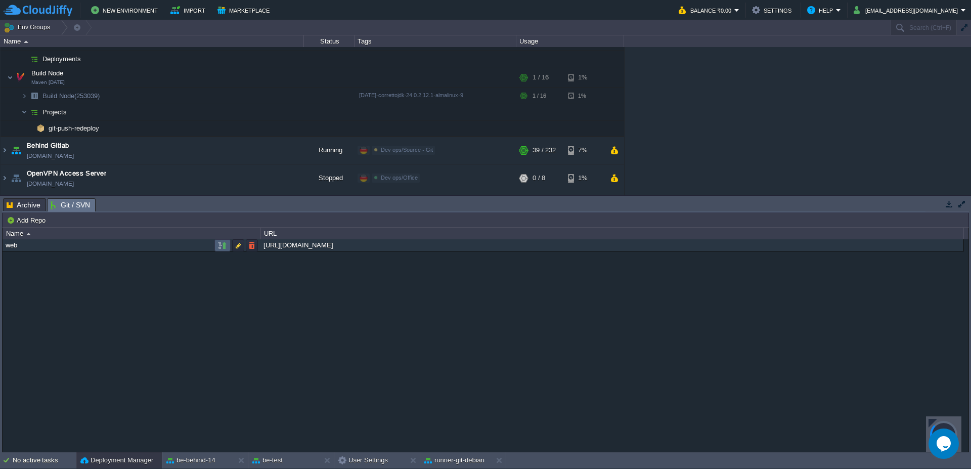
click at [224, 248] on button "button" at bounding box center [222, 245] width 9 height 9
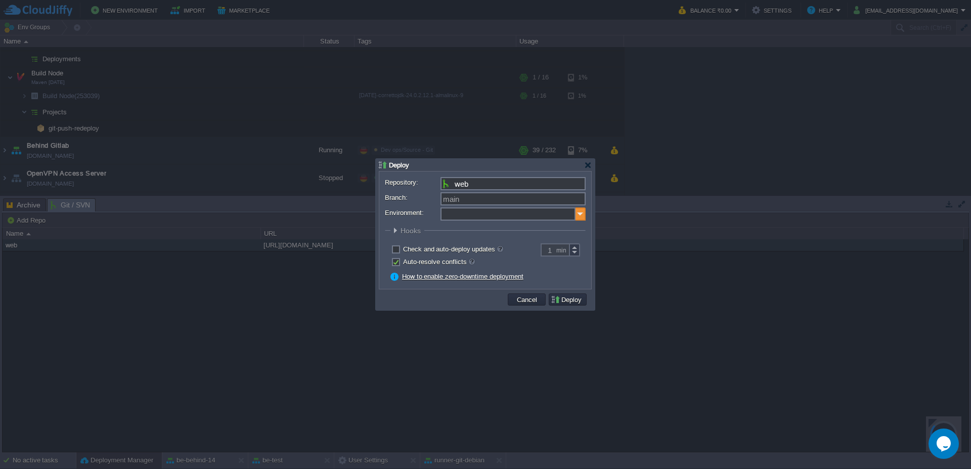
click at [580, 215] on img at bounding box center [581, 213] width 10 height 13
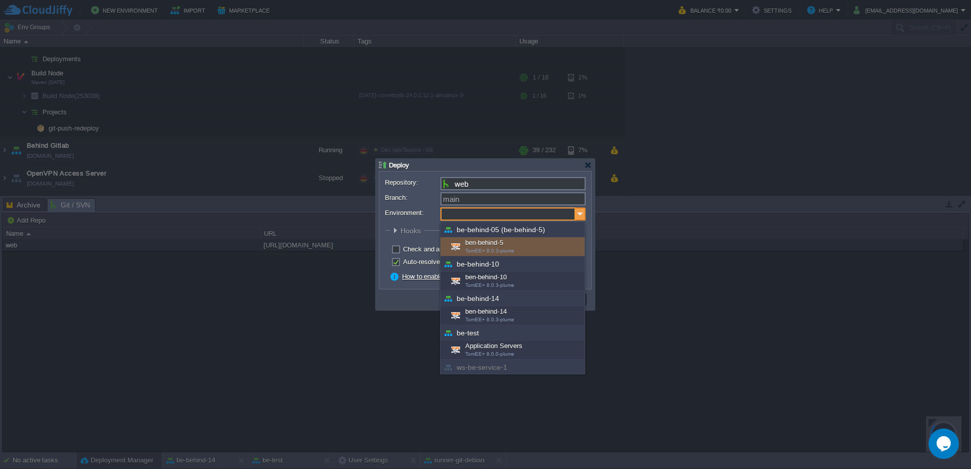
click at [580, 215] on img at bounding box center [581, 213] width 10 height 13
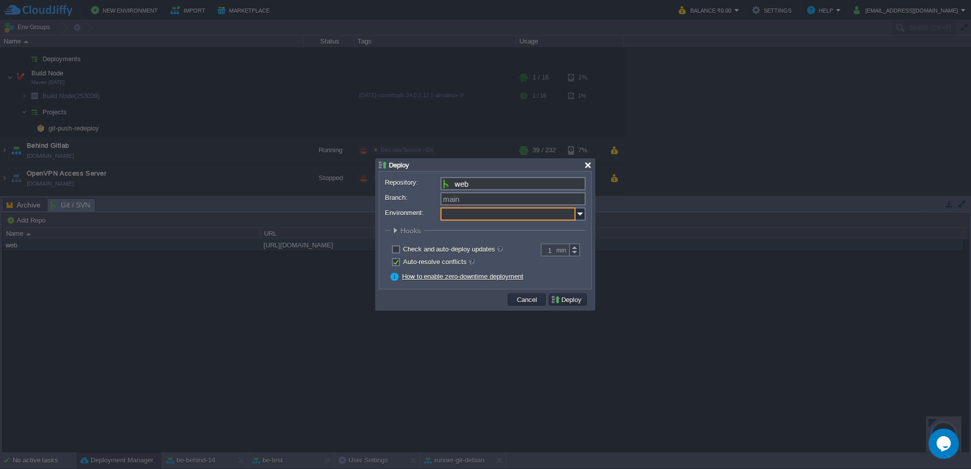
click at [589, 166] on div at bounding box center [588, 165] width 8 height 8
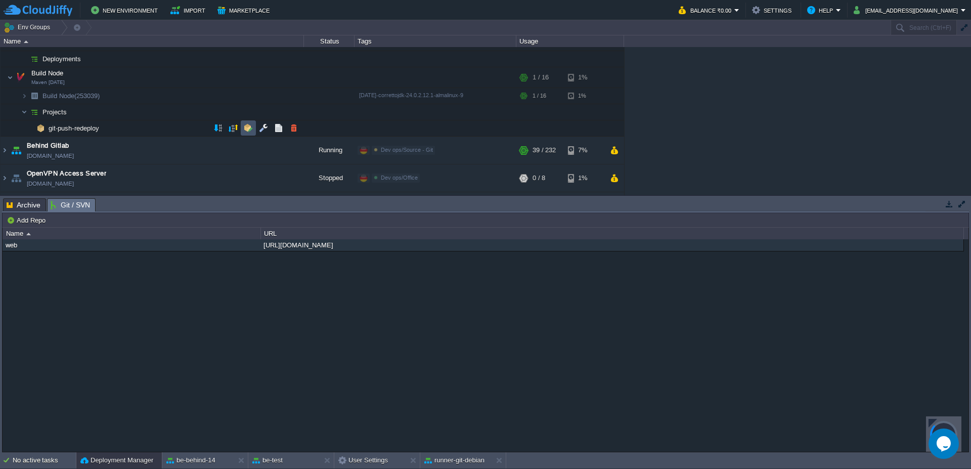
click at [245, 128] on button "button" at bounding box center [248, 127] width 9 height 9
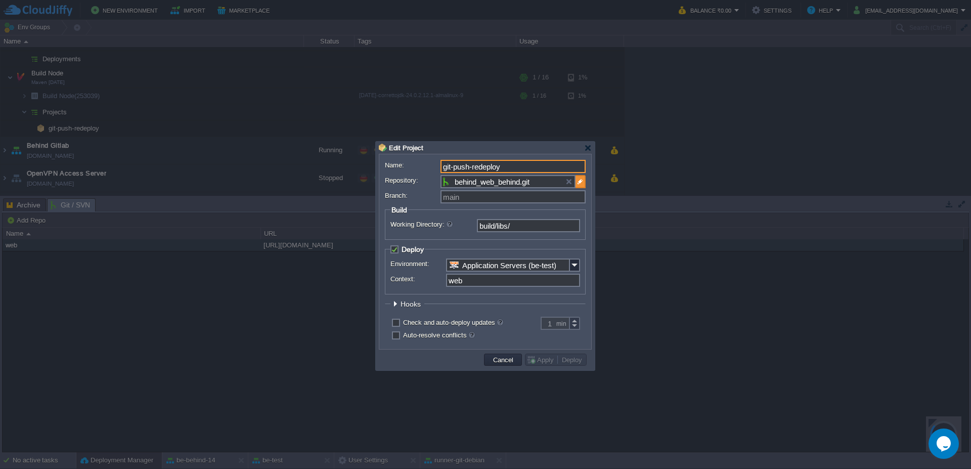
click at [584, 179] on img at bounding box center [581, 181] width 10 height 13
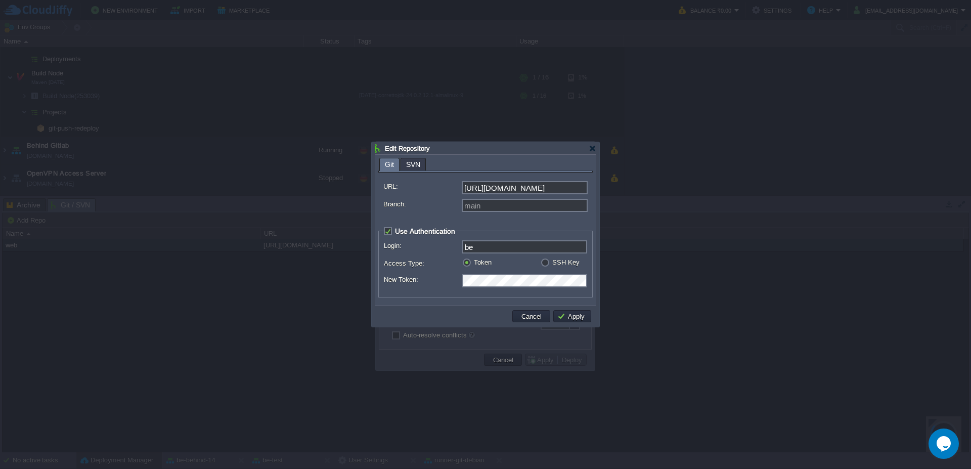
click at [532, 195] on div "[URL][DOMAIN_NAME]" at bounding box center [486, 189] width 204 height 16
click at [532, 190] on input "[URL][DOMAIN_NAME]" at bounding box center [525, 187] width 126 height 13
paste input "-deploy"
type input "[URL][DOMAIN_NAME]"
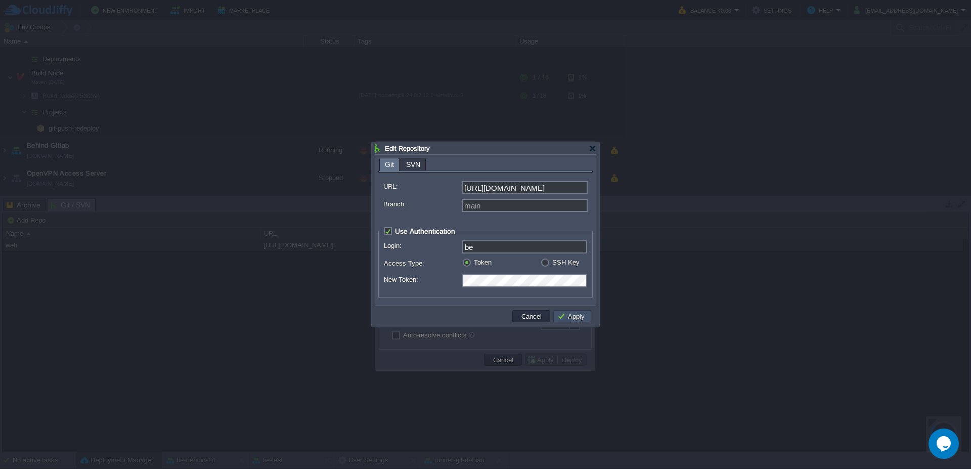
click at [570, 320] on button "Apply" at bounding box center [573, 316] width 30 height 9
type input "be-deploy.git"
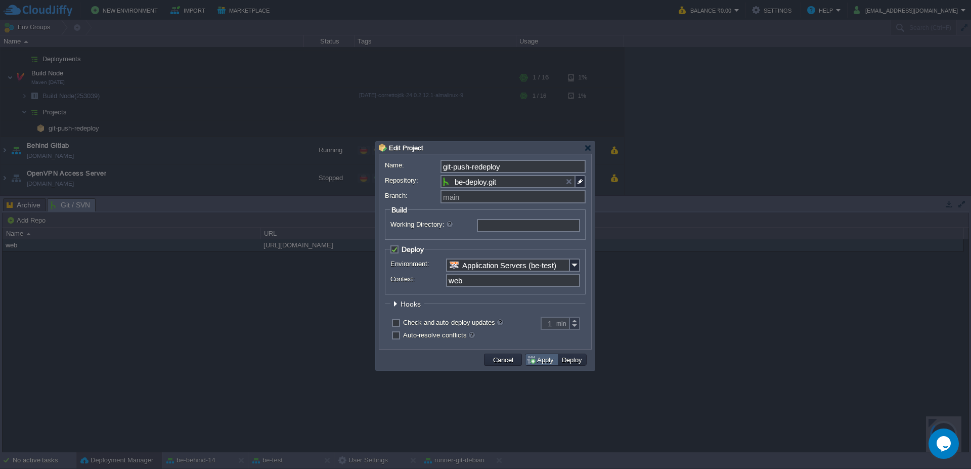
click at [542, 361] on button "Apply" at bounding box center [542, 359] width 30 height 9
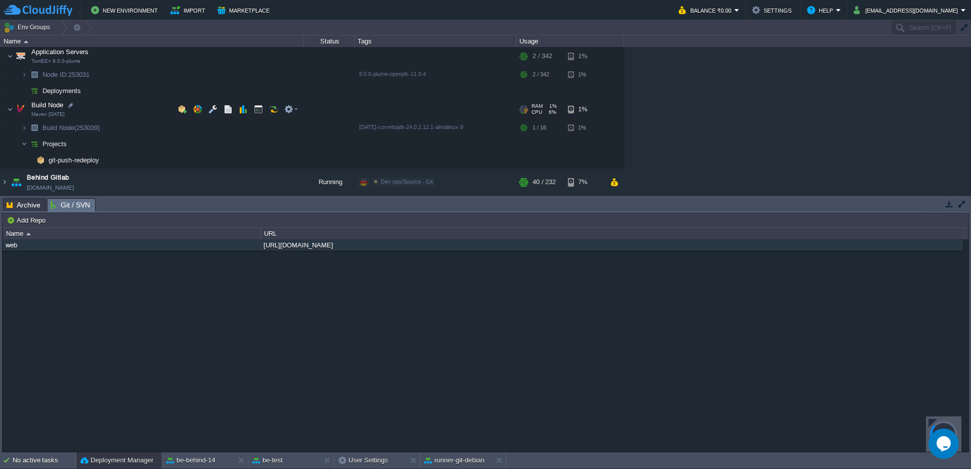
scroll to position [334, 0]
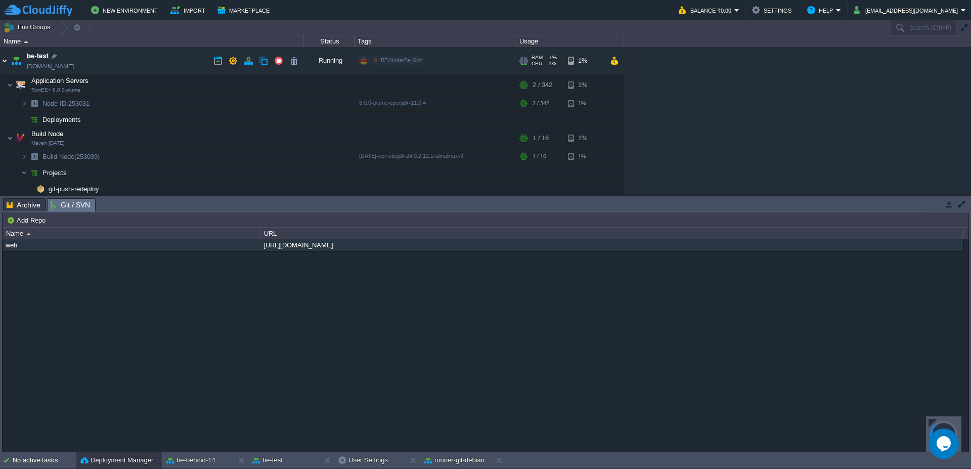
click at [1, 60] on img at bounding box center [5, 60] width 8 height 27
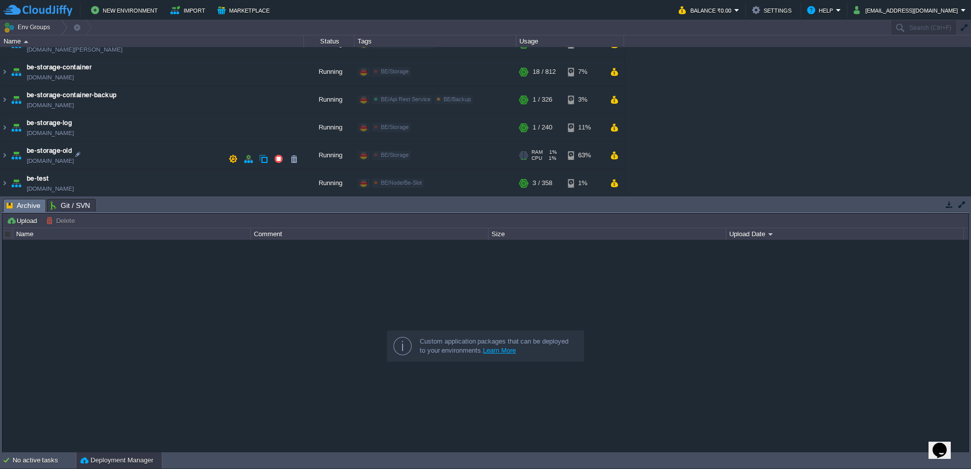
scroll to position [243, 0]
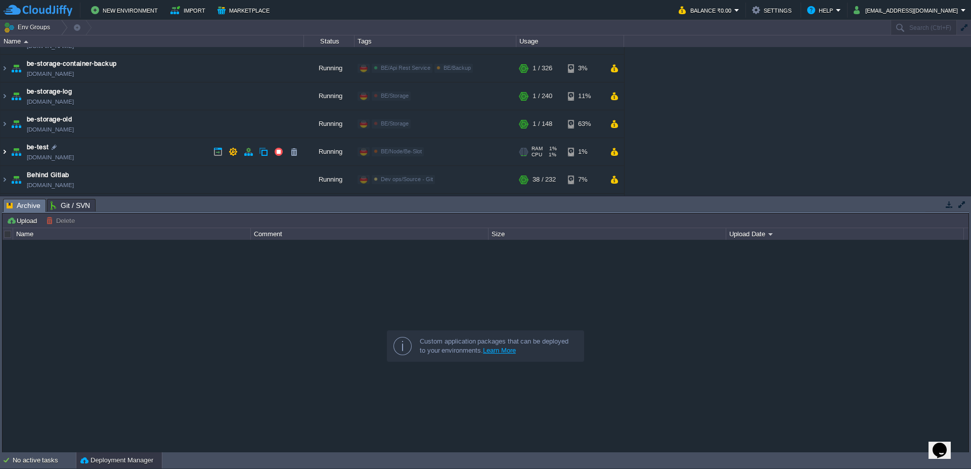
click at [1, 153] on img at bounding box center [5, 151] width 8 height 27
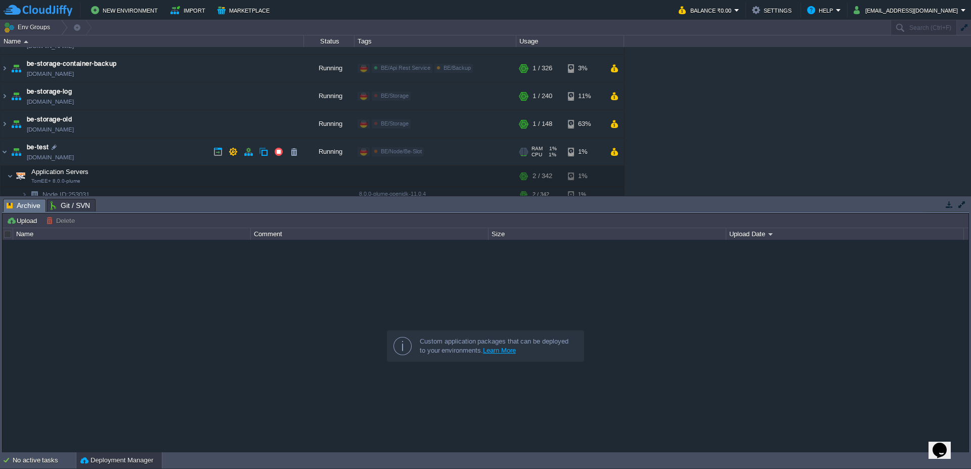
scroll to position [304, 0]
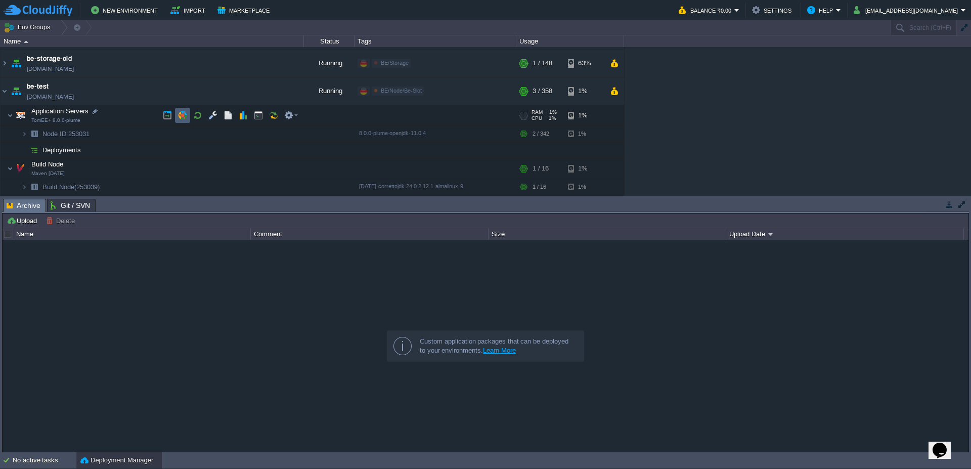
click at [183, 109] on td at bounding box center [182, 115] width 15 height 15
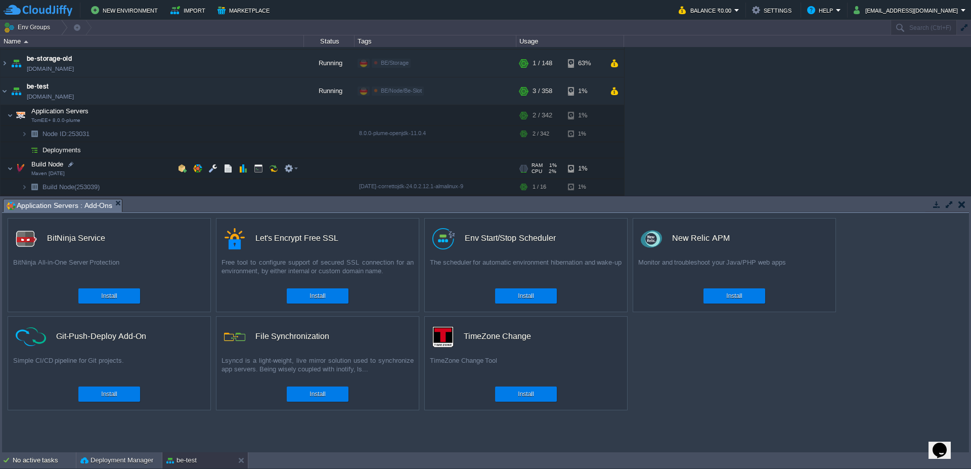
scroll to position [364, 0]
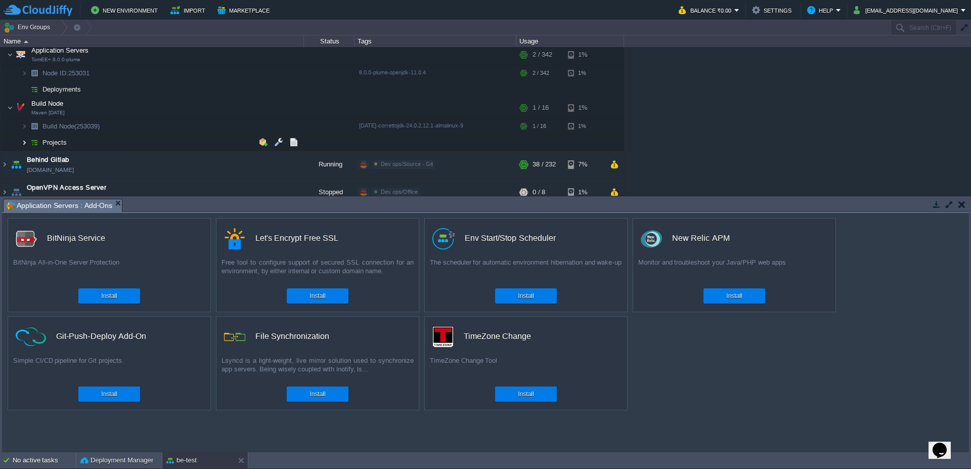
click at [27, 149] on img at bounding box center [24, 143] width 6 height 16
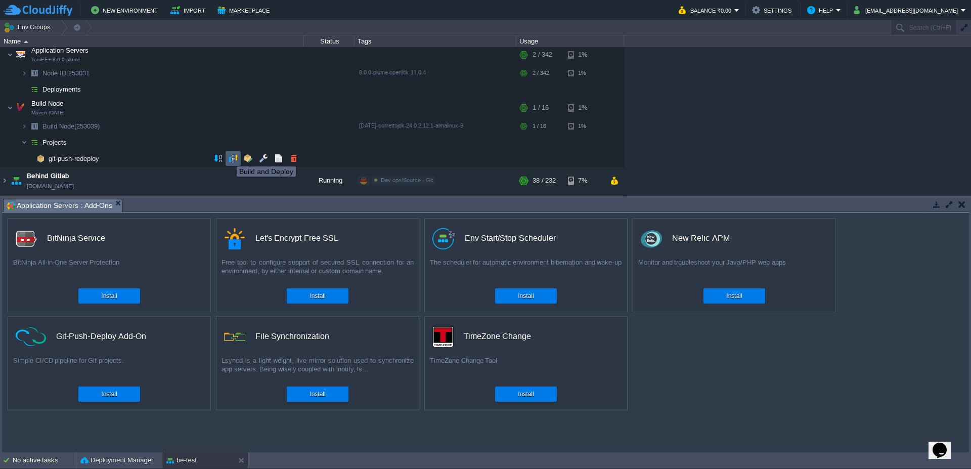
click at [237, 157] on button "button" at bounding box center [233, 158] width 9 height 9
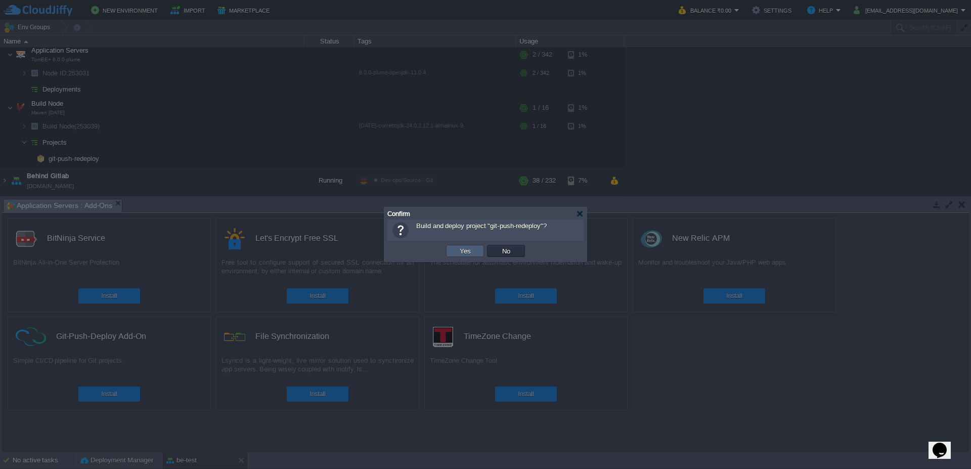
click at [466, 250] on button "Yes" at bounding box center [465, 250] width 17 height 9
